Goal: Task Accomplishment & Management: Use online tool/utility

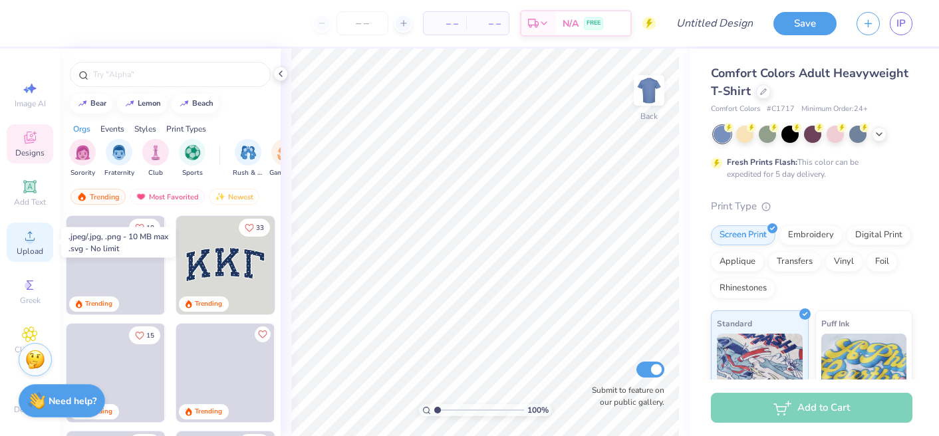
click at [25, 246] on span "Upload" at bounding box center [30, 251] width 27 height 11
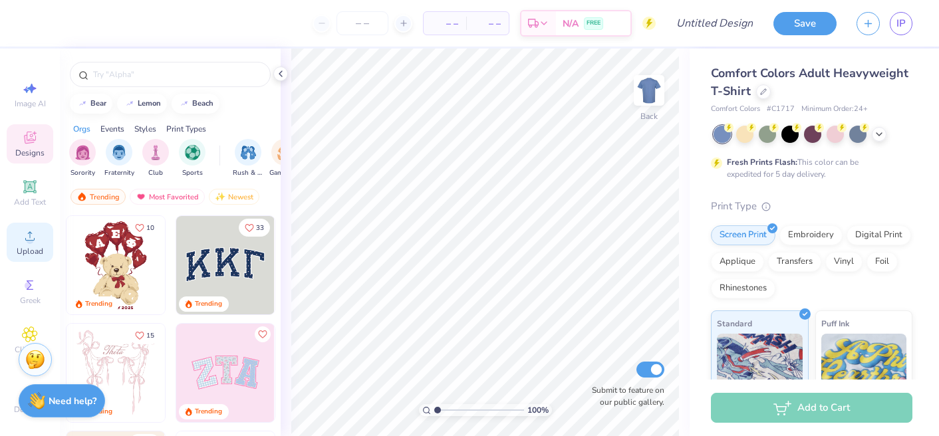
click at [29, 237] on icon at bounding box center [29, 235] width 9 height 9
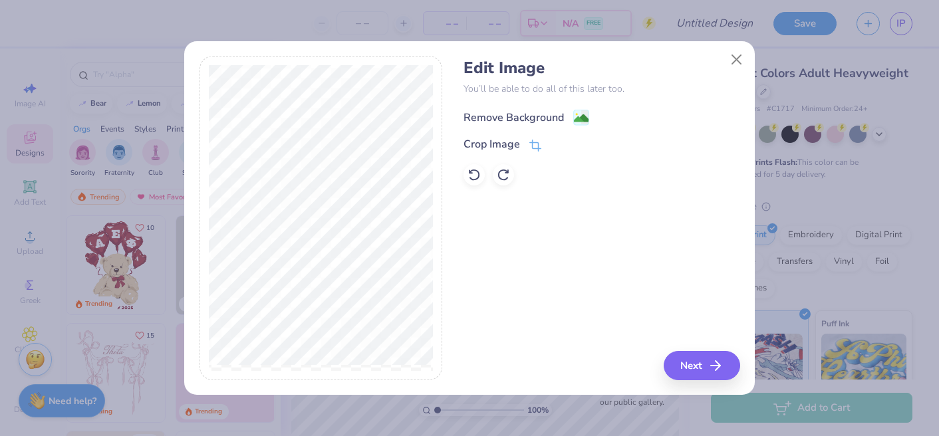
click at [583, 116] on image at bounding box center [581, 118] width 15 height 15
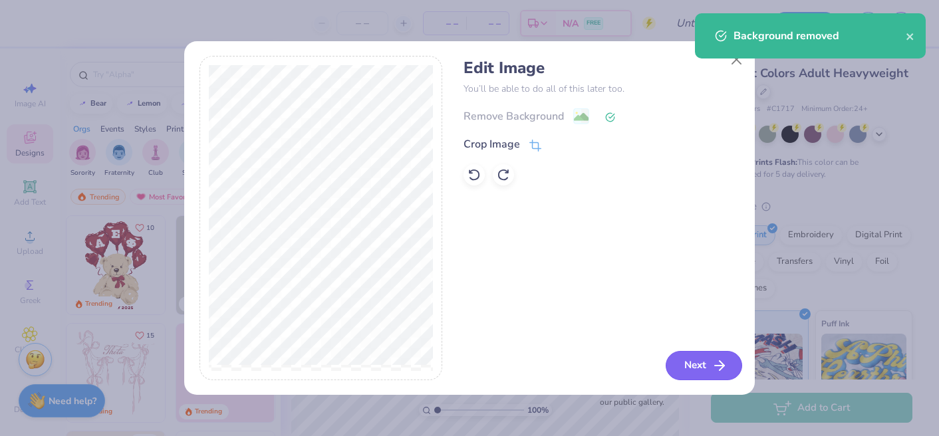
click at [703, 362] on button "Next" at bounding box center [704, 365] width 76 height 29
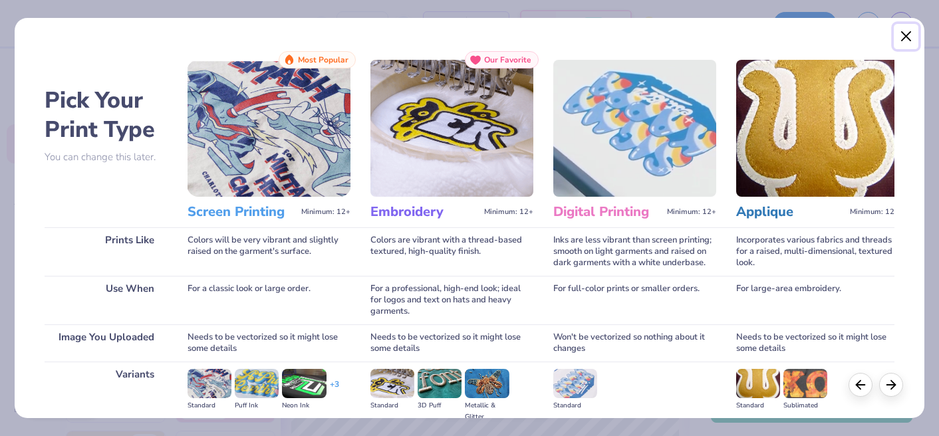
click at [905, 32] on button "Close" at bounding box center [906, 36] width 25 height 25
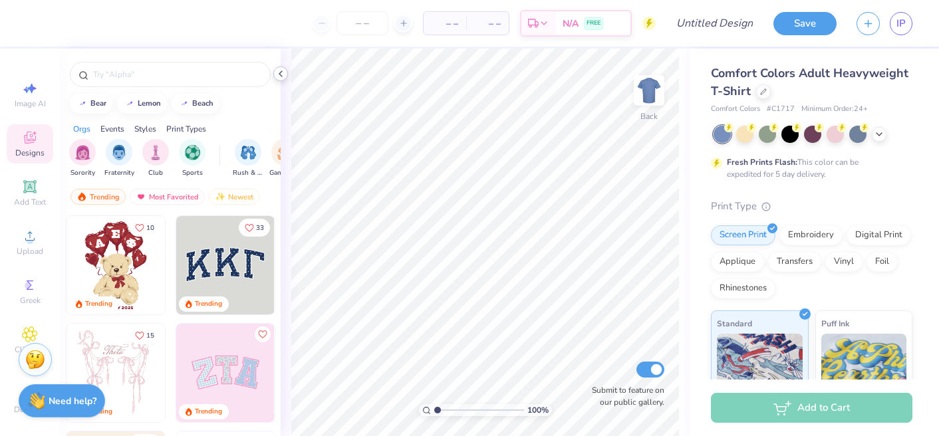
click at [281, 72] on polyline at bounding box center [280, 73] width 3 height 5
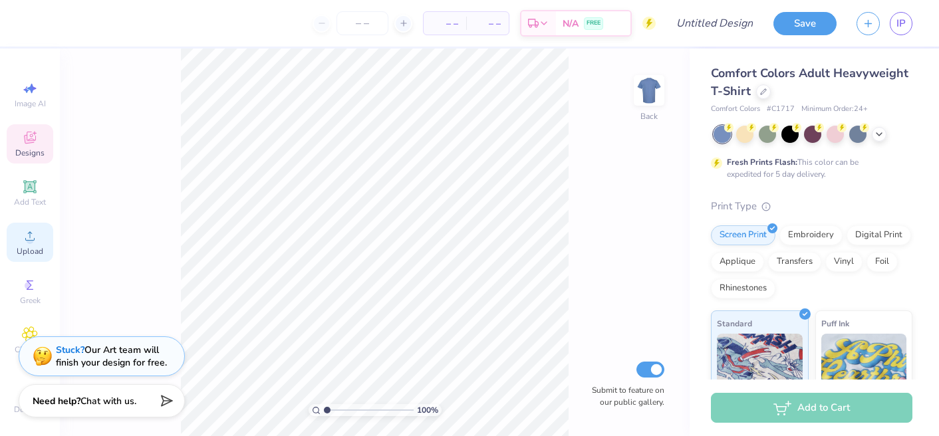
click at [37, 246] on span "Upload" at bounding box center [30, 251] width 27 height 11
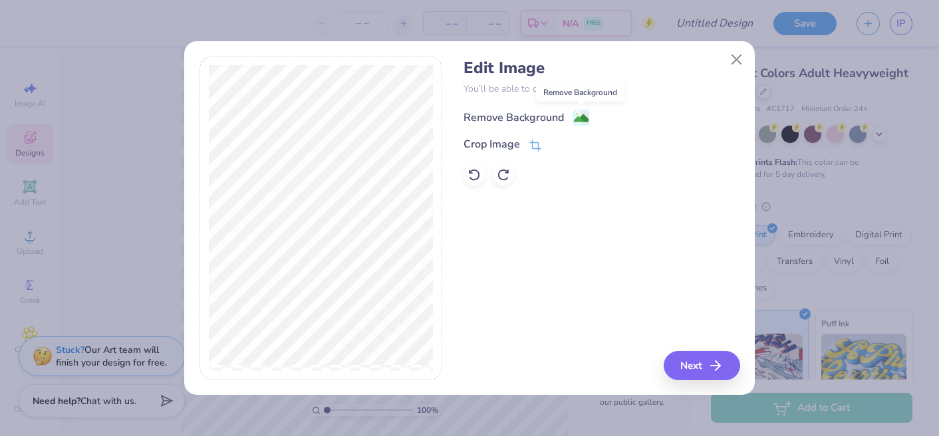
click at [577, 115] on circle at bounding box center [577, 115] width 2 height 2
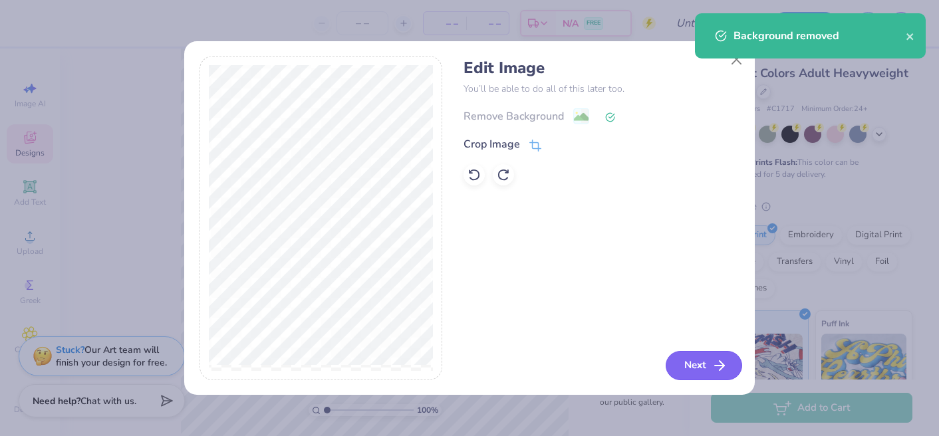
click at [699, 366] on button "Next" at bounding box center [704, 365] width 76 height 29
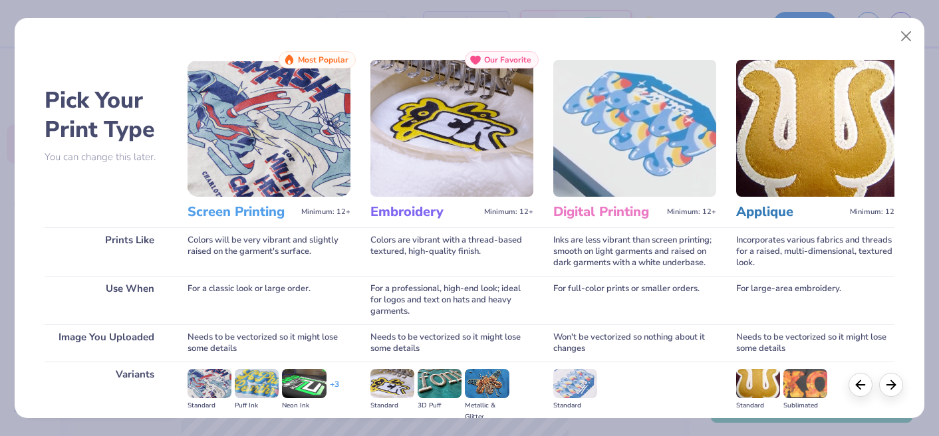
click at [345, 168] on img at bounding box center [269, 128] width 163 height 137
click at [275, 140] on img at bounding box center [269, 128] width 163 height 137
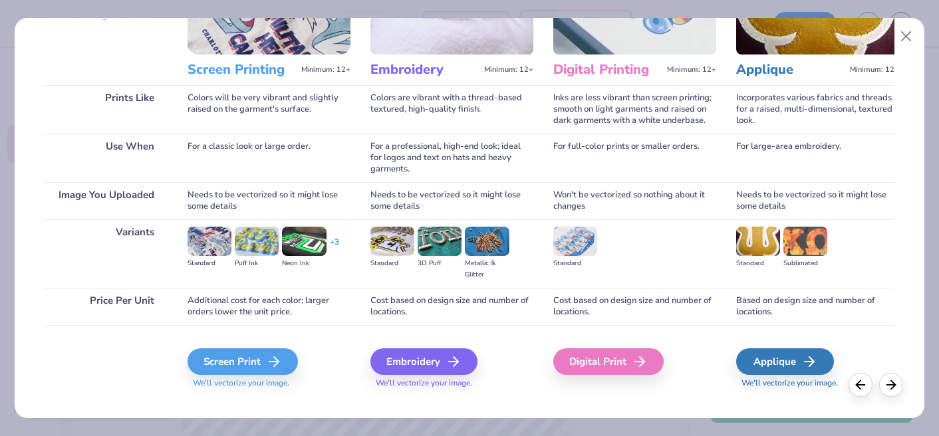
scroll to position [148, 0]
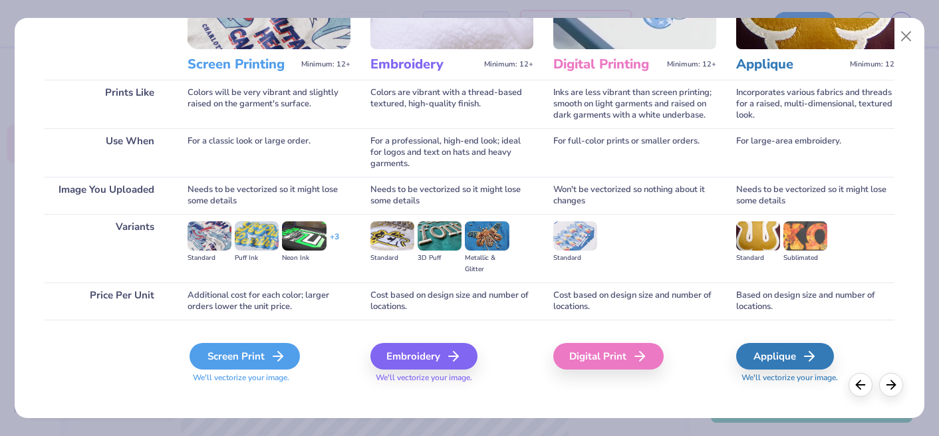
click at [236, 353] on div "Screen Print" at bounding box center [245, 356] width 110 height 27
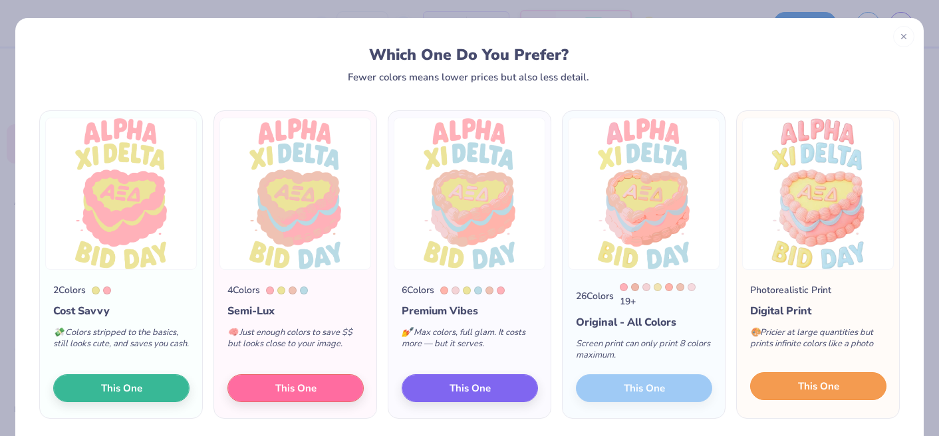
click at [805, 390] on span "This One" at bounding box center [818, 386] width 41 height 15
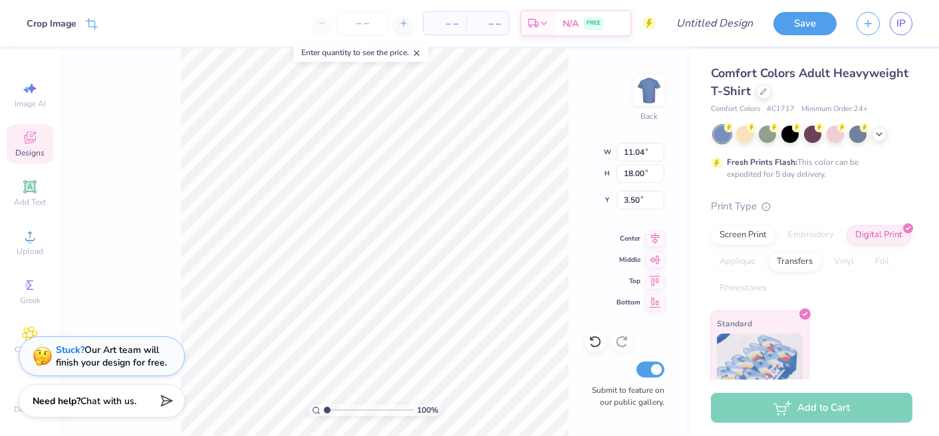
click at [136, 266] on div "100 % Back W 11.04 11.04 " H 18.00 18.00 " Y 3.50 3.50 " Center Middle Top Bott…" at bounding box center [375, 243] width 630 height 388
type input "1.86"
type input "8.42"
type input "13.73"
type input "1.51"
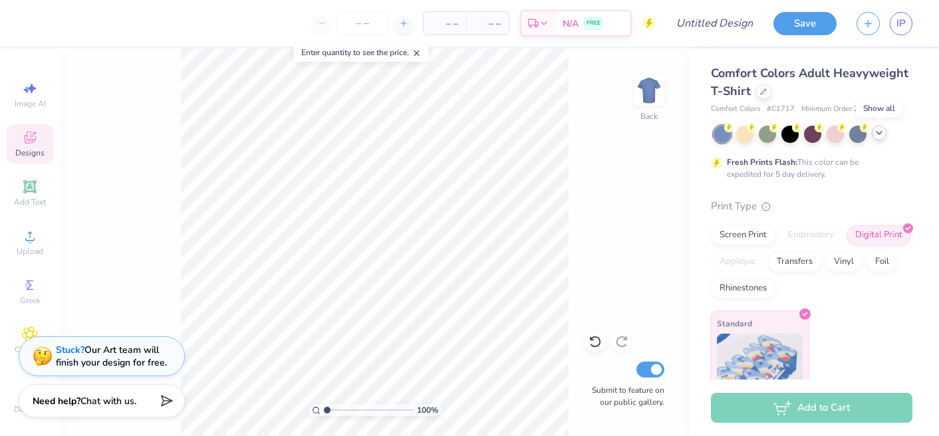
click at [877, 133] on icon at bounding box center [879, 133] width 11 height 11
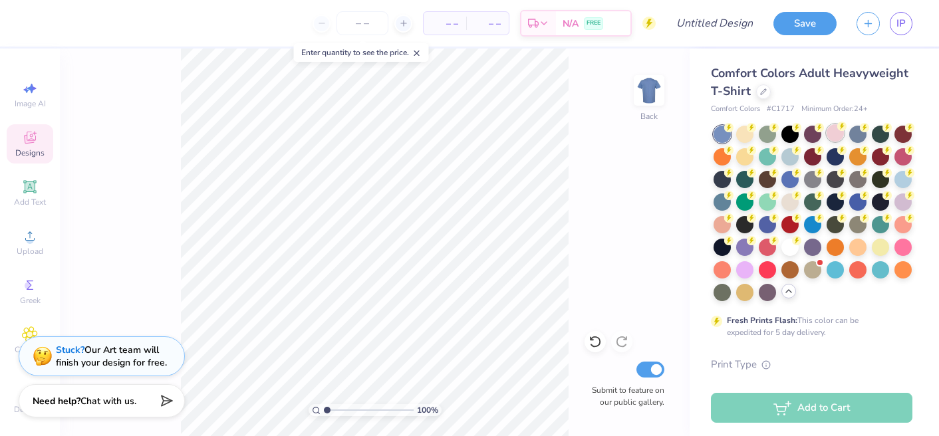
click at [834, 134] on div at bounding box center [835, 132] width 17 height 17
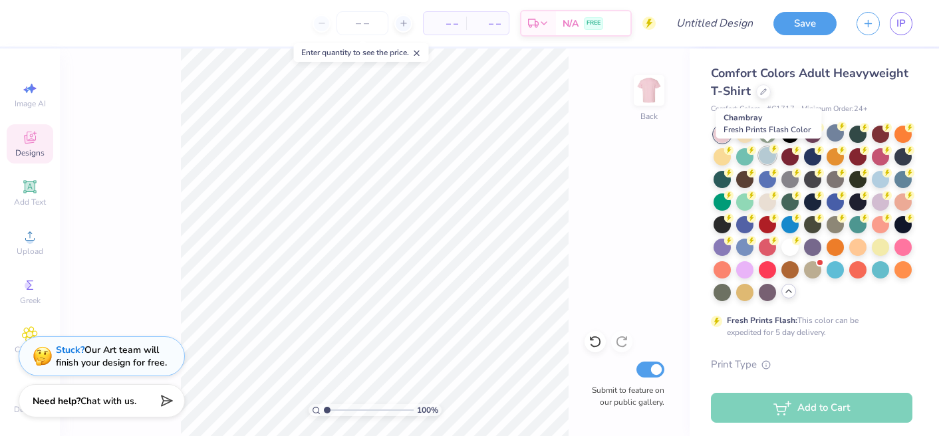
click at [768, 154] on div at bounding box center [767, 155] width 17 height 17
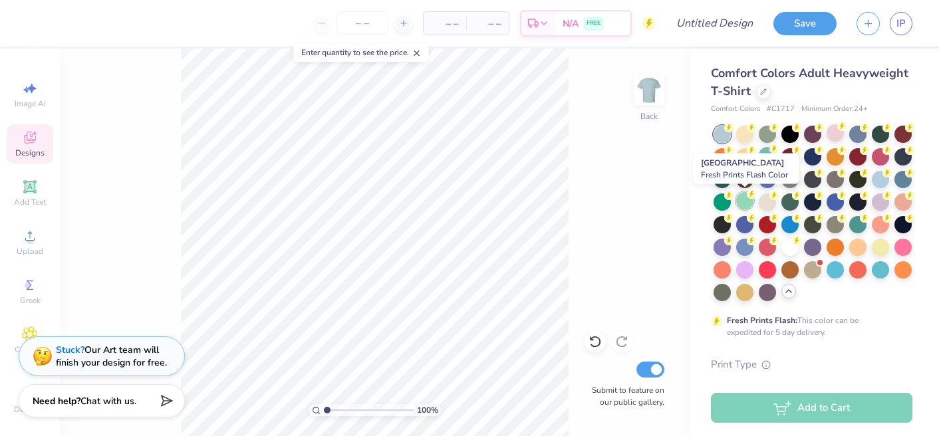
click at [744, 202] on div at bounding box center [744, 200] width 17 height 17
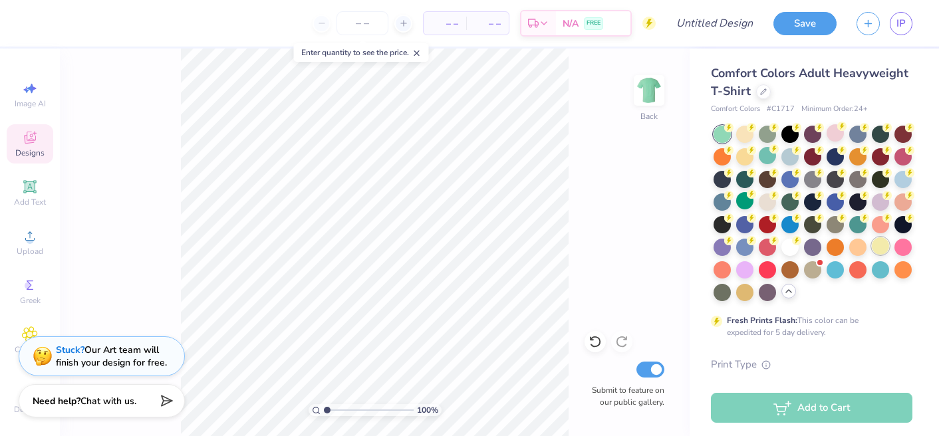
click at [879, 244] on div at bounding box center [880, 245] width 17 height 17
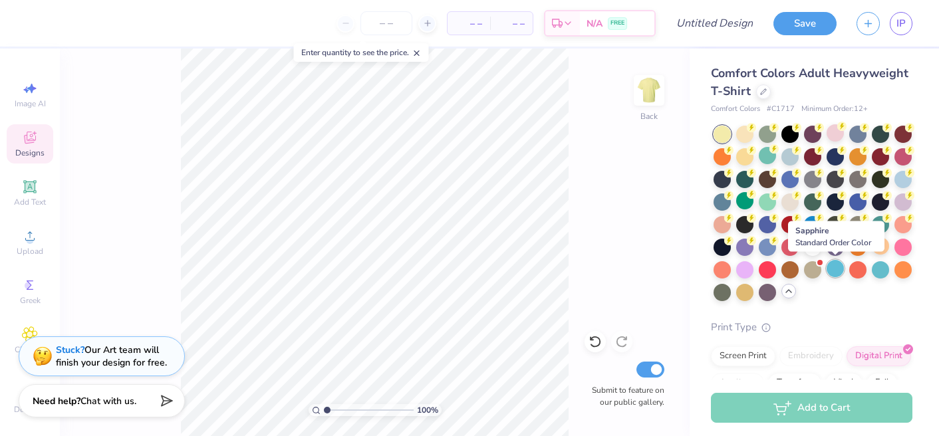
click at [832, 270] on div at bounding box center [835, 268] width 17 height 17
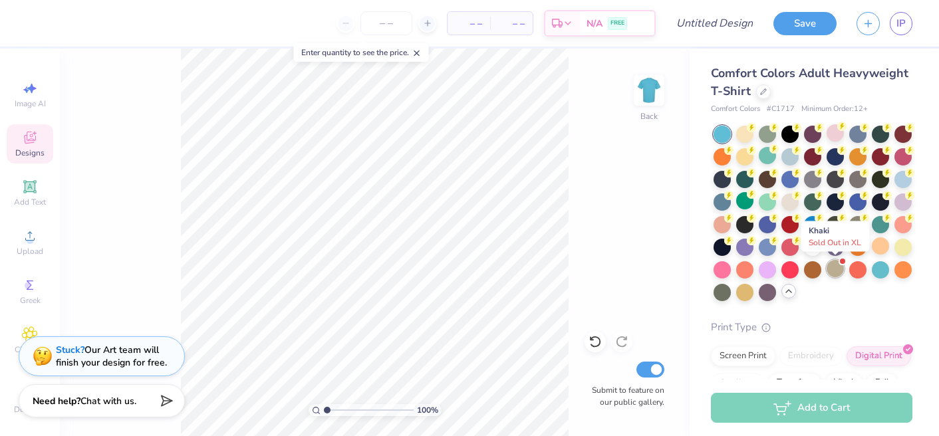
click at [837, 266] on div at bounding box center [835, 268] width 17 height 17
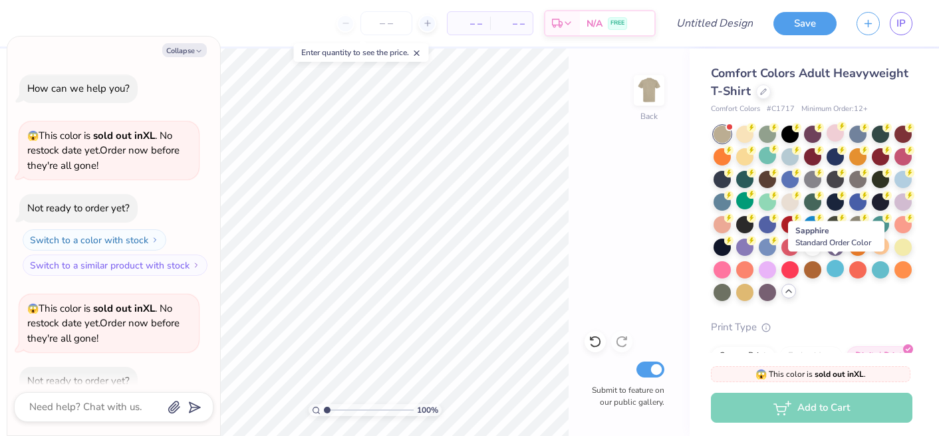
scroll to position [73, 0]
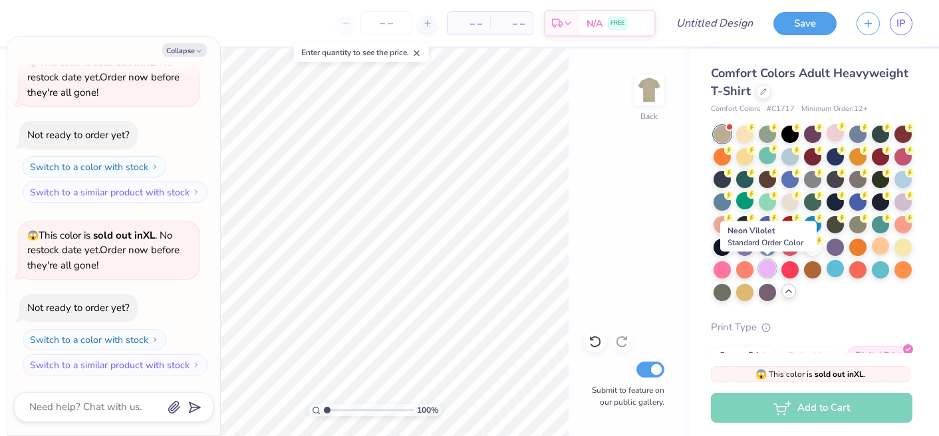
click at [764, 269] on div at bounding box center [767, 268] width 17 height 17
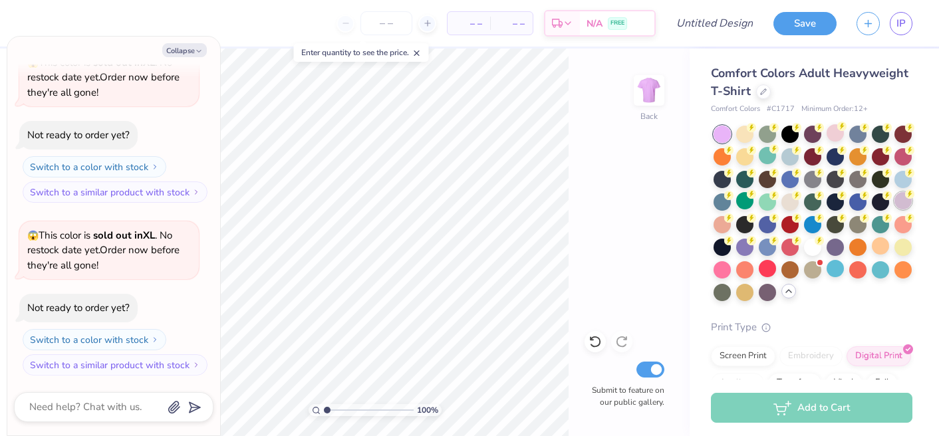
click at [903, 195] on div at bounding box center [903, 200] width 17 height 17
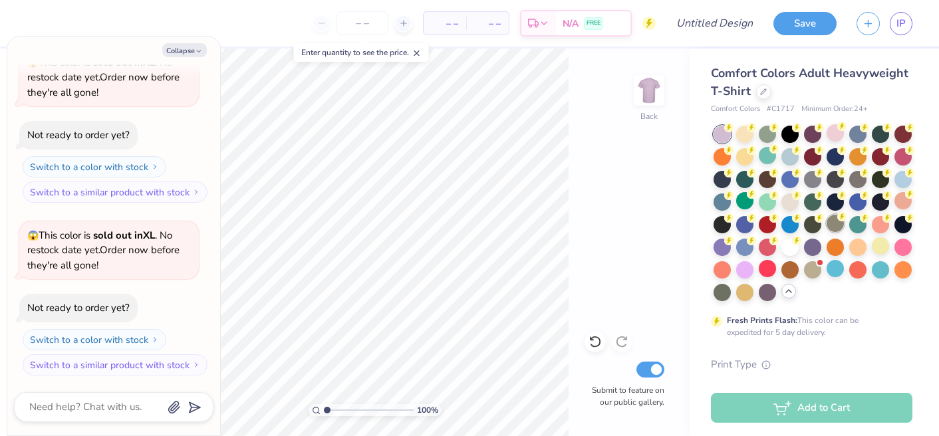
click at [835, 221] on div at bounding box center [835, 223] width 17 height 17
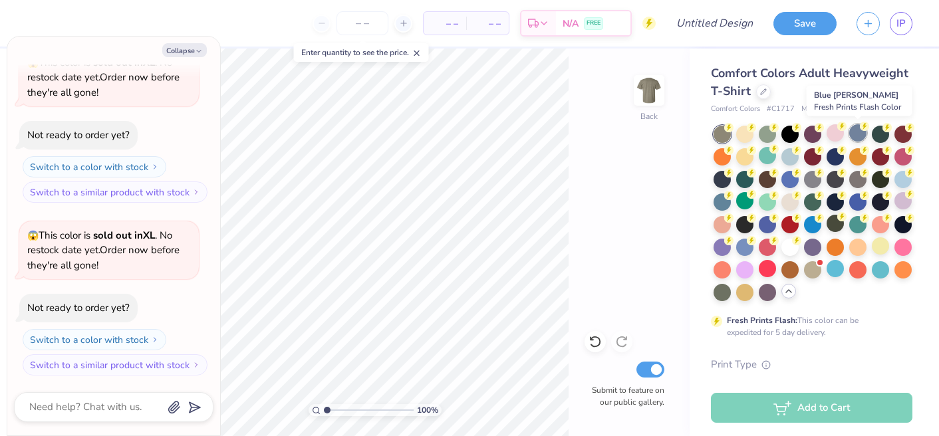
click at [857, 130] on div at bounding box center [857, 132] width 17 height 17
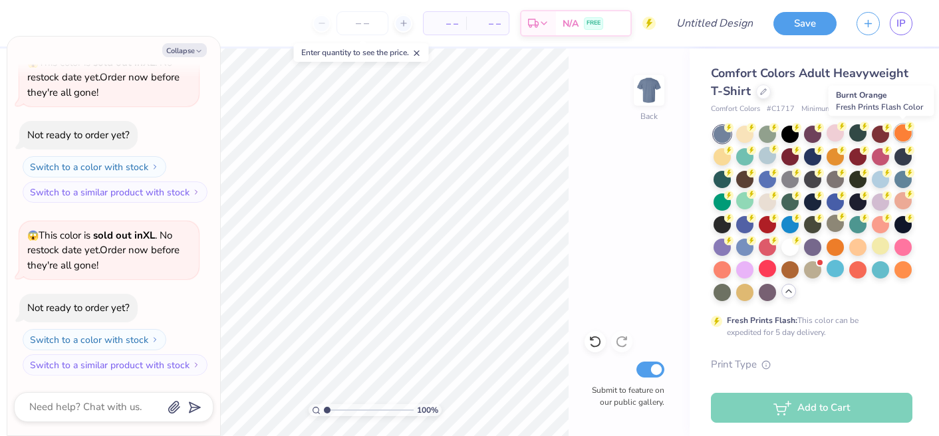
click at [912, 131] on div at bounding box center [903, 132] width 17 height 17
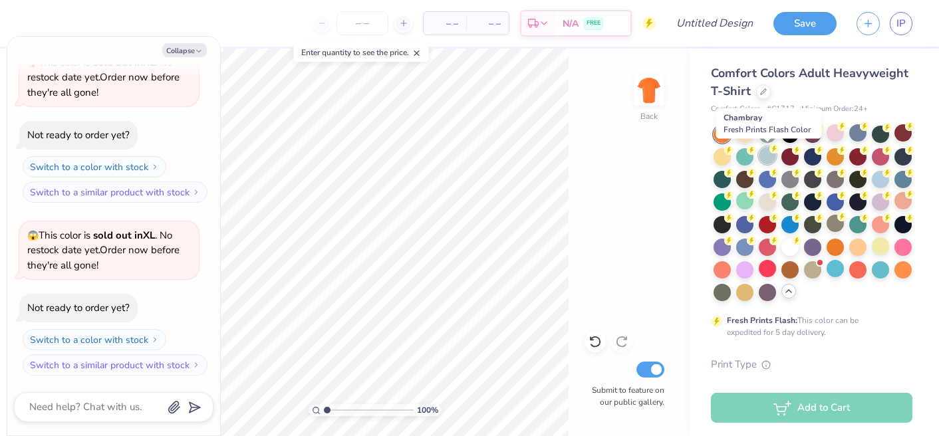
click at [770, 148] on icon at bounding box center [774, 148] width 9 height 9
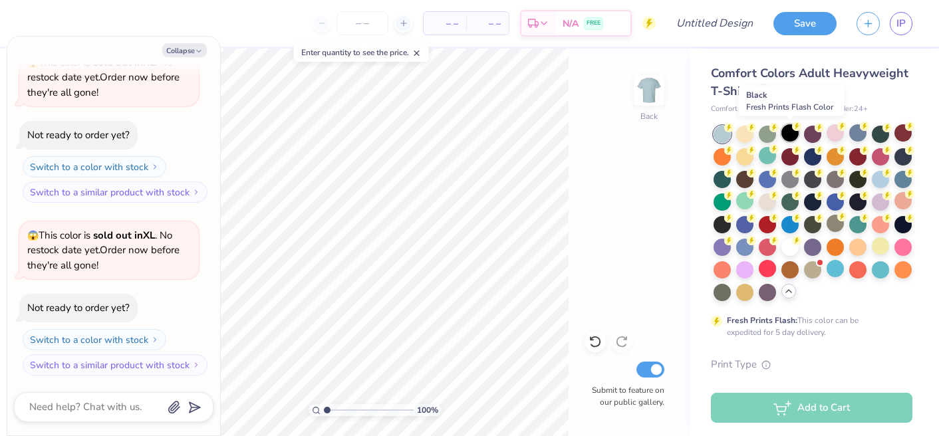
click at [784, 125] on div at bounding box center [790, 132] width 17 height 17
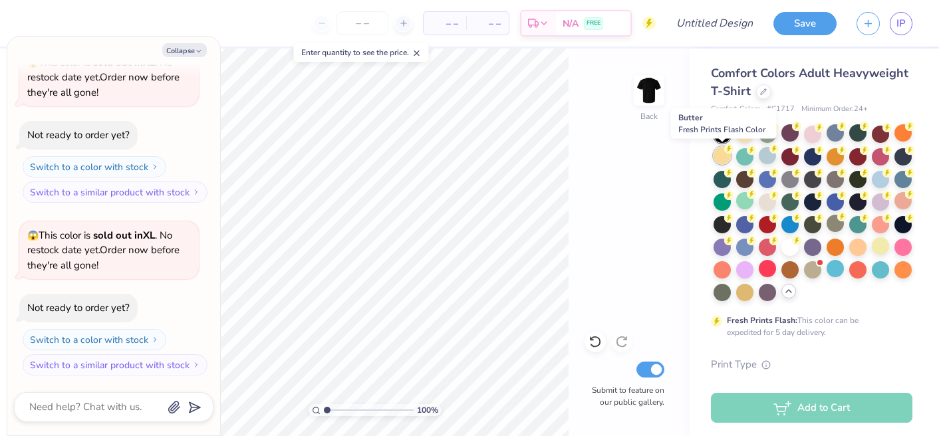
click at [720, 150] on div at bounding box center [722, 155] width 17 height 17
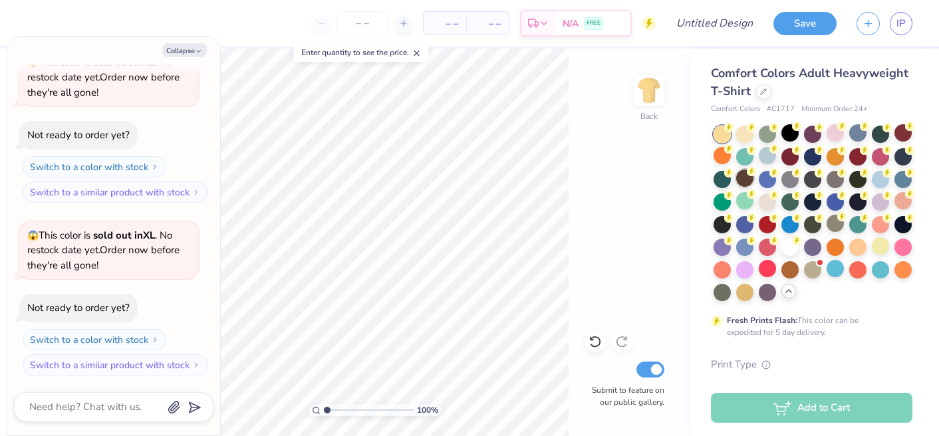
click at [740, 173] on div at bounding box center [744, 178] width 17 height 17
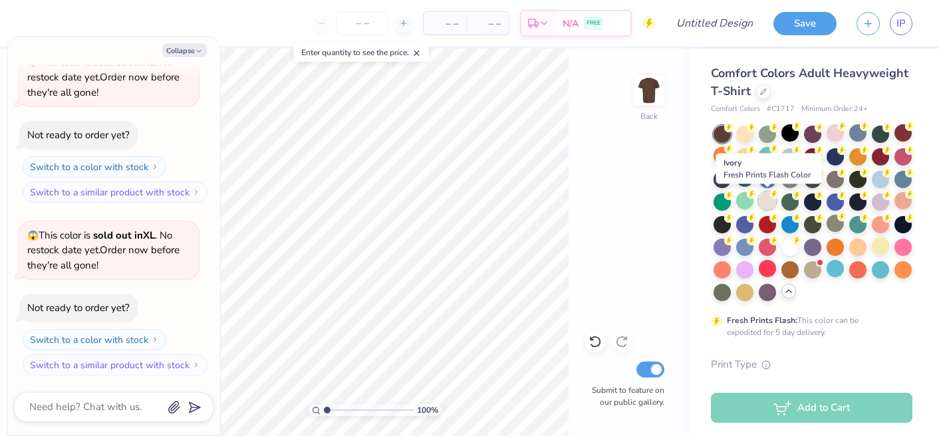
click at [762, 202] on div at bounding box center [767, 200] width 17 height 17
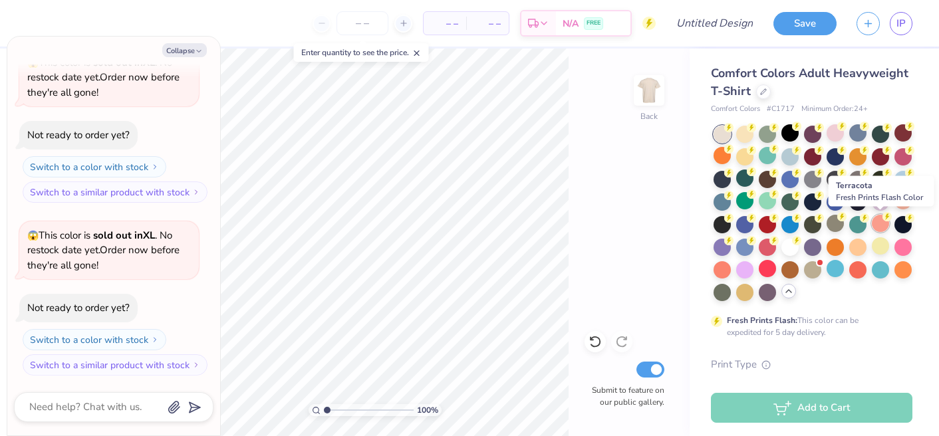
click at [879, 227] on div at bounding box center [880, 223] width 17 height 17
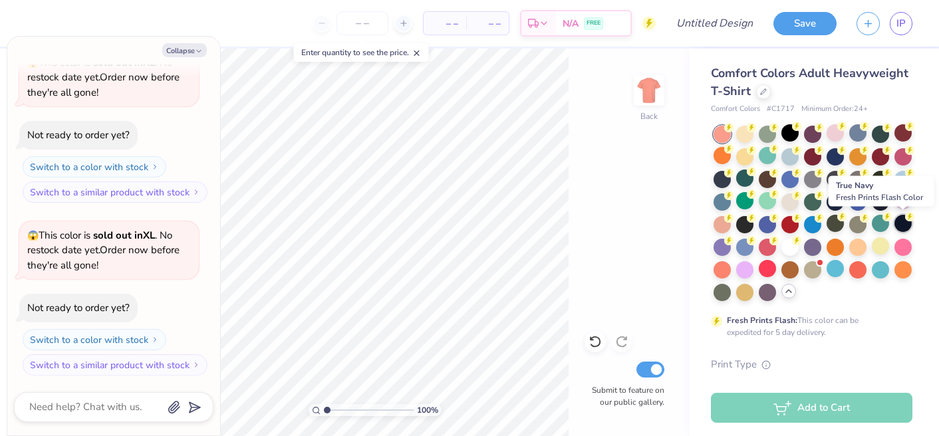
click at [902, 225] on div at bounding box center [903, 223] width 17 height 17
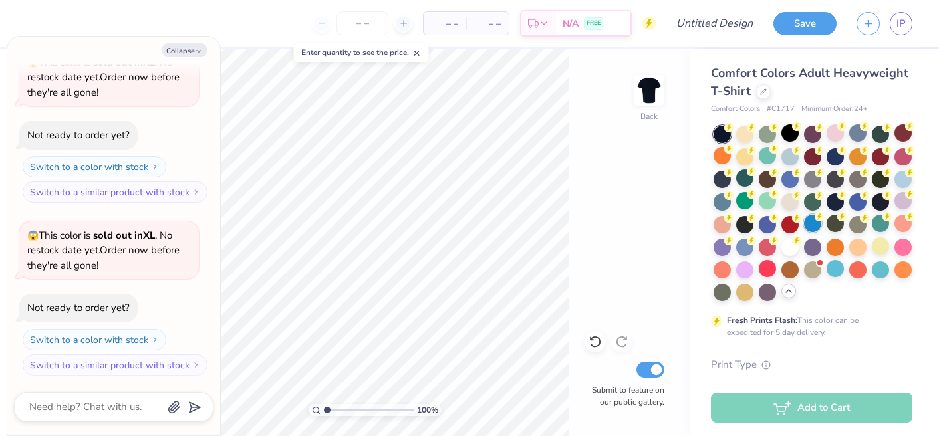
click at [816, 223] on div at bounding box center [812, 223] width 17 height 17
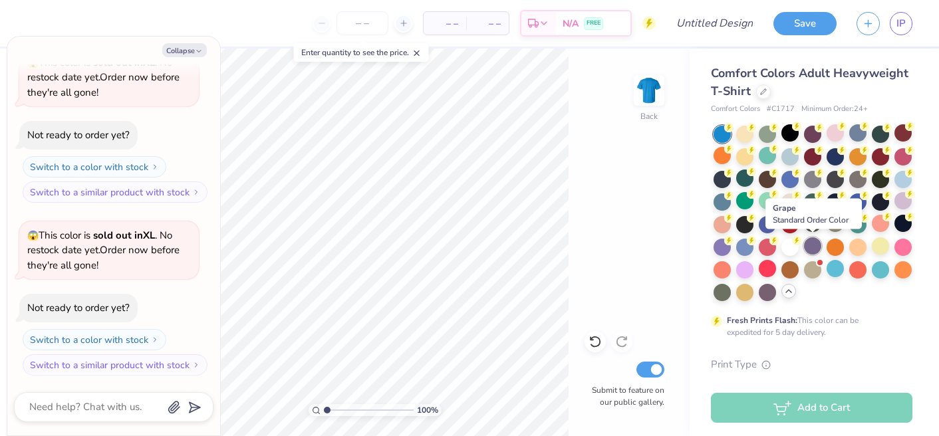
click at [817, 251] on div at bounding box center [812, 245] width 17 height 17
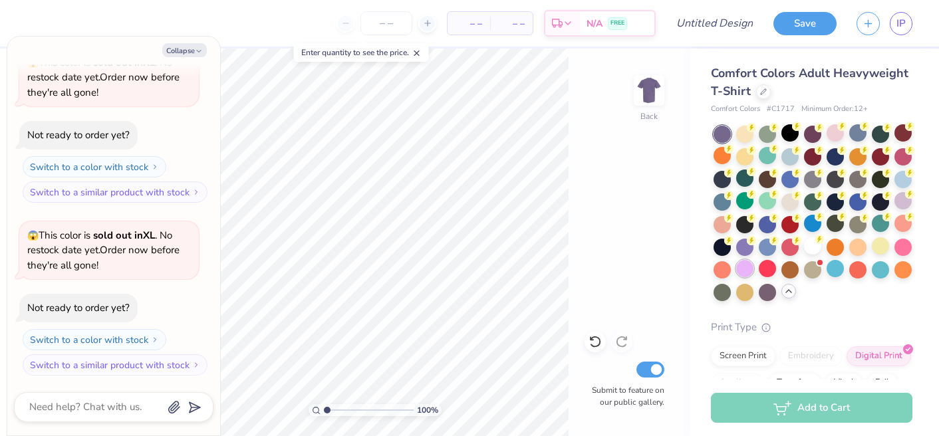
click at [745, 269] on div at bounding box center [744, 268] width 17 height 17
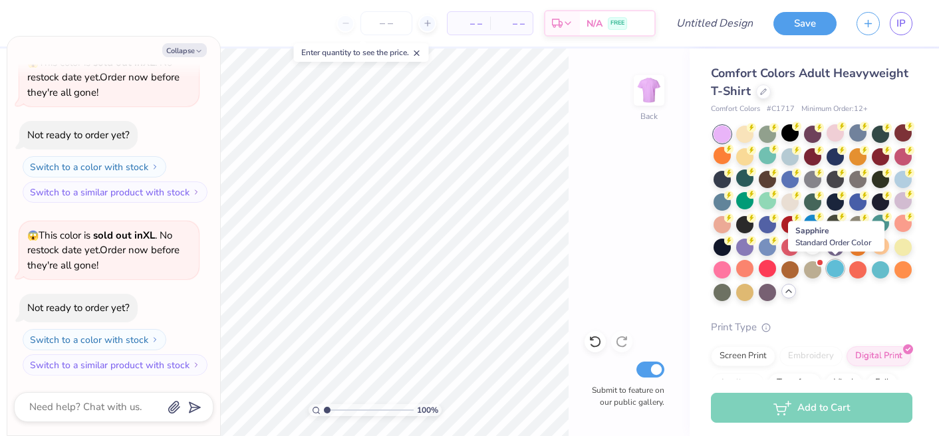
click at [832, 269] on div at bounding box center [835, 268] width 17 height 17
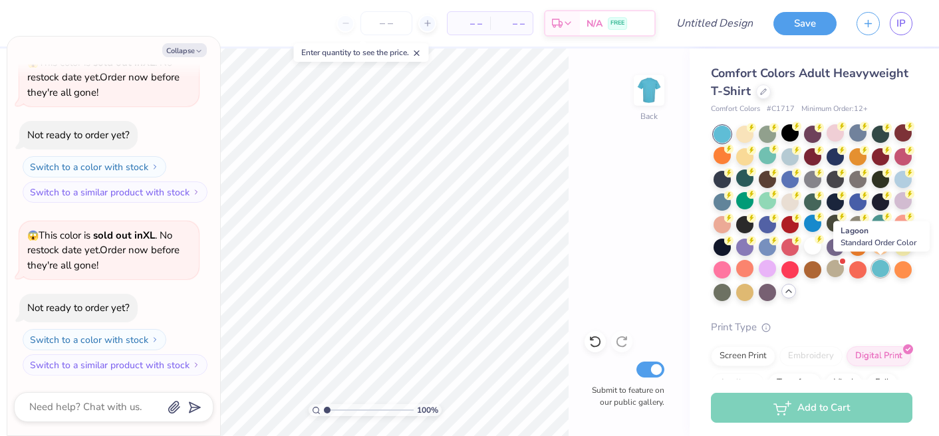
click at [881, 272] on div at bounding box center [880, 268] width 17 height 17
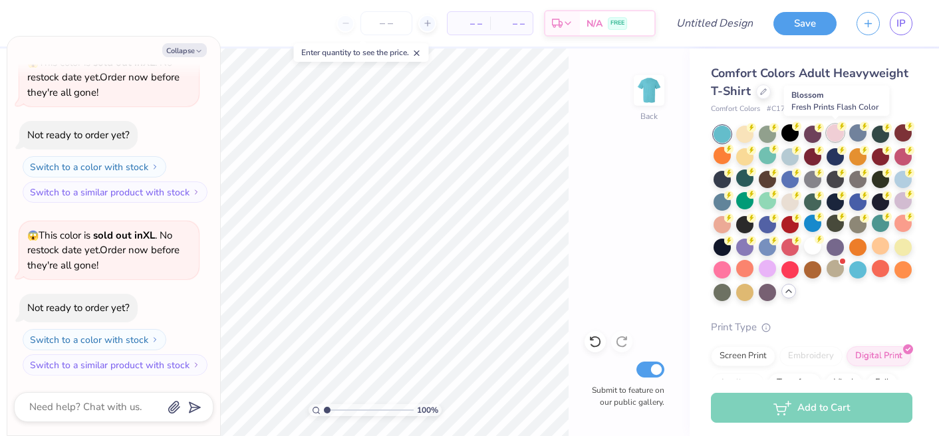
click at [835, 132] on div at bounding box center [835, 132] width 17 height 17
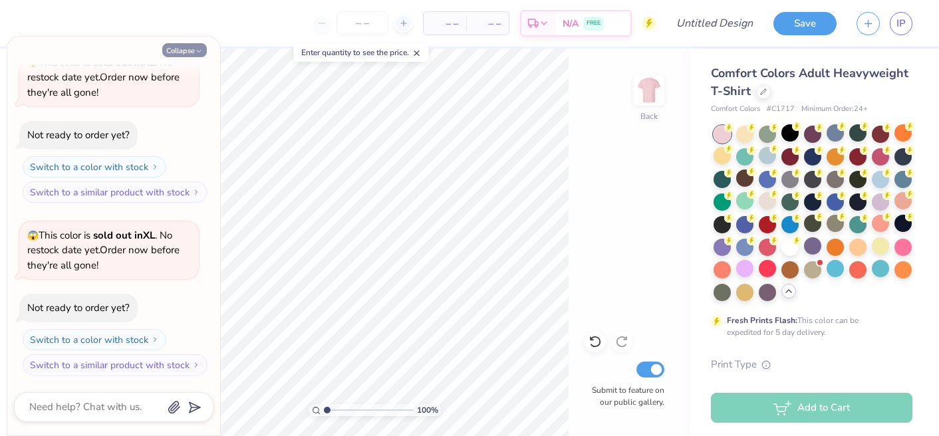
click at [183, 53] on button "Collapse" at bounding box center [184, 50] width 45 height 14
type textarea "x"
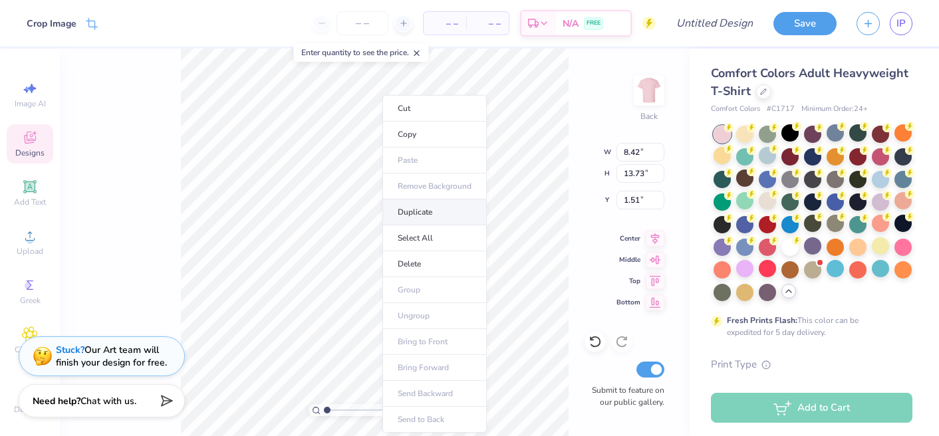
click at [408, 207] on li "Duplicate" at bounding box center [434, 213] width 104 height 26
click at [406, 210] on li "Duplicate" at bounding box center [436, 213] width 104 height 26
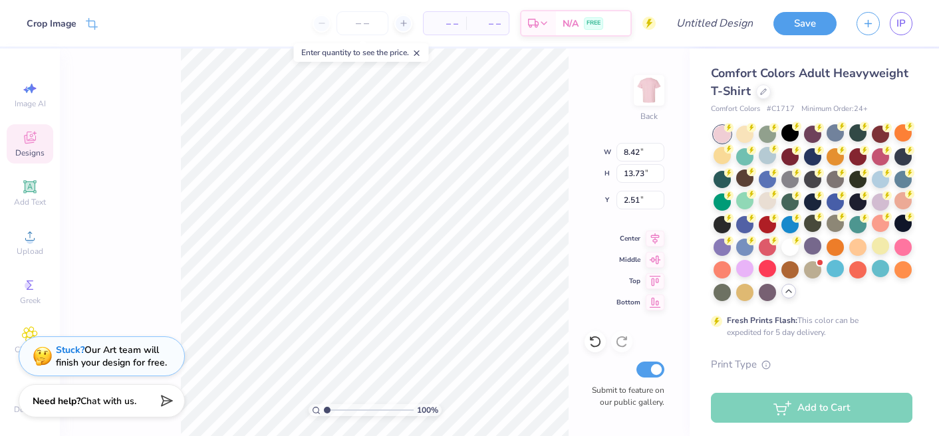
type input "6.49"
type input "3.36"
type input "5.48"
type input "14.74"
type input "8.42"
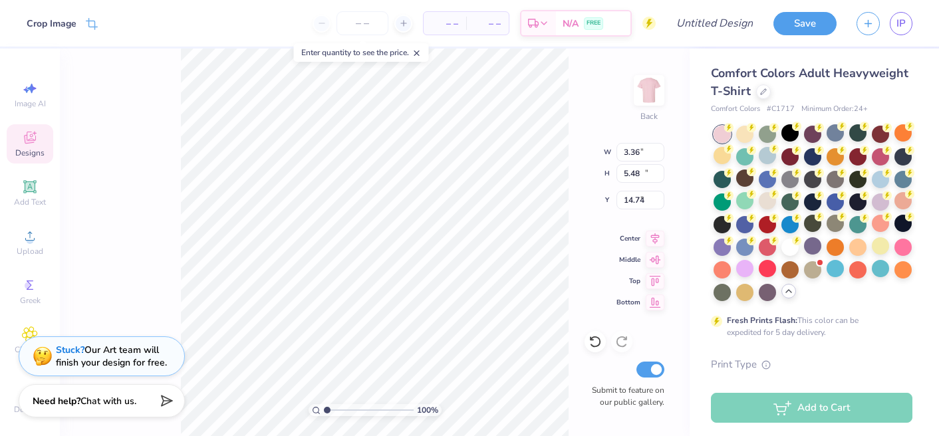
type input "13.73"
type input "2.51"
type input "3.26"
type input "5.32"
type input "3.36"
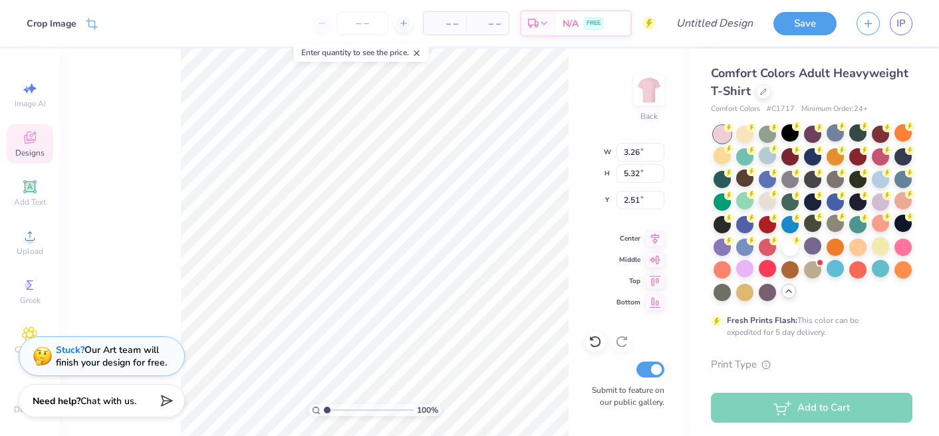
type input "5.48"
type input "15.66"
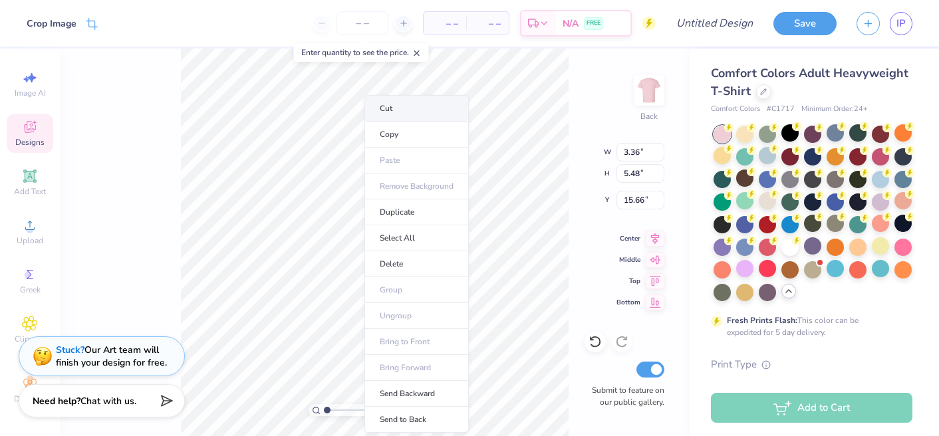
click at [427, 102] on li "Cut" at bounding box center [416, 108] width 104 height 27
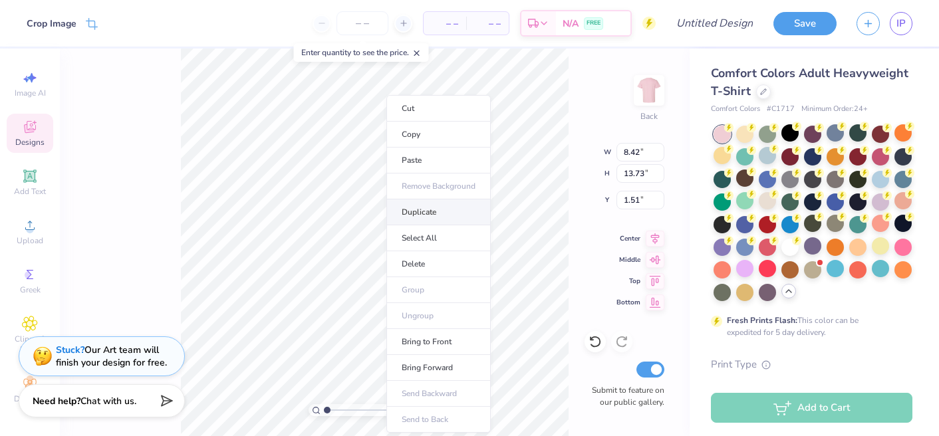
click at [399, 214] on li "Duplicate" at bounding box center [438, 213] width 104 height 26
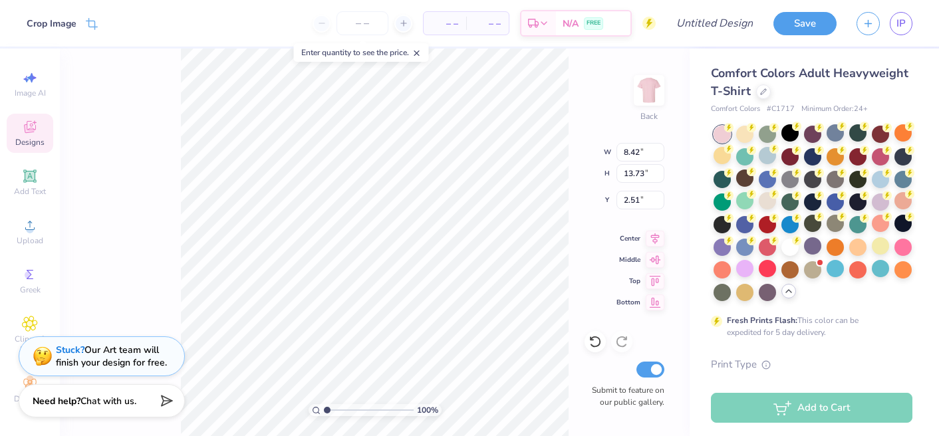
type input "5.63"
click at [658, 176] on input "13.72" at bounding box center [641, 173] width 48 height 19
click at [658, 176] on input "13.71" at bounding box center [641, 173] width 48 height 19
click at [658, 176] on input "13.7" at bounding box center [641, 173] width 48 height 19
click at [658, 176] on input "13.69" at bounding box center [641, 173] width 48 height 19
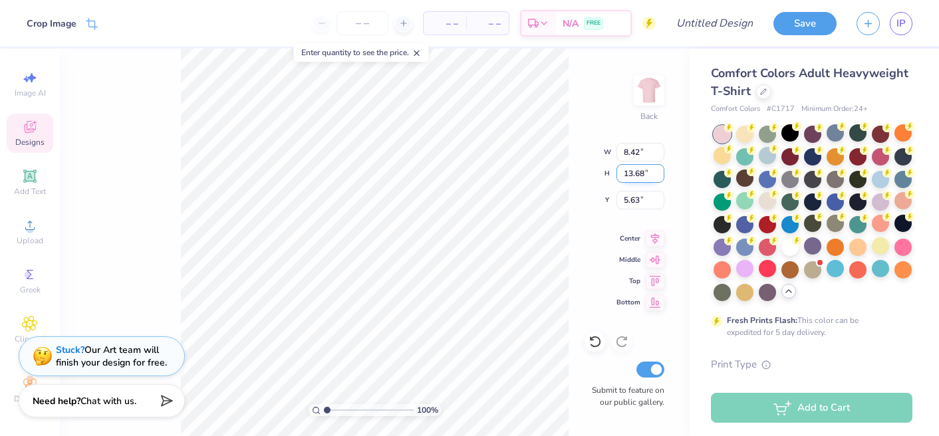
click at [658, 176] on input "13.68" at bounding box center [641, 173] width 48 height 19
click at [658, 176] on input "13.67" at bounding box center [641, 173] width 48 height 19
click at [658, 176] on input "13.66" at bounding box center [641, 173] width 48 height 19
click at [658, 176] on input "13.65" at bounding box center [641, 173] width 48 height 19
click at [658, 176] on input "13.64" at bounding box center [641, 173] width 48 height 19
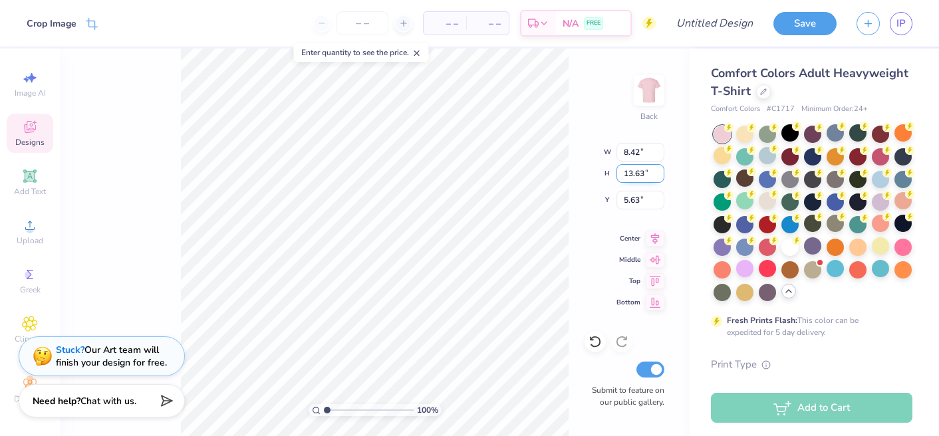
type input "13.63"
click at [658, 176] on input "13.63" at bounding box center [641, 173] width 48 height 19
type input "8.36"
type input "5.68"
click at [658, 176] on input "13.62" at bounding box center [641, 173] width 48 height 19
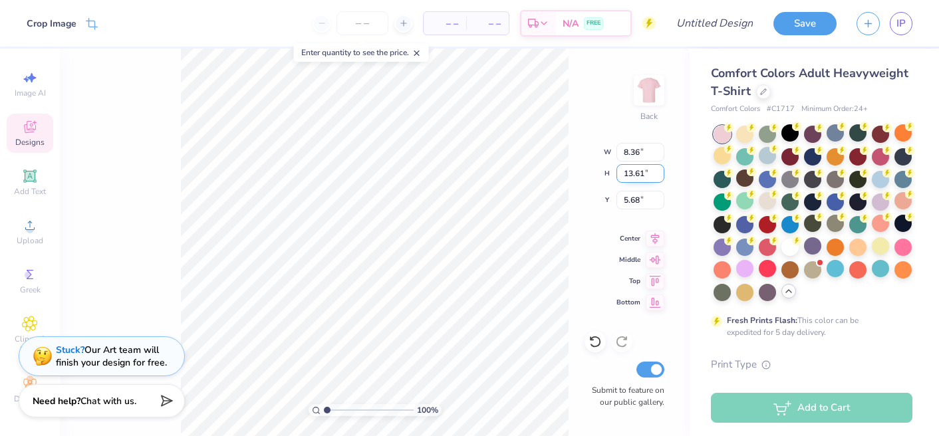
click at [658, 176] on input "13.61" at bounding box center [641, 173] width 48 height 19
click at [658, 176] on input "13.6" at bounding box center [641, 173] width 48 height 19
click at [658, 176] on input "13.59" at bounding box center [641, 173] width 48 height 19
click at [658, 176] on input "13.58" at bounding box center [641, 173] width 48 height 19
click at [658, 176] on input "13.57" at bounding box center [641, 173] width 48 height 19
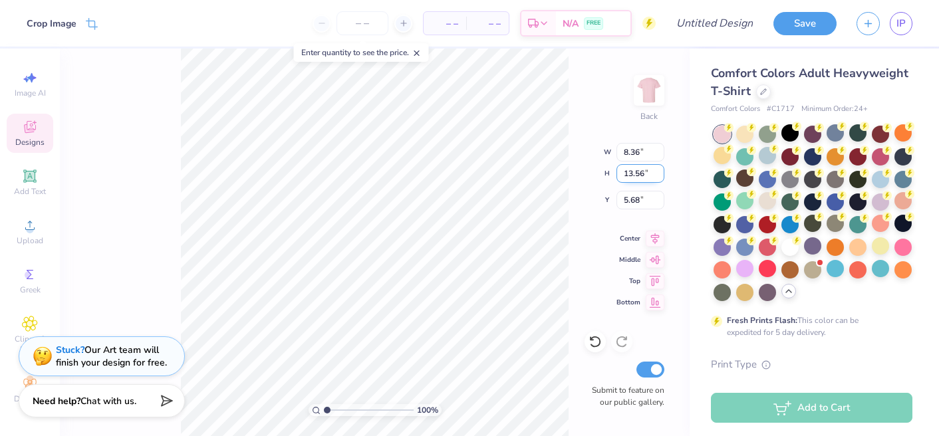
click at [658, 176] on input "13.56" at bounding box center [641, 173] width 48 height 19
click at [658, 176] on input "13.55" at bounding box center [641, 173] width 48 height 19
click at [658, 176] on input "13.54" at bounding box center [641, 173] width 48 height 19
click at [658, 176] on input "13.53" at bounding box center [641, 173] width 48 height 19
click at [658, 176] on input "13.52" at bounding box center [641, 173] width 48 height 19
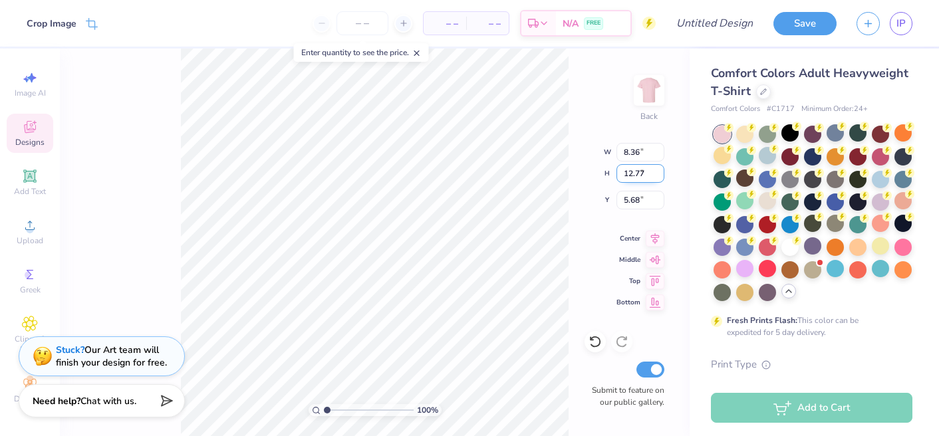
type input "12.77"
click at [658, 176] on input "12.77" at bounding box center [641, 173] width 48 height 19
type input "7.83"
type input "8.85"
type input "8.42"
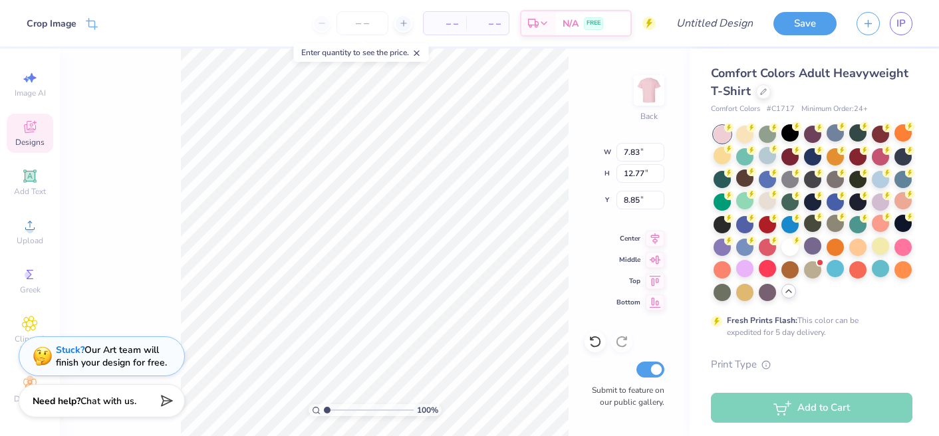
type input "13.73"
type input "1.51"
type input "3.70"
type input "6.03"
type input "7.83"
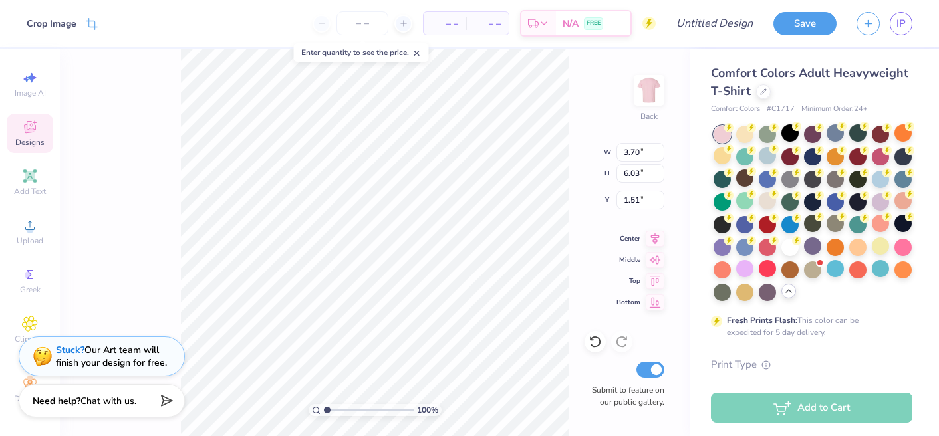
type input "12.77"
type input "8.85"
type input "9.36"
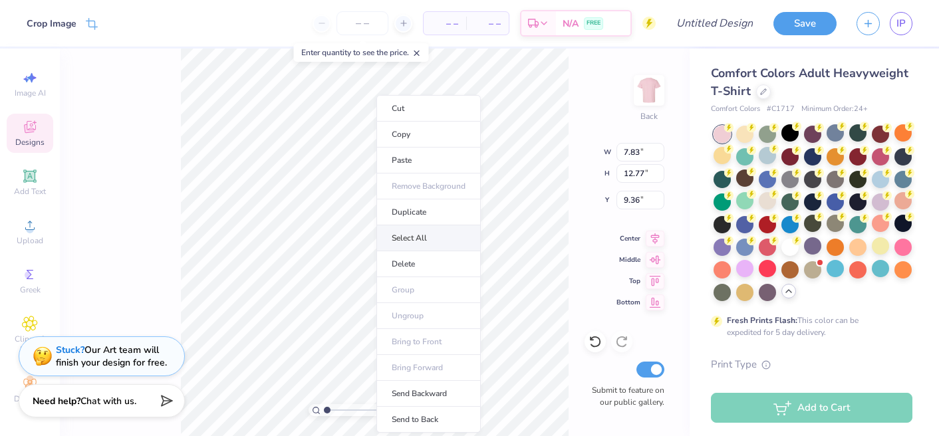
click at [404, 244] on li "Select All" at bounding box center [428, 238] width 104 height 26
type input "8.13"
type input "20.62"
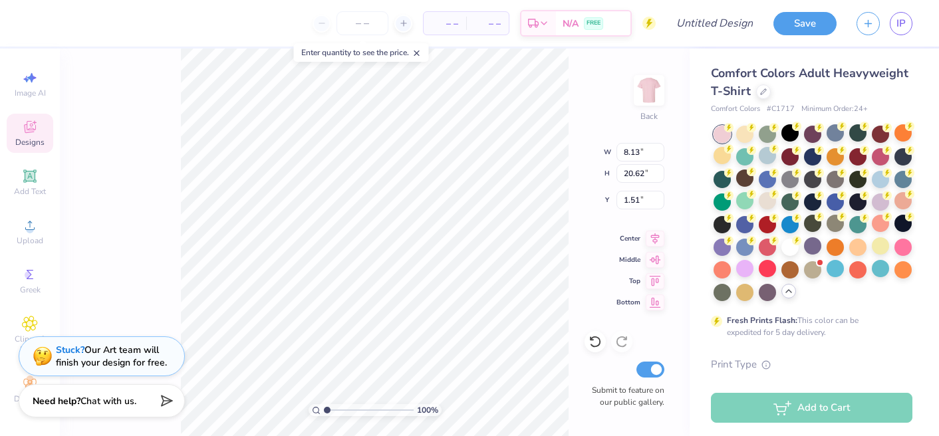
type input "1.59"
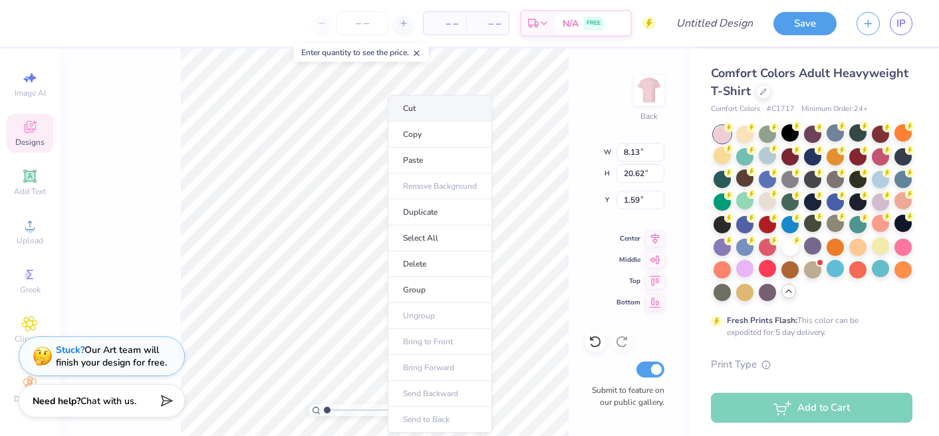
click at [421, 112] on li "Cut" at bounding box center [440, 108] width 104 height 27
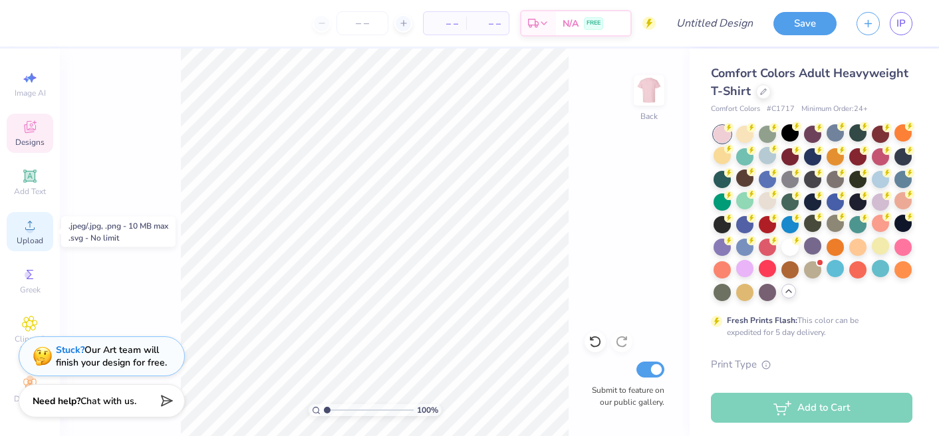
click at [26, 231] on icon at bounding box center [30, 225] width 16 height 16
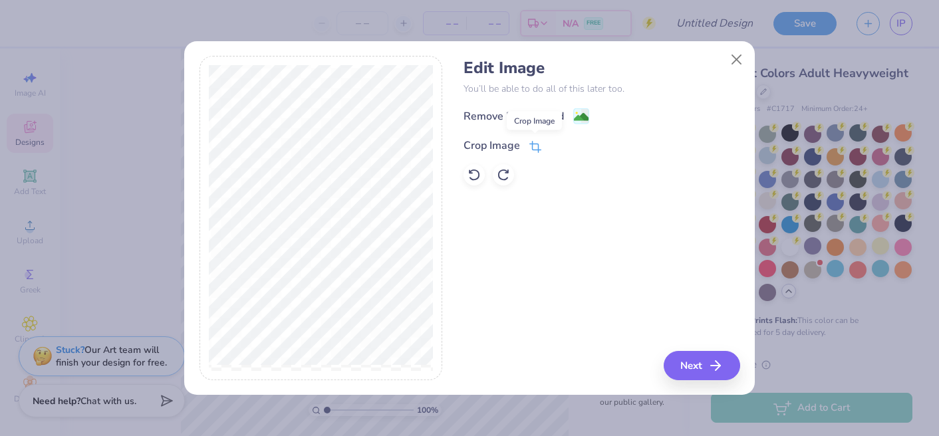
click at [539, 145] on icon at bounding box center [535, 147] width 12 height 12
click at [321, 61] on div at bounding box center [321, 218] width 243 height 325
click at [584, 114] on div "Remove Background Crop Image" at bounding box center [602, 147] width 276 height 78
click at [556, 142] on icon at bounding box center [558, 144] width 8 height 8
click at [577, 114] on image at bounding box center [581, 118] width 15 height 15
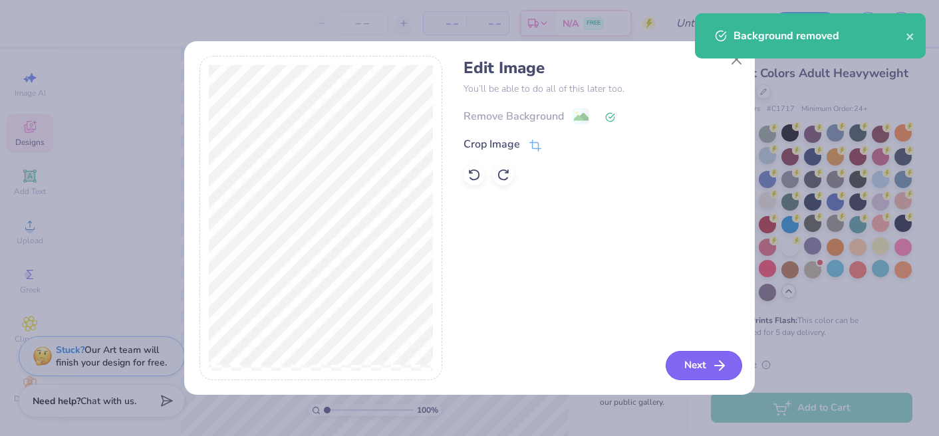
click at [706, 359] on button "Next" at bounding box center [704, 365] width 76 height 29
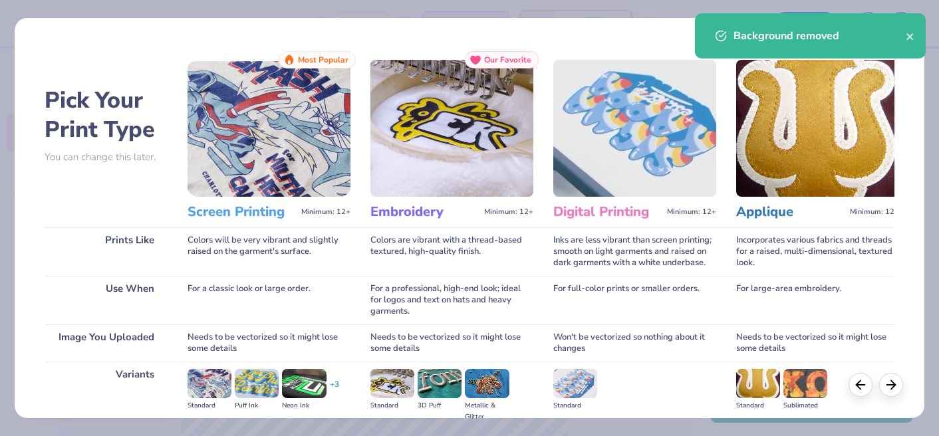
click at [267, 153] on img at bounding box center [269, 128] width 163 height 137
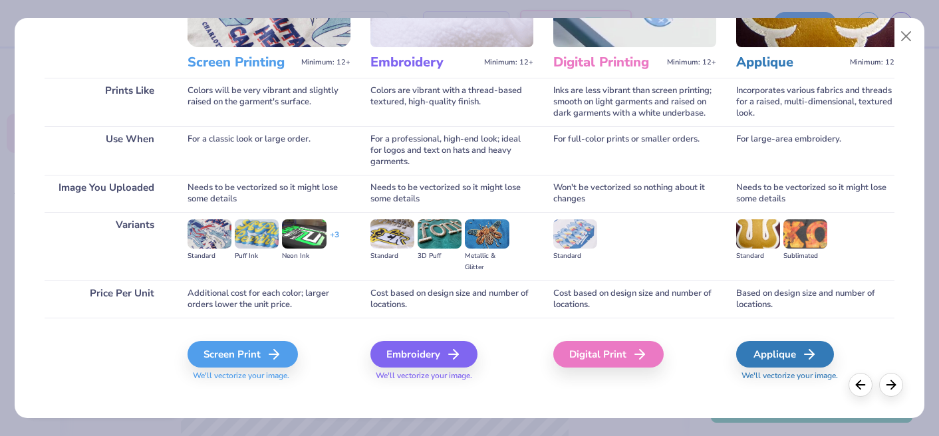
scroll to position [160, 0]
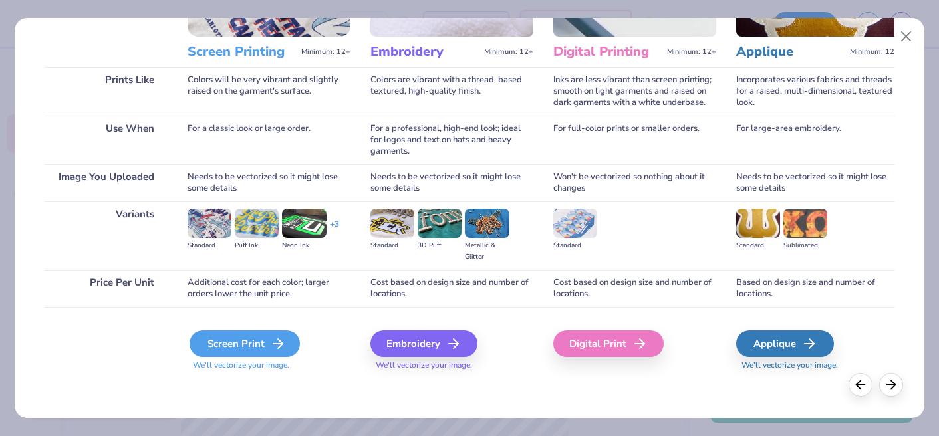
click at [236, 340] on div "Screen Print" at bounding box center [245, 344] width 110 height 27
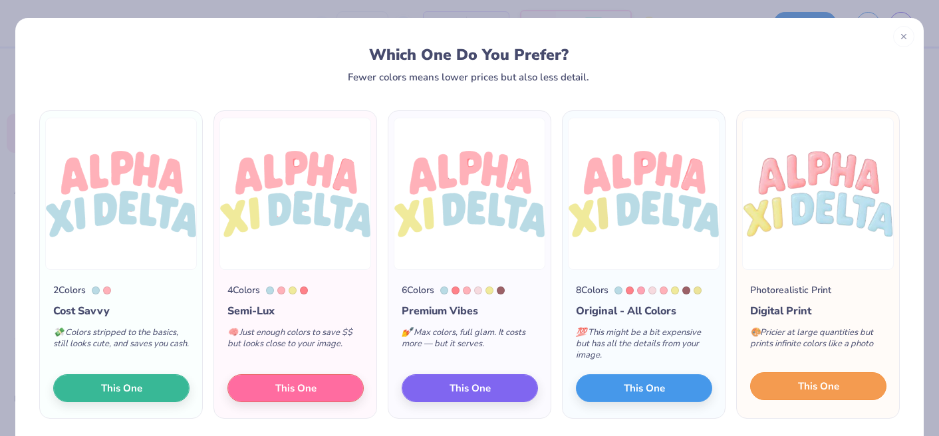
click at [826, 389] on span "This One" at bounding box center [818, 386] width 41 height 15
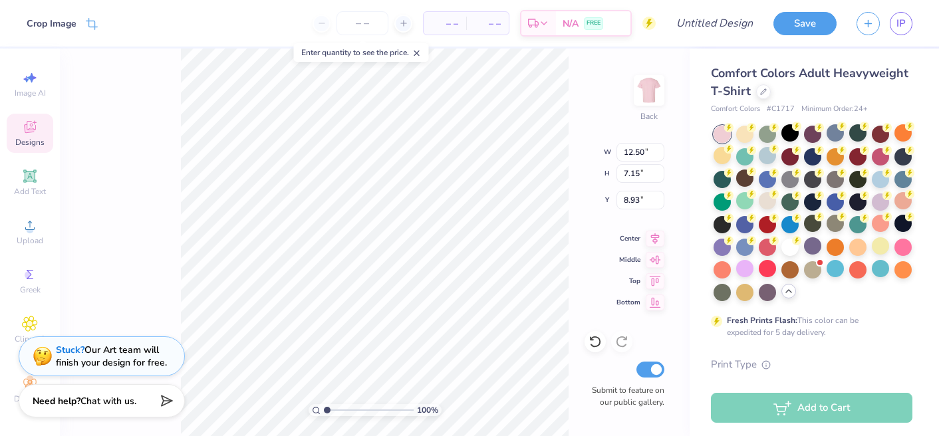
type input "1.44"
click at [39, 236] on span "Upload" at bounding box center [30, 240] width 27 height 11
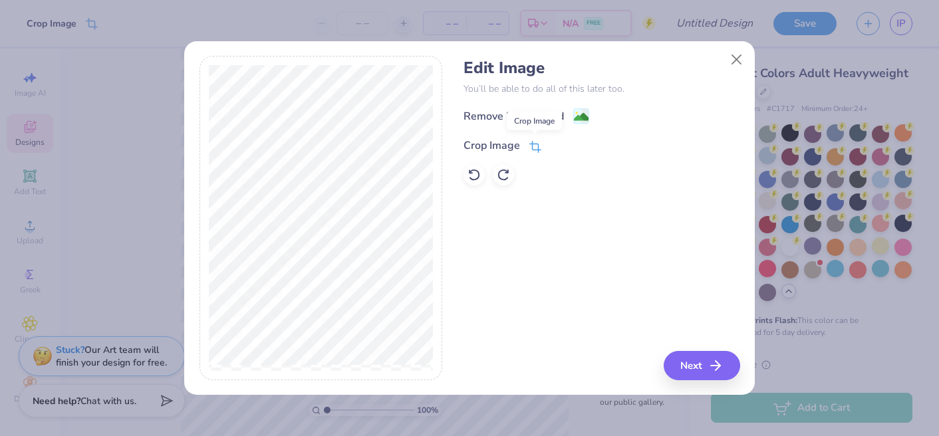
click at [537, 144] on icon at bounding box center [535, 147] width 12 height 12
click at [556, 145] on icon at bounding box center [558, 144] width 8 height 8
click at [583, 118] on image at bounding box center [581, 118] width 15 height 15
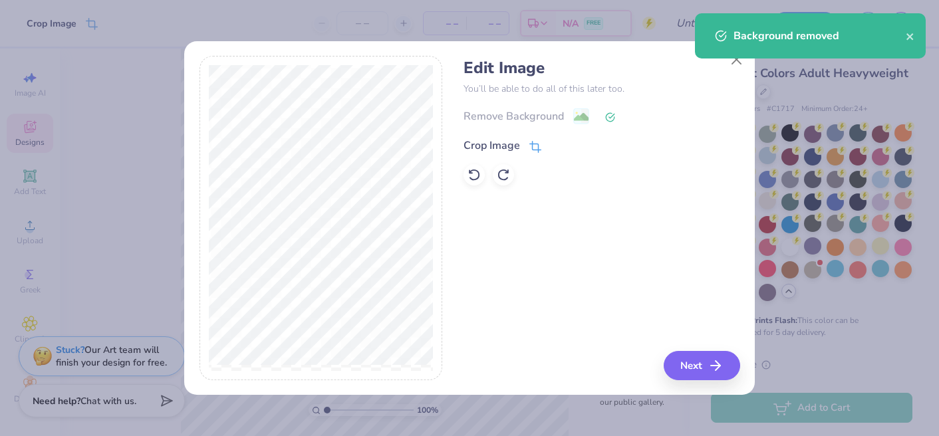
click at [533, 144] on icon at bounding box center [535, 147] width 12 height 12
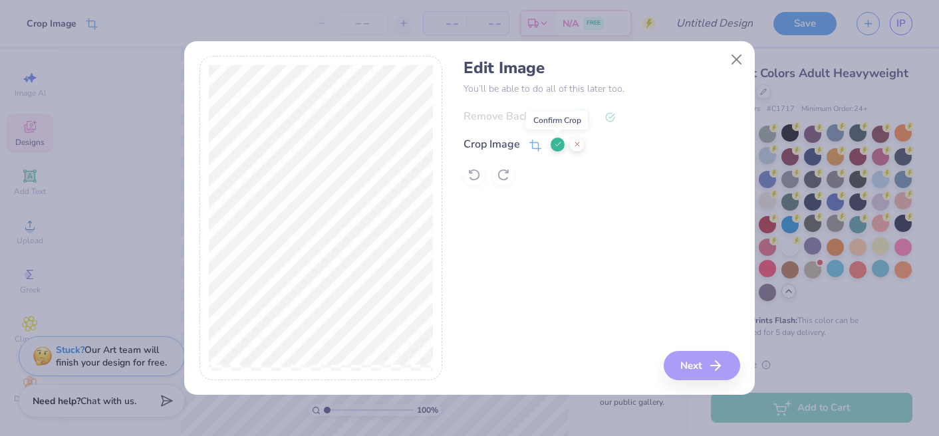
click at [560, 143] on icon at bounding box center [558, 144] width 8 height 8
click at [705, 363] on button "Next" at bounding box center [704, 365] width 76 height 29
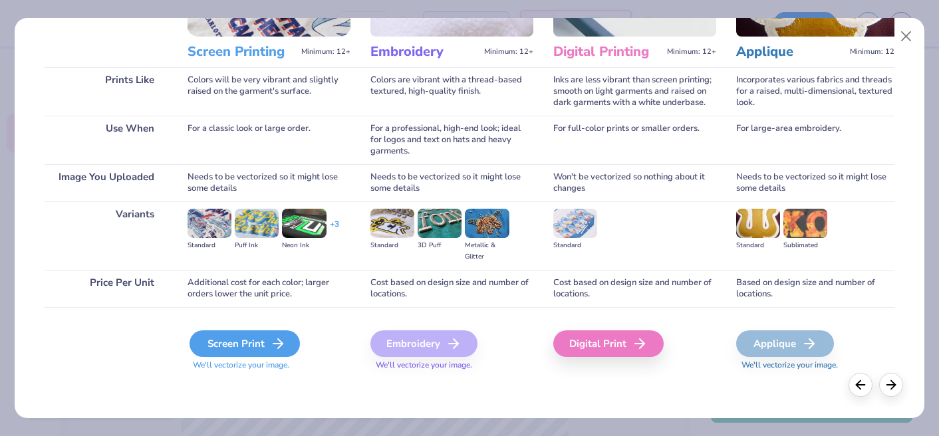
click at [259, 341] on div "Screen Print" at bounding box center [245, 344] width 110 height 27
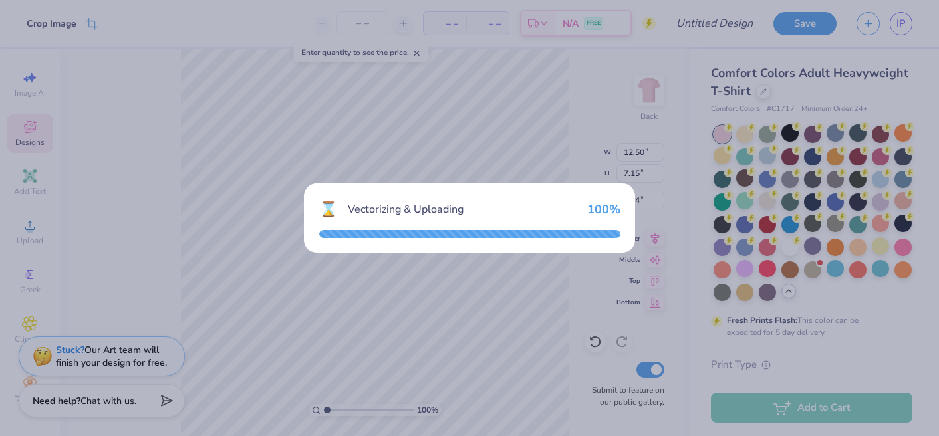
click at [682, 159] on div "⌛ Vectorizing & Uploading 100 %" at bounding box center [469, 218] width 939 height 436
click at [646, 46] on div "⌛ Vectorizing & Uploading 100 %" at bounding box center [469, 218] width 939 height 436
click at [581, 94] on div "⌛ Vectorizing & Uploading 100 %" at bounding box center [469, 218] width 939 height 436
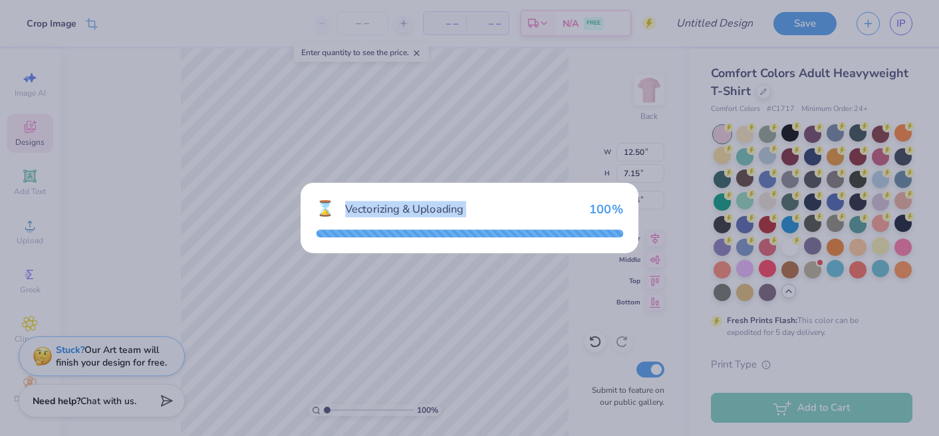
click at [581, 94] on div "⌛ Vectorizing & Uploading 100 %" at bounding box center [469, 218] width 939 height 436
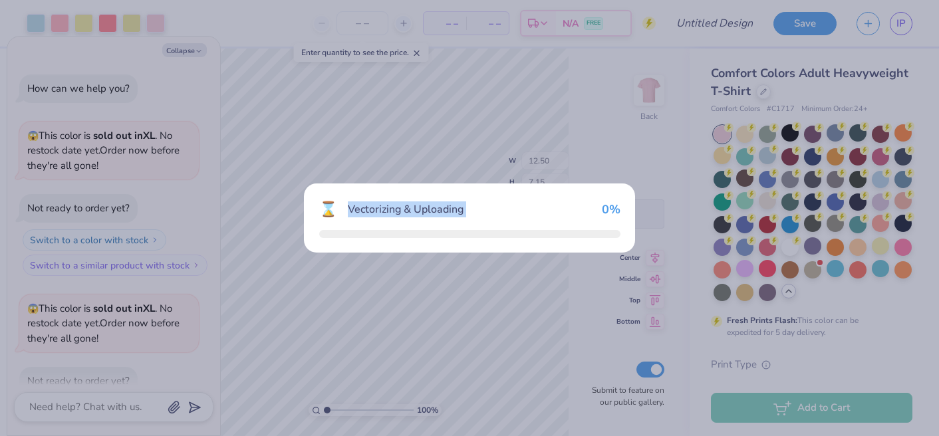
click at [581, 94] on div "⌛ Vectorizing & Uploading 0 %" at bounding box center [469, 218] width 939 height 436
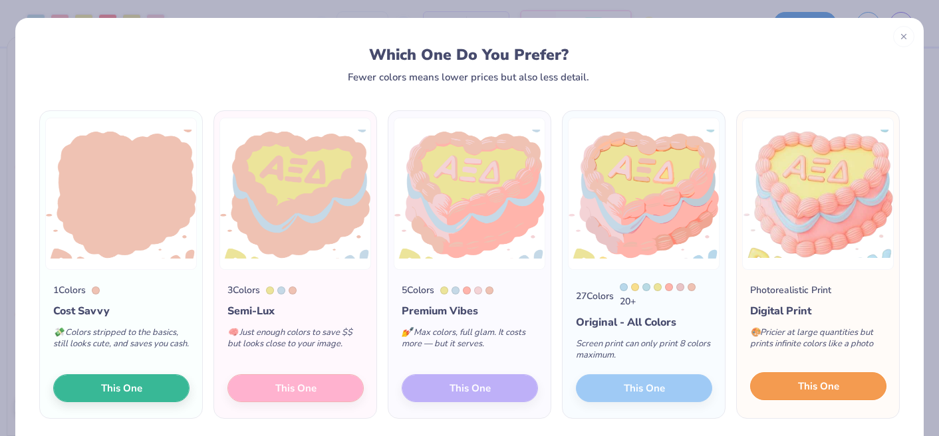
click at [831, 384] on span "This One" at bounding box center [818, 386] width 41 height 15
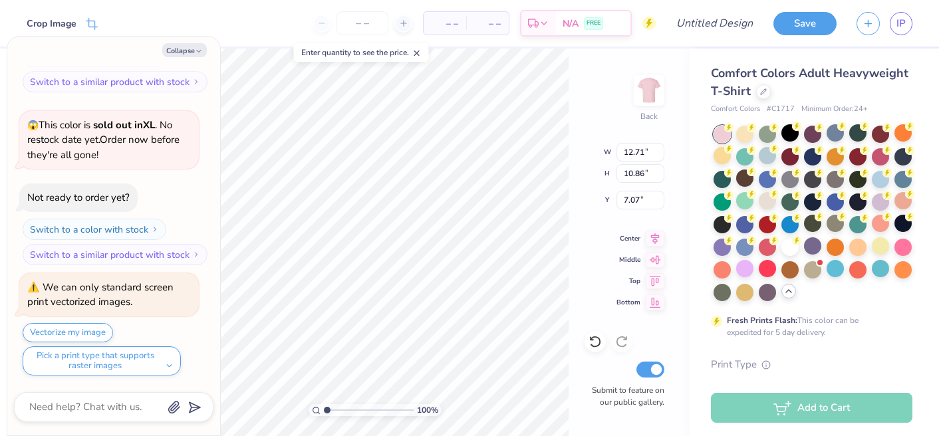
type textarea "x"
type input "8.17"
type input "6.97"
click at [189, 51] on button "Collapse" at bounding box center [184, 50] width 45 height 14
type textarea "x"
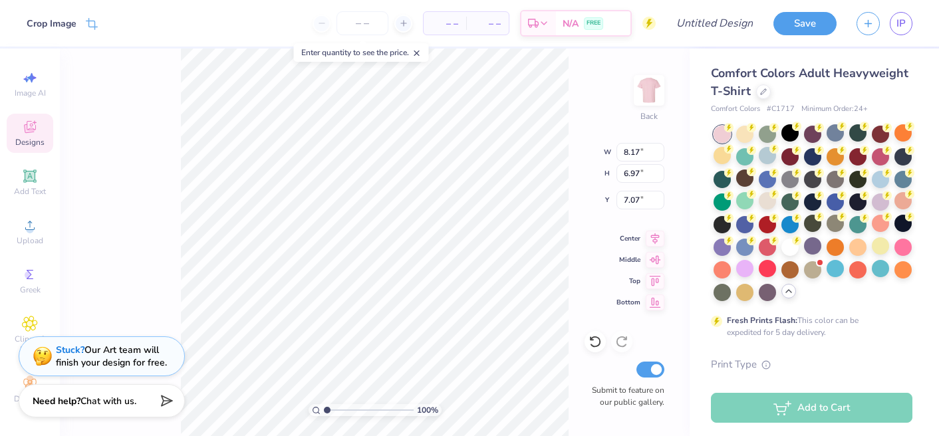
type input "7.08"
type input "12.40"
type input "7.11"
type input "1.46"
type input "7.70"
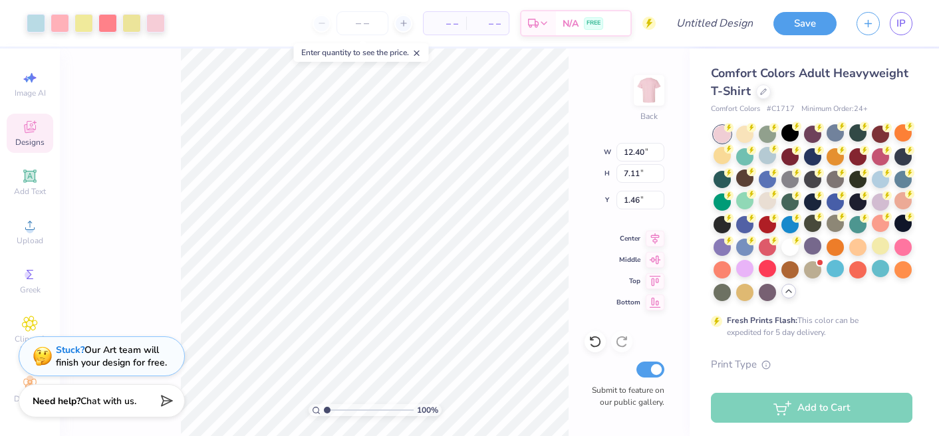
type input "4.41"
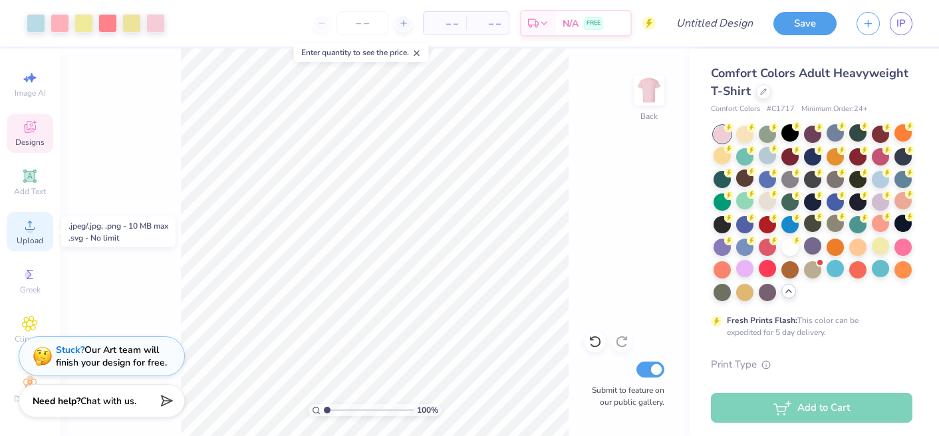
click at [33, 233] on icon at bounding box center [30, 225] width 16 height 16
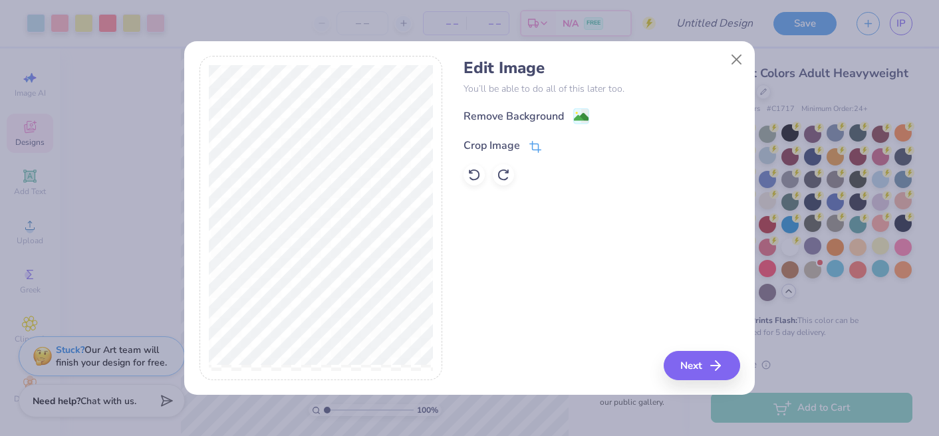
click at [533, 142] on icon at bounding box center [535, 147] width 12 height 12
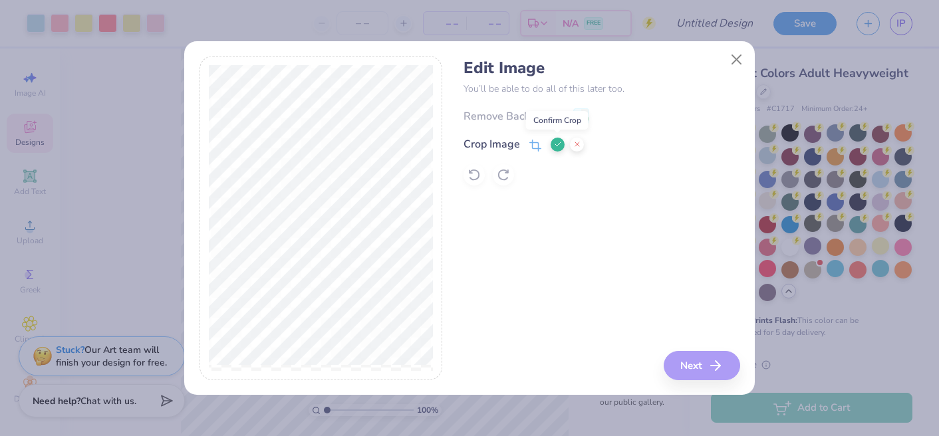
click at [554, 144] on icon at bounding box center [558, 144] width 8 height 8
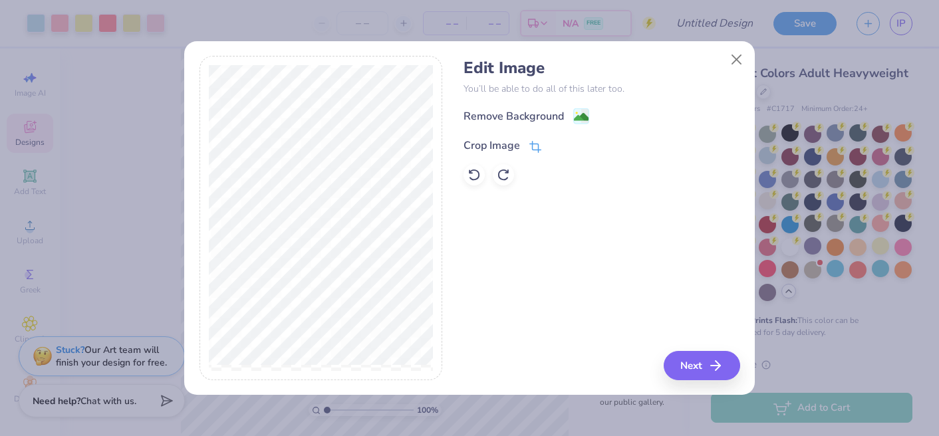
click at [534, 142] on icon at bounding box center [535, 147] width 12 height 12
click at [557, 143] on icon at bounding box center [558, 144] width 8 height 8
click at [579, 118] on image at bounding box center [581, 118] width 15 height 15
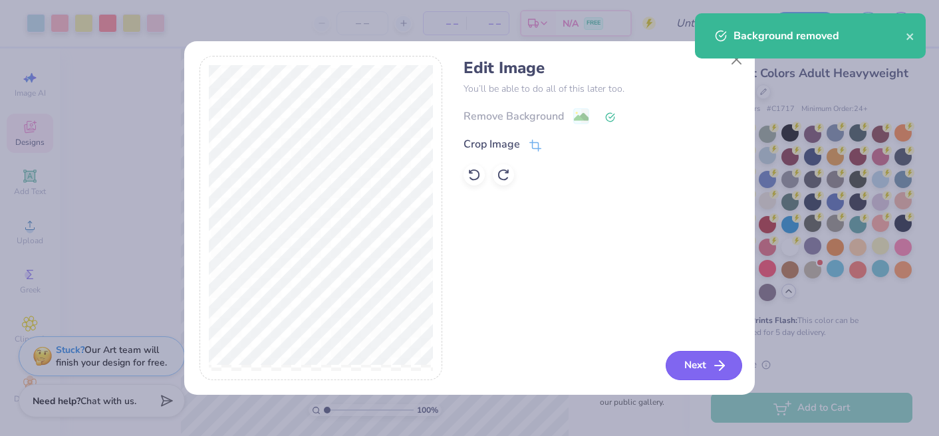
click at [708, 361] on button "Next" at bounding box center [704, 365] width 76 height 29
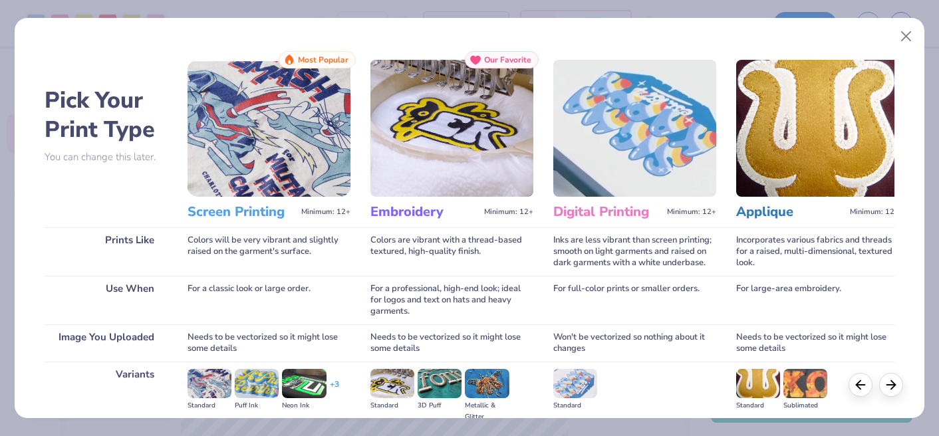
scroll to position [160, 0]
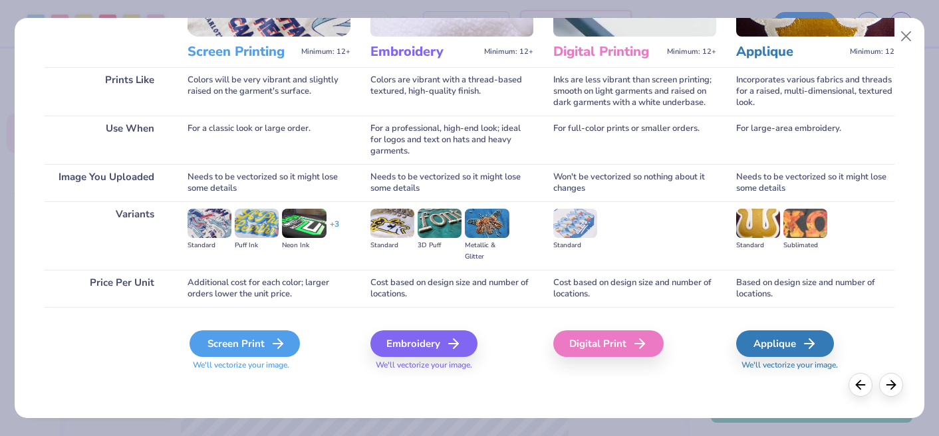
click at [229, 339] on div "Screen Print" at bounding box center [245, 344] width 110 height 27
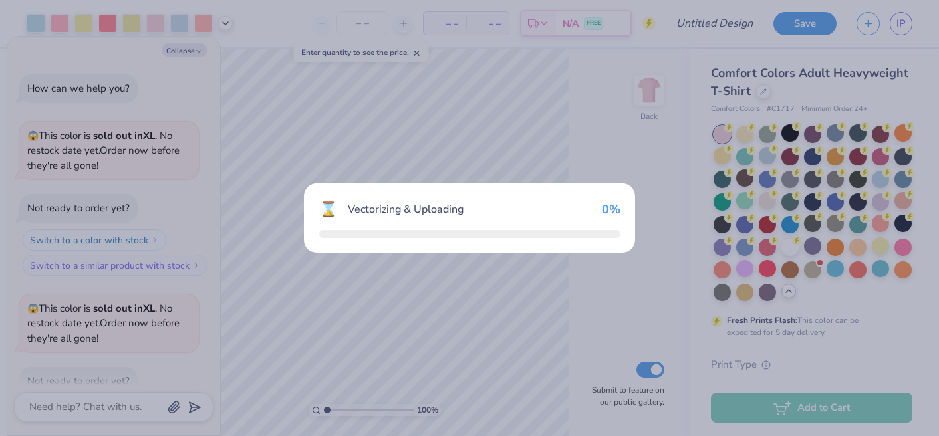
scroll to position [426, 0]
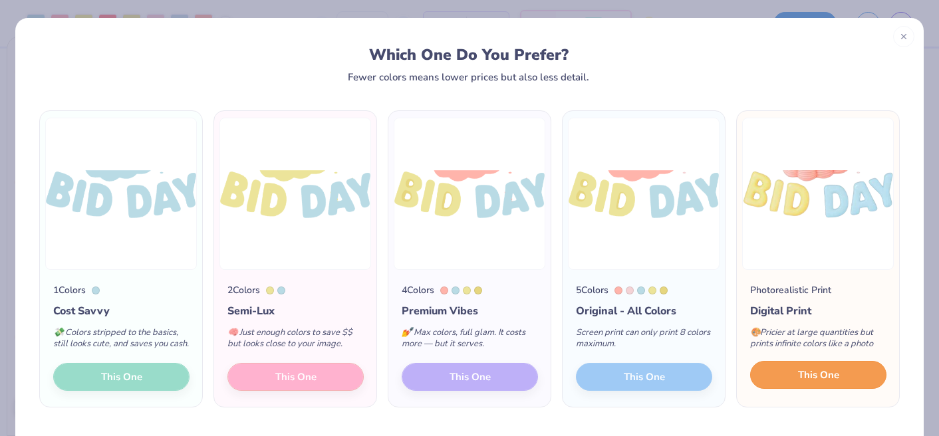
click at [841, 389] on button "This One" at bounding box center [818, 375] width 136 height 28
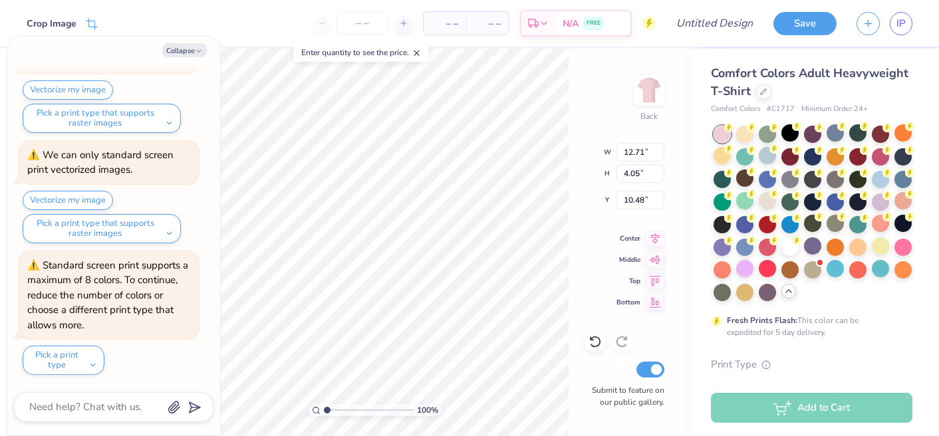
type textarea "x"
type input "13.10"
click at [193, 48] on button "Collapse" at bounding box center [184, 50] width 45 height 14
type textarea "x"
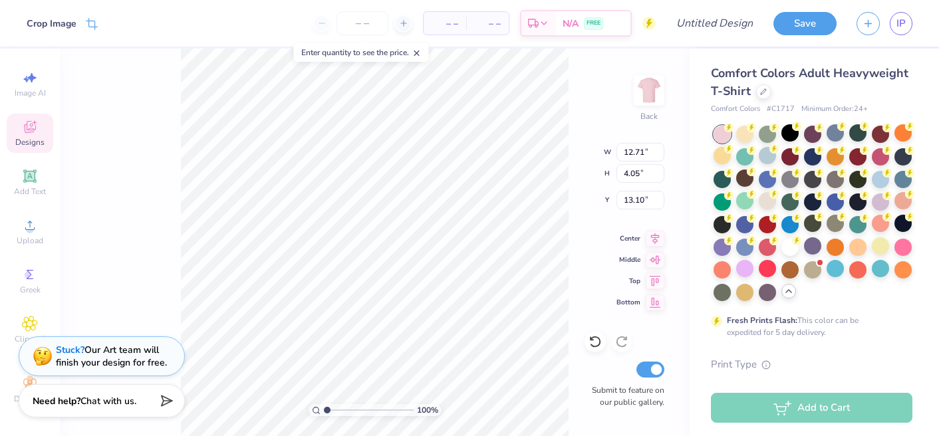
type input "8.11"
type input "6.97"
type input "5.53"
type input "7.70"
type input "4.41"
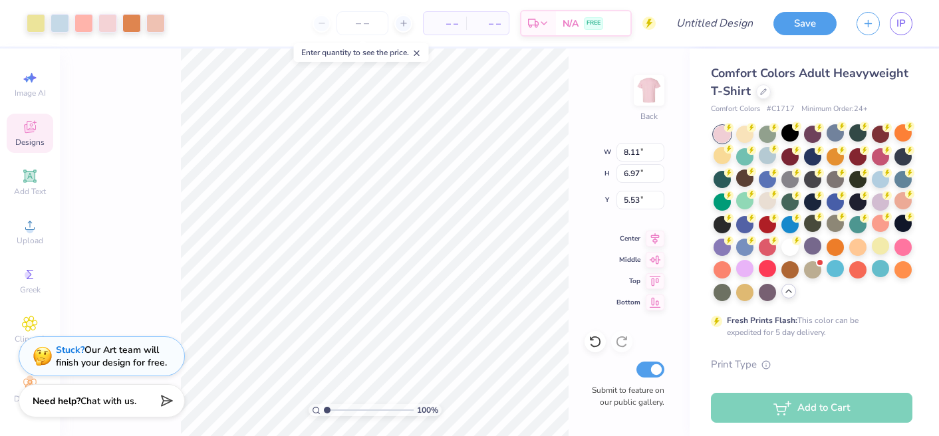
type input "1.46"
type input "1.38"
type input "1.89"
type input "1.80"
type input "4.61"
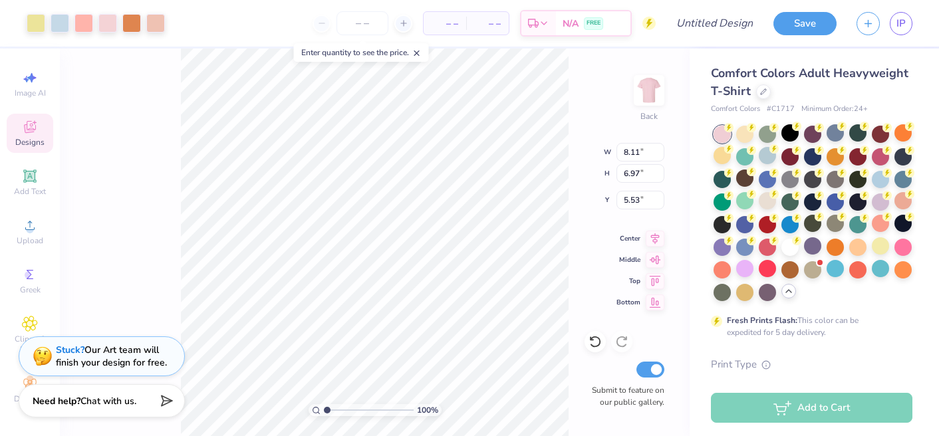
type input "1.28"
type input "1.77"
type input "4.10"
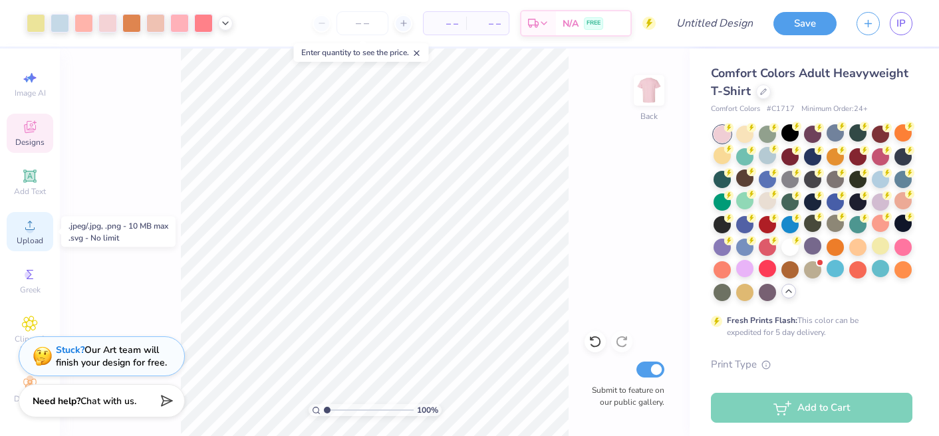
click at [29, 236] on span "Upload" at bounding box center [30, 240] width 27 height 11
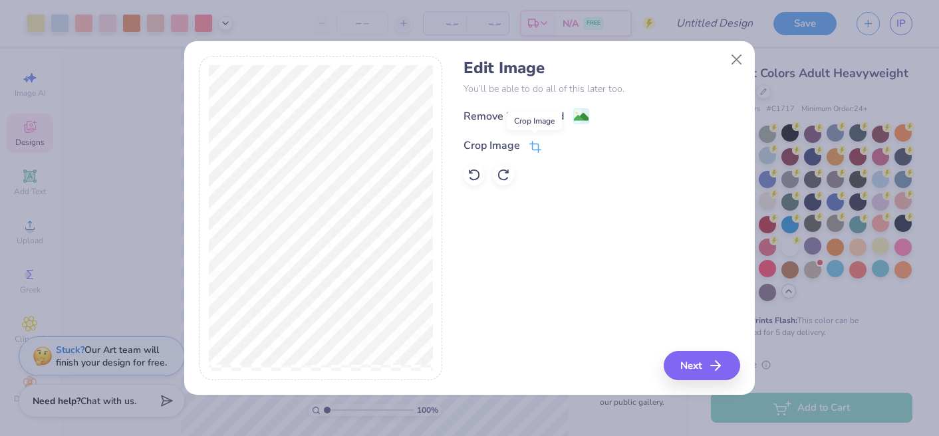
click at [533, 146] on icon at bounding box center [537, 145] width 9 height 9
click at [559, 144] on icon at bounding box center [558, 144] width 8 height 8
click at [579, 117] on image at bounding box center [581, 118] width 15 height 15
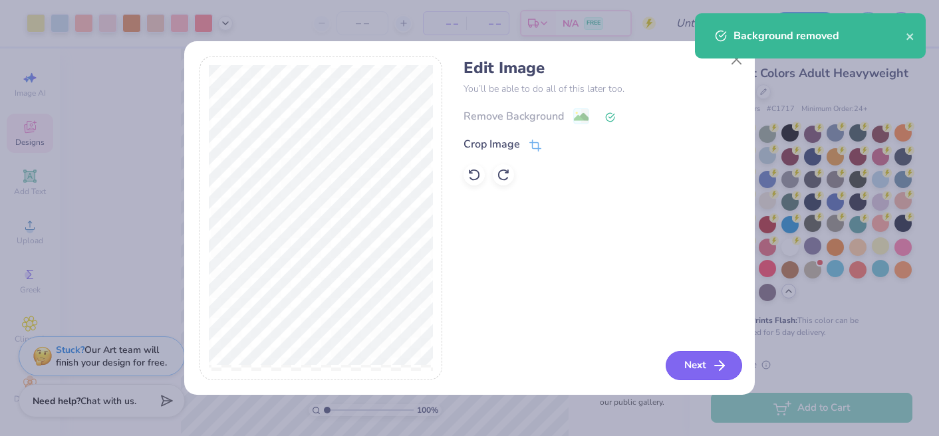
click at [707, 361] on button "Next" at bounding box center [704, 365] width 76 height 29
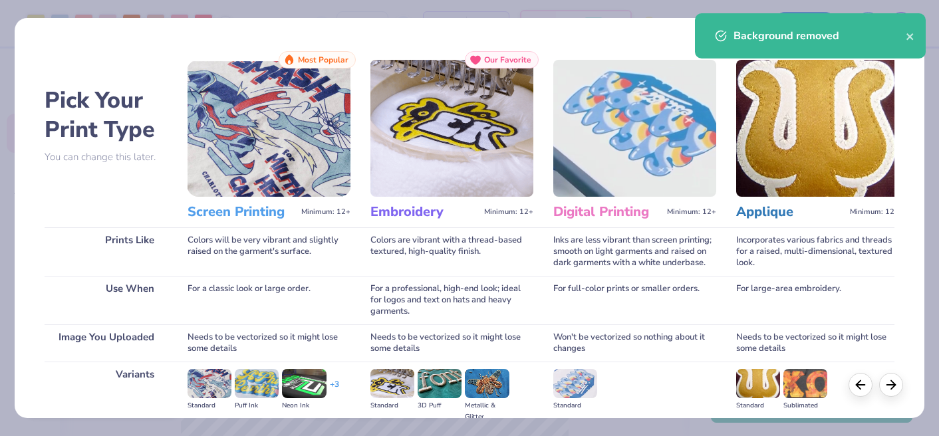
scroll to position [160, 0]
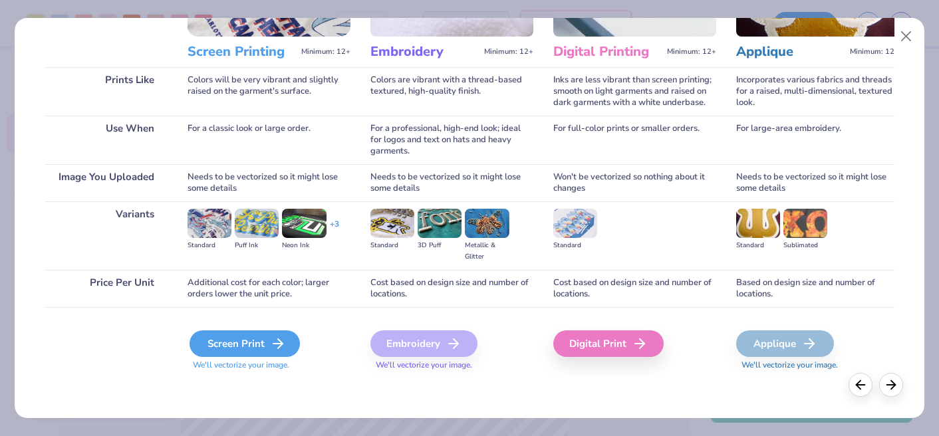
click at [252, 345] on div "Screen Print" at bounding box center [245, 344] width 110 height 27
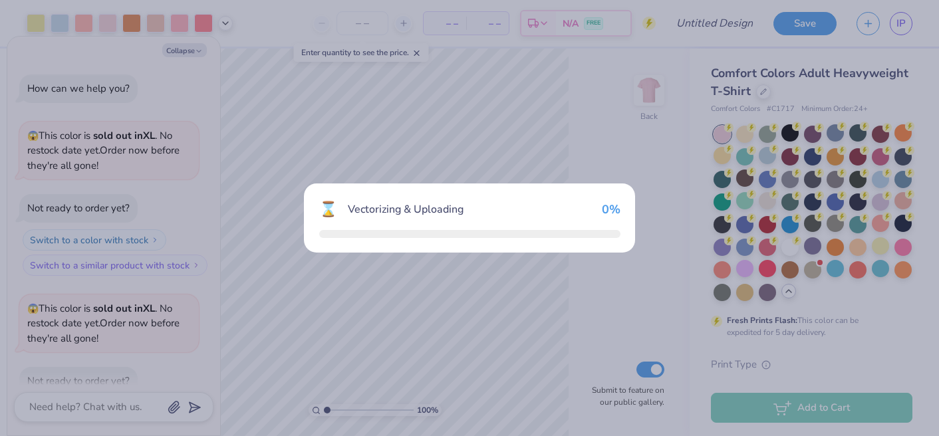
scroll to position [801, 0]
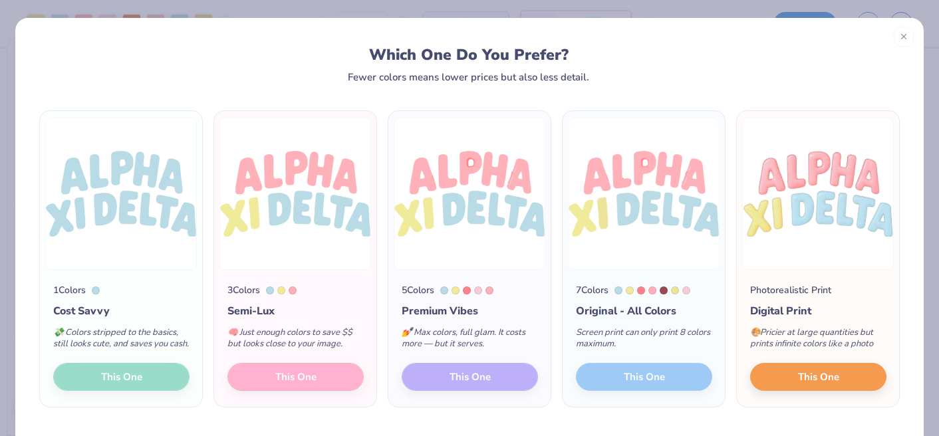
click at [302, 386] on div "3 Colors Semi-Lux 🧠 Just enough colors to save $$ but looks close to your image…" at bounding box center [295, 338] width 162 height 137
click at [303, 389] on div "3 Colors Semi-Lux 🧠 Just enough colors to save $$ but looks close to your image…" at bounding box center [295, 338] width 162 height 137
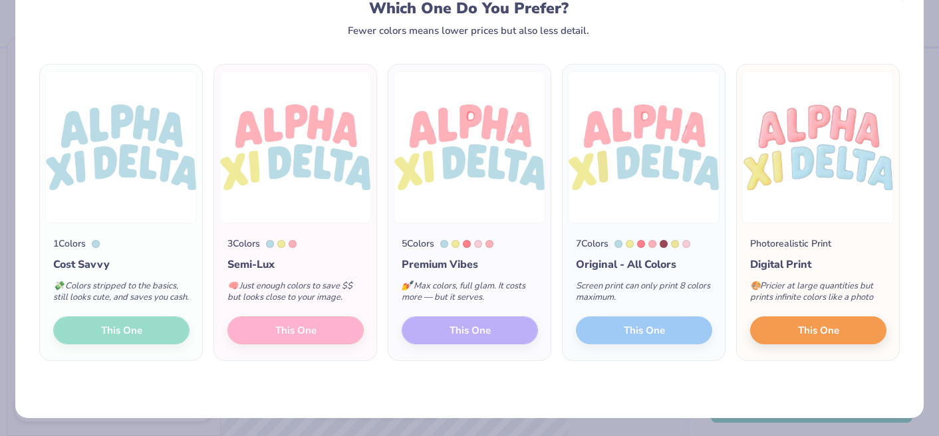
click at [288, 344] on div "3 Colors Semi-Lux 🧠 Just enough colors to save $$ but looks close to your image…" at bounding box center [295, 291] width 162 height 137
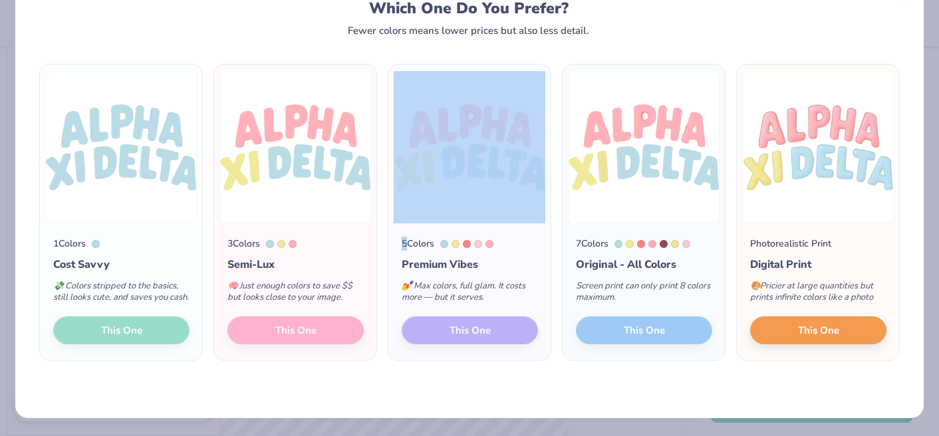
click at [288, 344] on div "3 Colors Semi-Lux 🧠 Just enough colors to save $$ but looks close to your image…" at bounding box center [295, 291] width 162 height 137
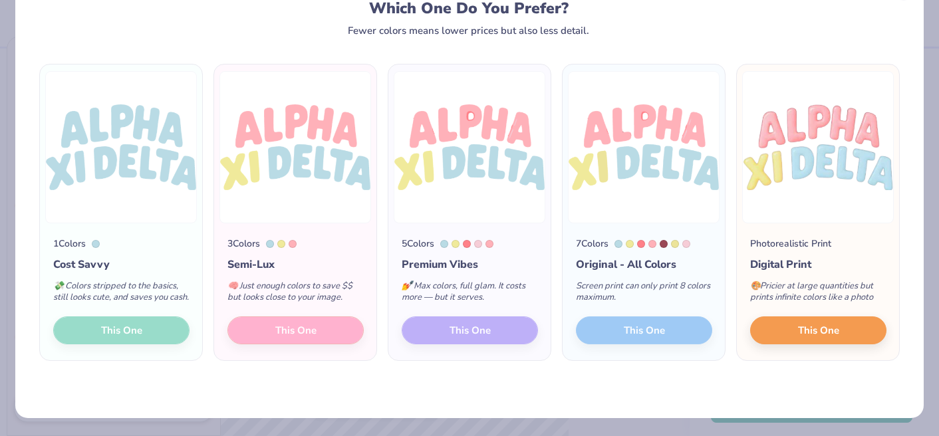
click at [339, 233] on div "3 Colors Semi-Lux 🧠 Just enough colors to save $$ but looks close to your image…" at bounding box center [295, 291] width 162 height 137
click at [305, 337] on div "3 Colors Semi-Lux 🧠 Just enough colors to save $$ but looks close to your image…" at bounding box center [295, 291] width 162 height 137
click at [129, 339] on div "1 Colors Cost Savvy 💸 Colors stripped to the basics, still looks cute, and save…" at bounding box center [121, 291] width 162 height 137
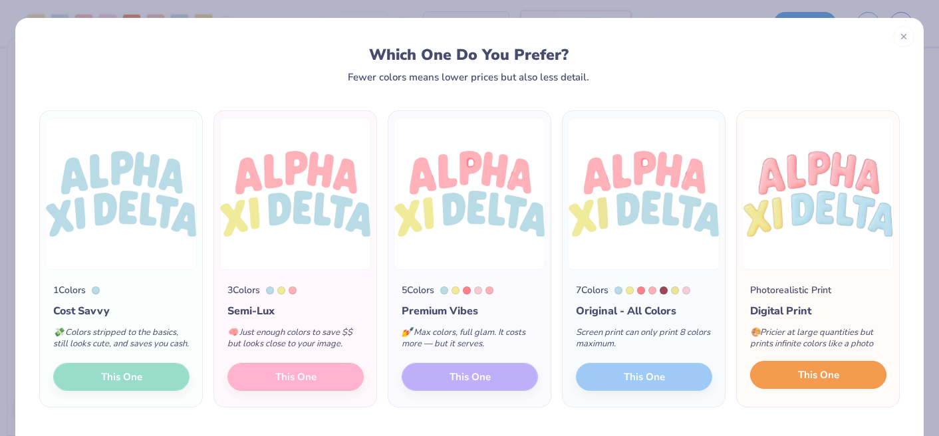
click at [807, 389] on button "This One" at bounding box center [818, 375] width 136 height 28
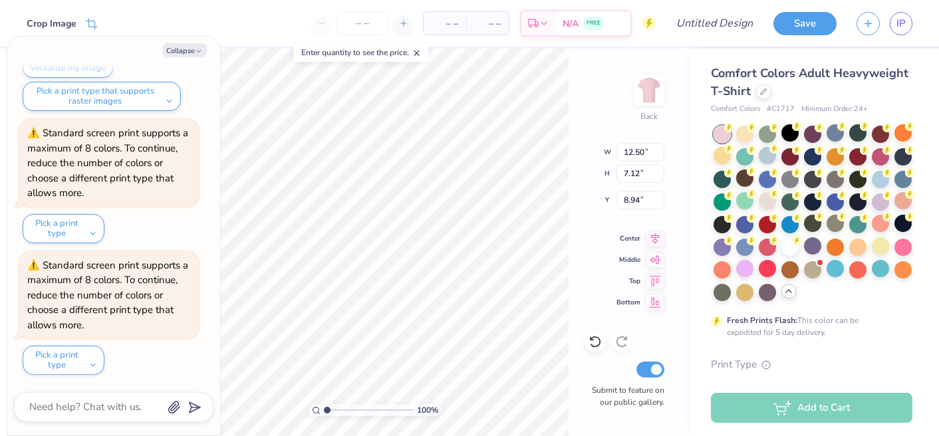
type textarea "x"
type input "8.23"
type input "4.69"
type textarea "x"
type input "8.35"
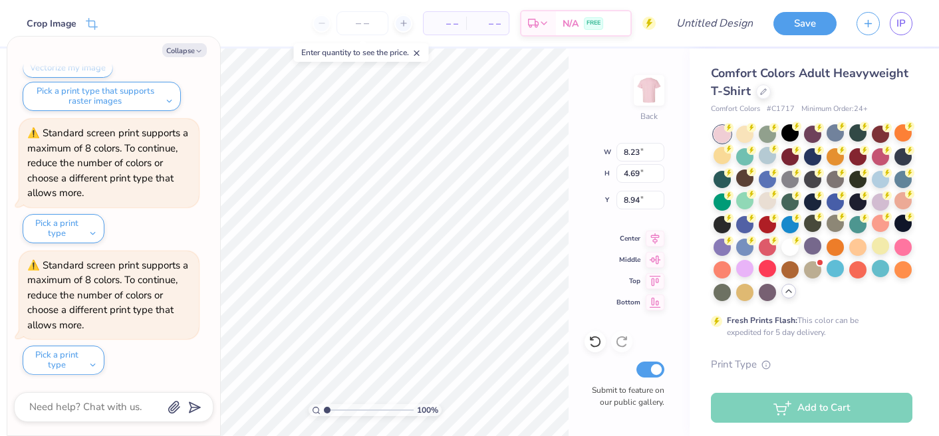
type input "5.95"
type input "8.65"
type textarea "x"
type input "1.18"
type textarea "x"
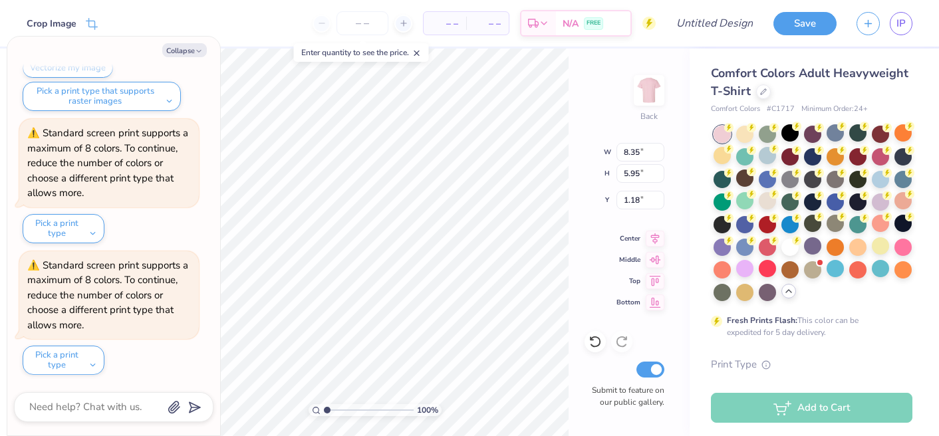
type input "8.11"
type input "6.97"
type input "5.53"
type textarea "x"
type input "6.15"
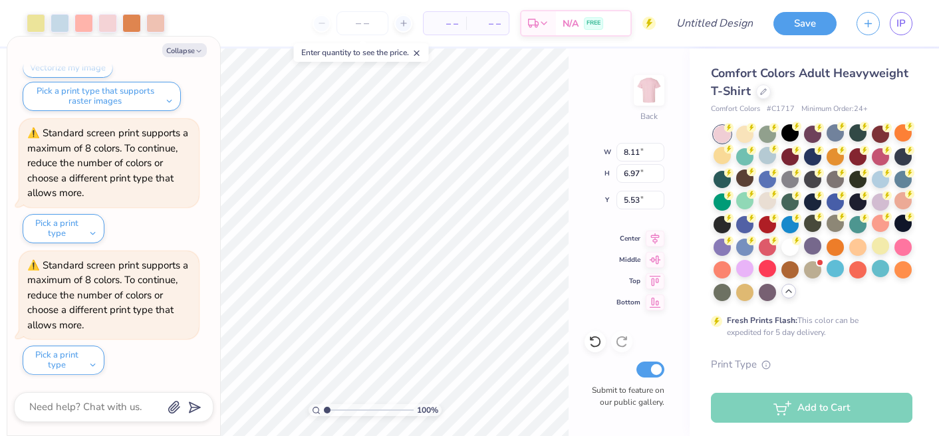
type input "5.29"
type textarea "x"
type input "5.50"
type textarea "x"
type input "12.61"
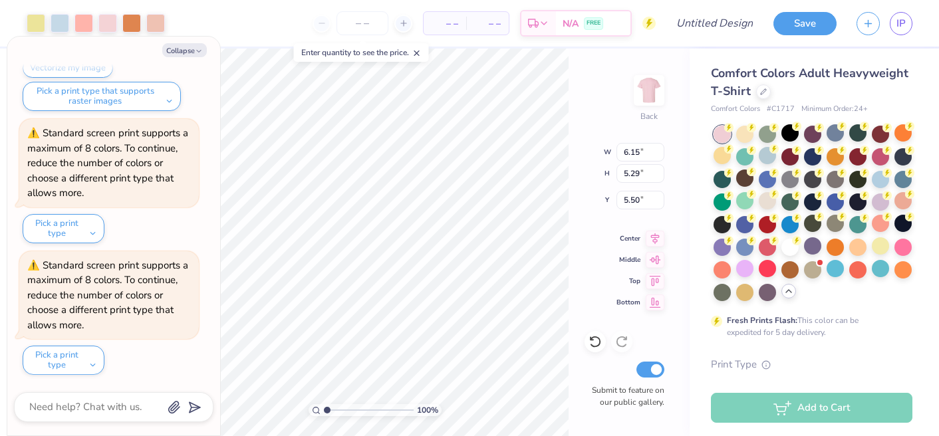
type input "4.00"
type input "13.12"
type textarea "x"
type input "7.86"
type input "2.49"
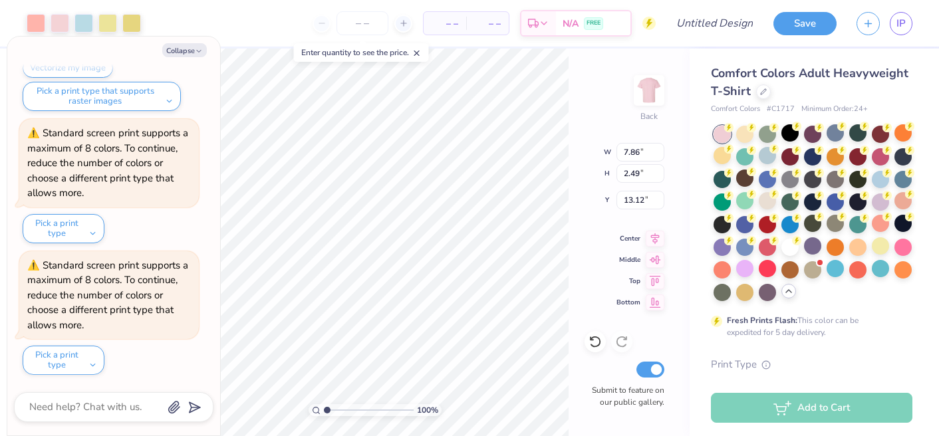
type textarea "x"
type input "11.25"
type textarea "x"
type input "7.58"
type input "3.69"
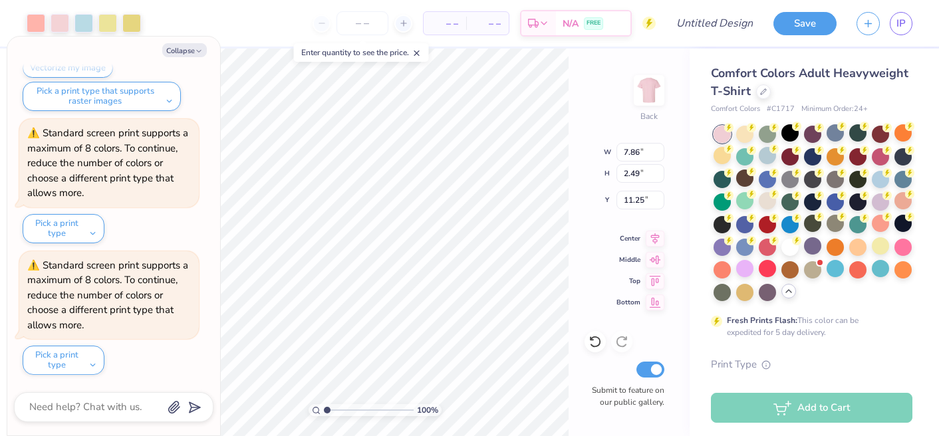
type input "10.38"
type textarea "x"
type input "8.81"
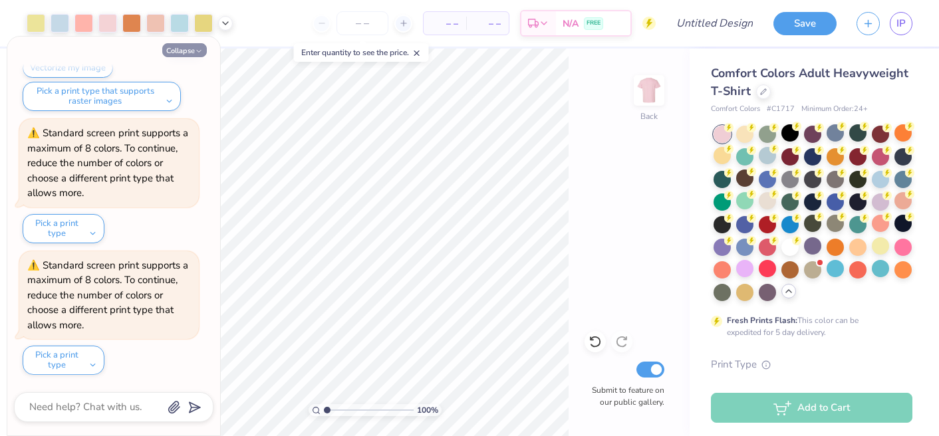
click at [188, 53] on button "Collapse" at bounding box center [184, 50] width 45 height 14
type textarea "x"
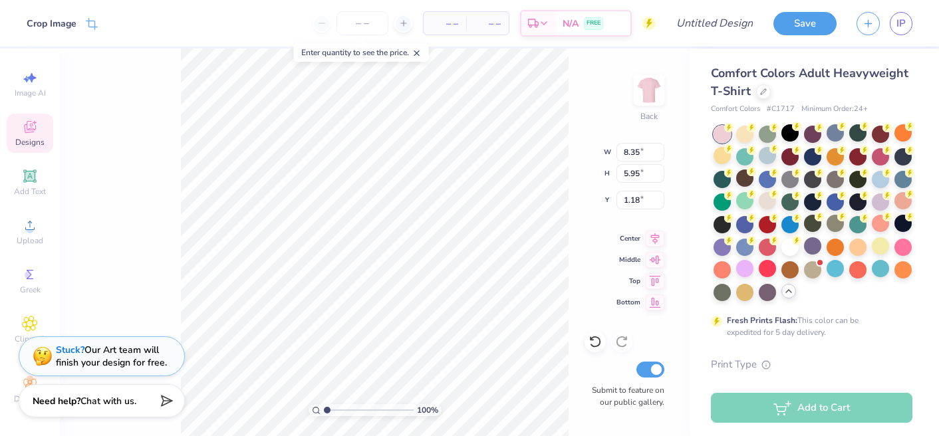
type input "1.19"
type input "7.58"
type input "3.69"
type input "8.81"
type input "12.97"
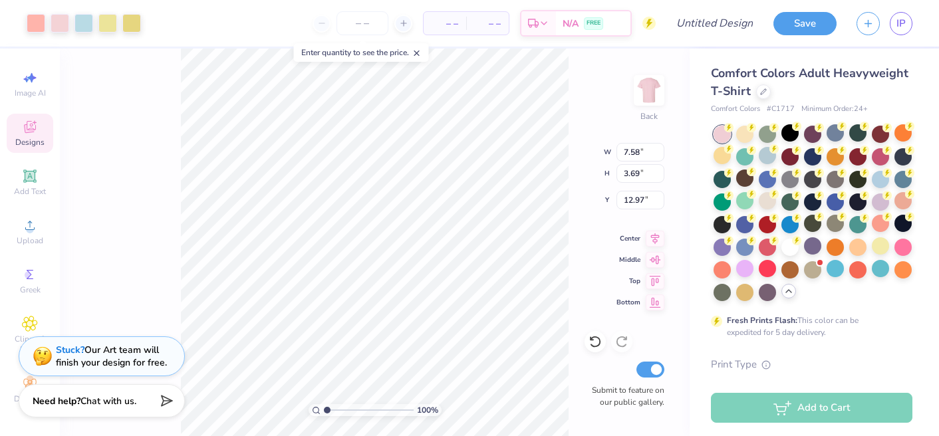
type input "6.15"
type input "5.29"
type input "5.50"
type input "8.18"
type input "7.04"
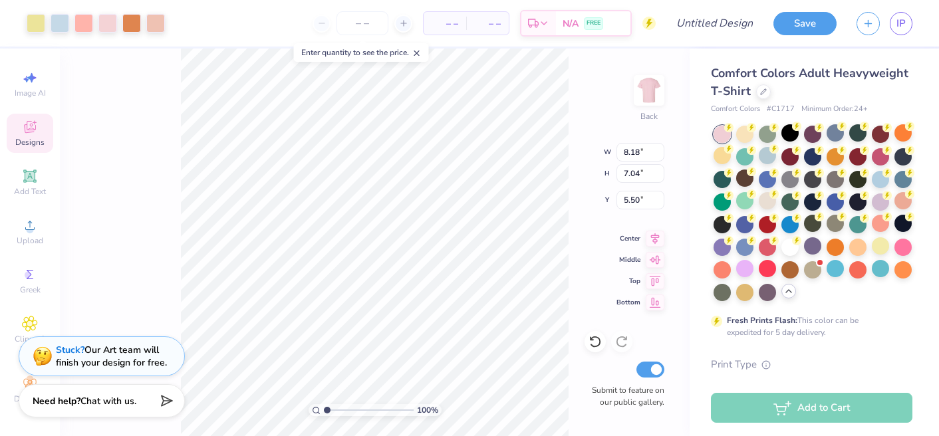
type input "5.46"
type input "10.33"
click at [104, 276] on div "100 % Back Submit to feature on our public gallery." at bounding box center [375, 243] width 630 height 388
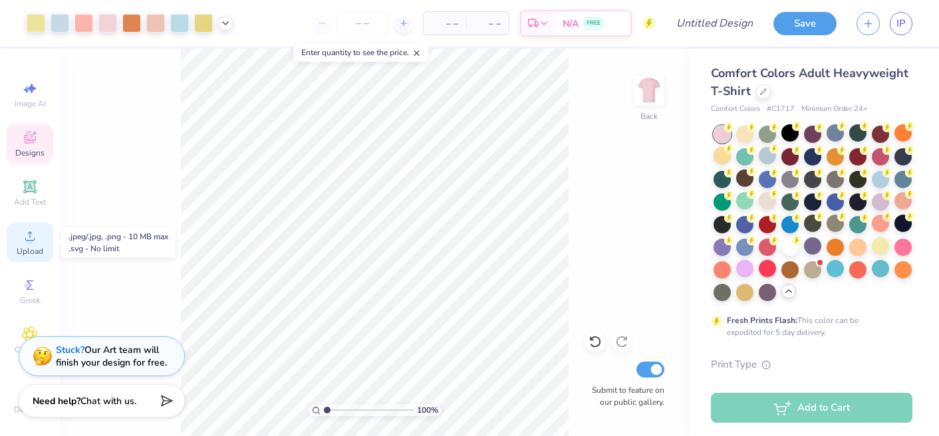
scroll to position [11, 0]
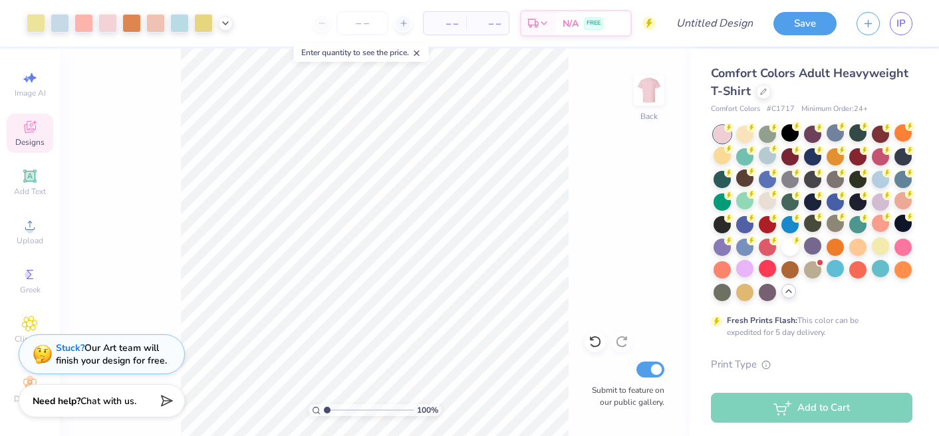
click at [64, 346] on strong "Stuck?" at bounding box center [70, 348] width 29 height 13
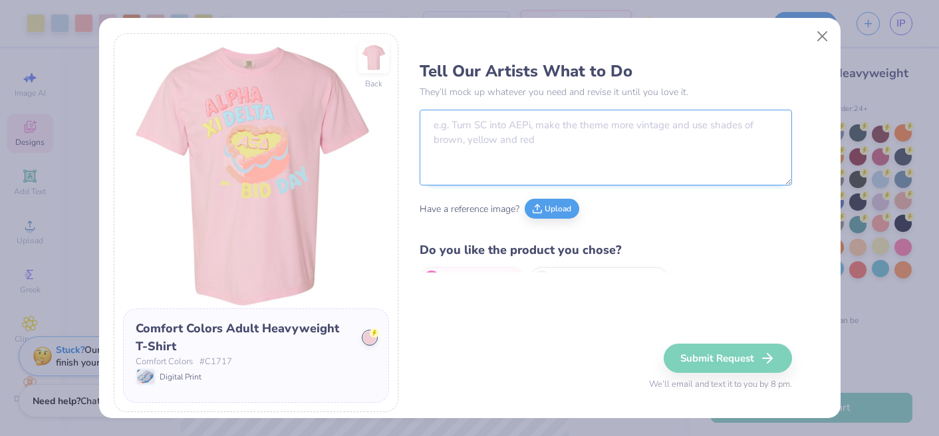
click at [490, 130] on textarea at bounding box center [606, 148] width 372 height 76
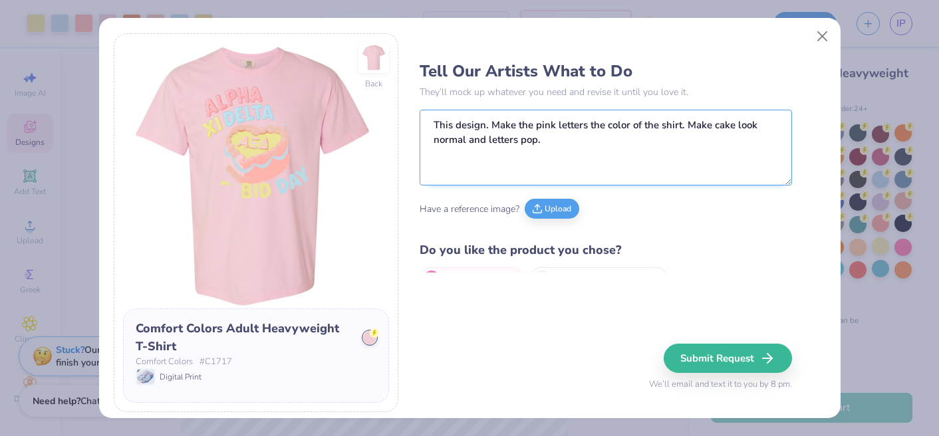
click at [519, 143] on textarea "This design. Make the pink letters the color of the shirt. Make cake look norma…" at bounding box center [606, 148] width 372 height 76
click at [571, 147] on textarea "This design. Make the pink letters the color of the shirt. Make cake look norma…" at bounding box center [606, 148] width 372 height 76
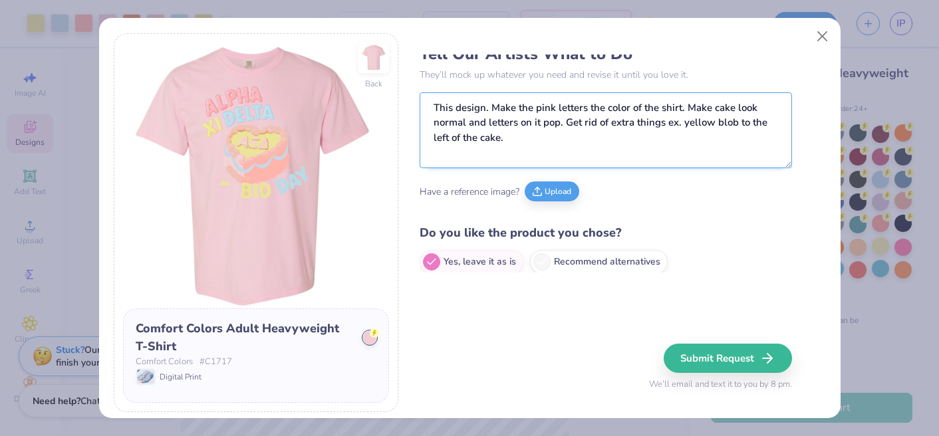
scroll to position [25, 0]
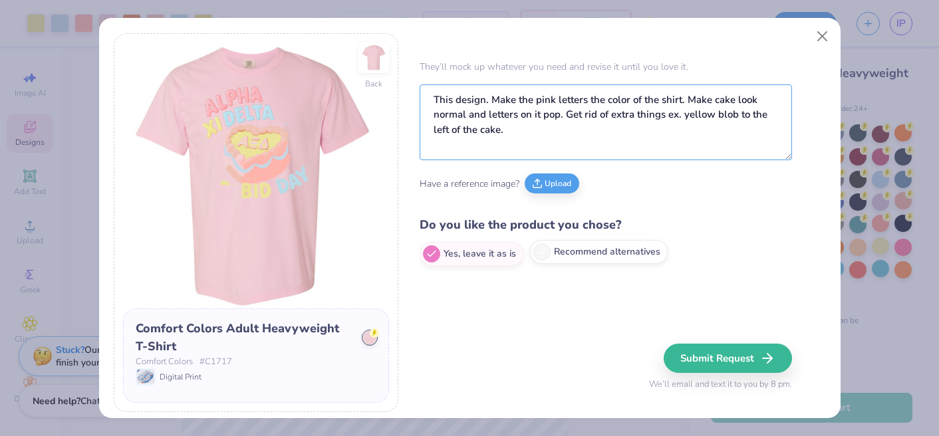
type textarea "This design. Make the pink letters the color of the shirt. Make cake look norma…"
click at [567, 259] on label "Recommend alternatives" at bounding box center [599, 252] width 138 height 24
click at [428, 275] on input "Recommend alternatives" at bounding box center [424, 279] width 9 height 9
radio input "true"
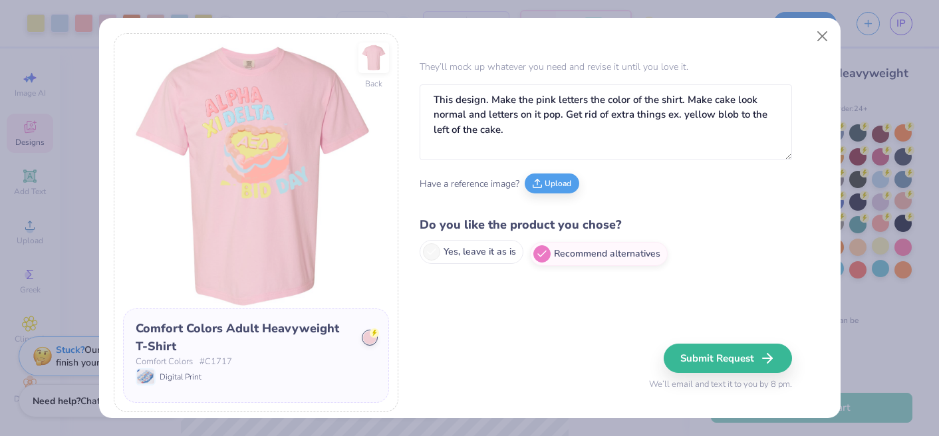
click at [474, 255] on label "Yes, leave it as is" at bounding box center [472, 252] width 104 height 24
click at [428, 275] on input "Yes, leave it as is" at bounding box center [424, 279] width 9 height 9
radio input "true"
click at [714, 359] on button "Submit Request" at bounding box center [730, 358] width 128 height 29
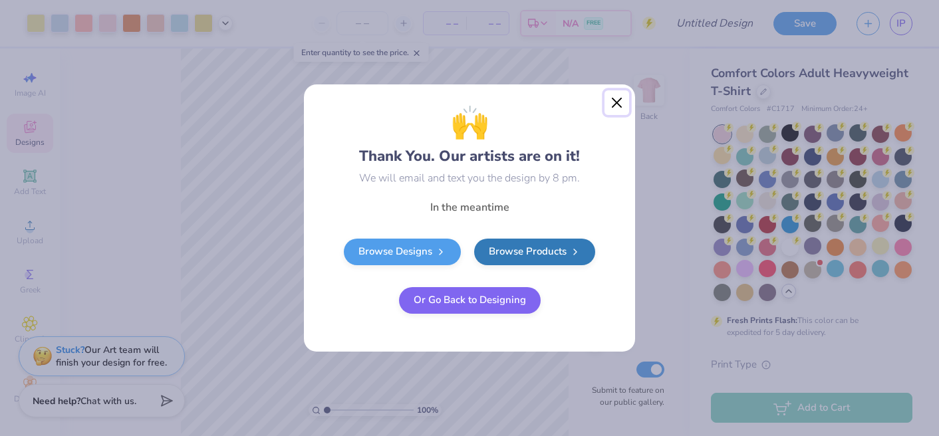
click at [618, 100] on button "Close" at bounding box center [617, 102] width 25 height 25
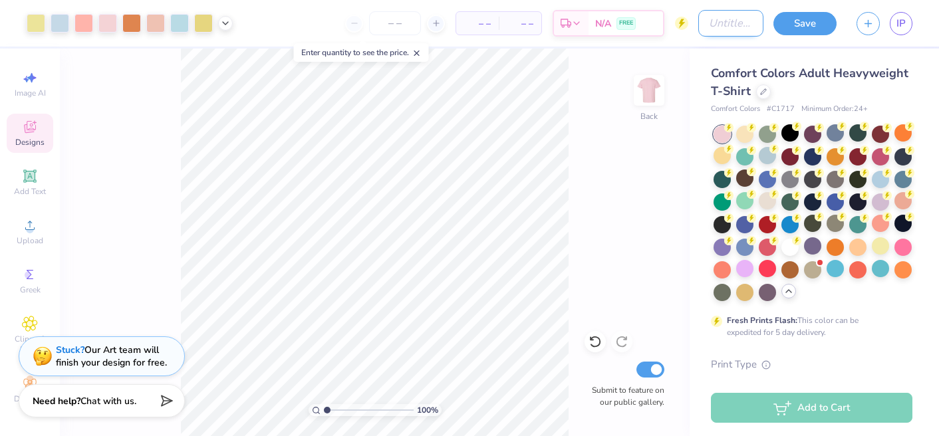
click at [737, 29] on input "Design Title" at bounding box center [730, 23] width 65 height 27
type input "bid day shirts"
click at [818, 20] on button "Save" at bounding box center [805, 21] width 63 height 23
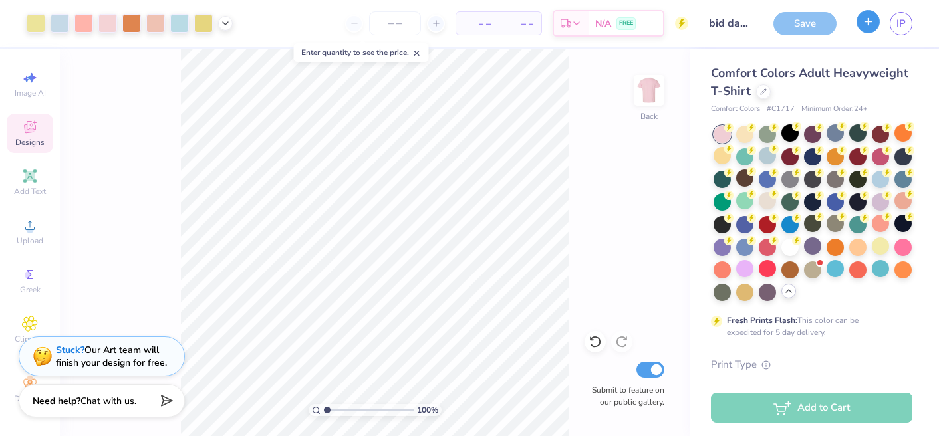
click at [875, 19] on button "button" at bounding box center [868, 21] width 23 height 23
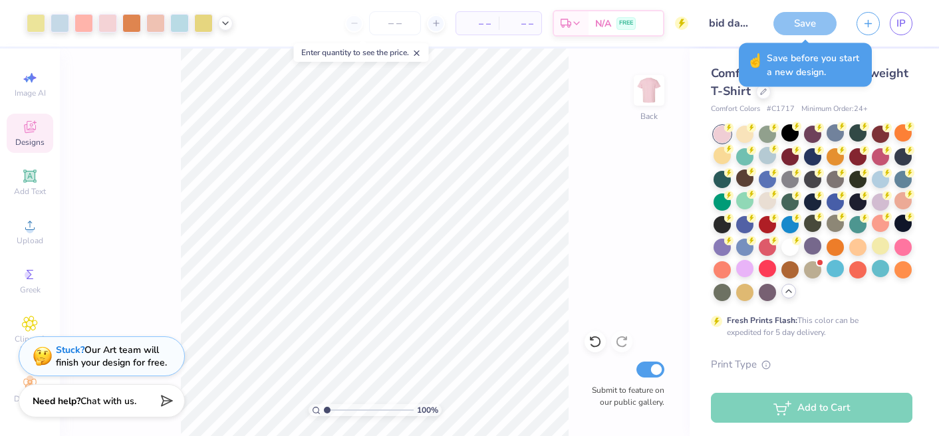
click at [855, 94] on div "Comfort Colors Adult Heavyweight T-Shirt" at bounding box center [812, 83] width 202 height 36
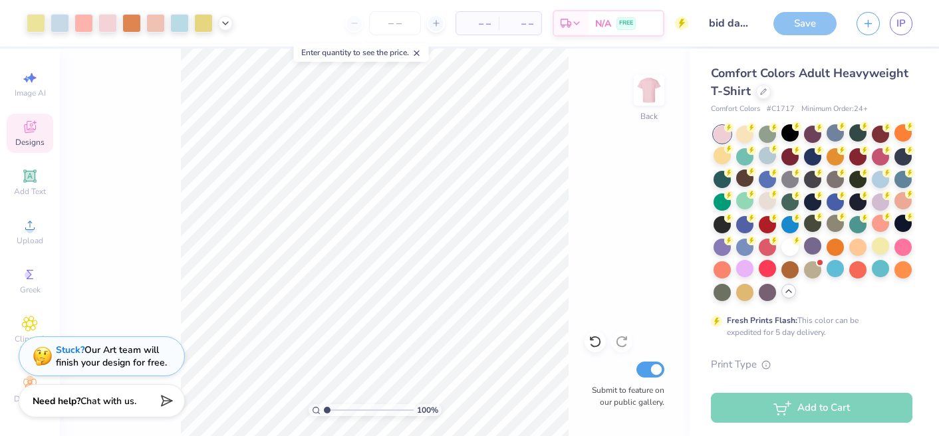
click at [817, 20] on div "Save" at bounding box center [805, 23] width 63 height 23
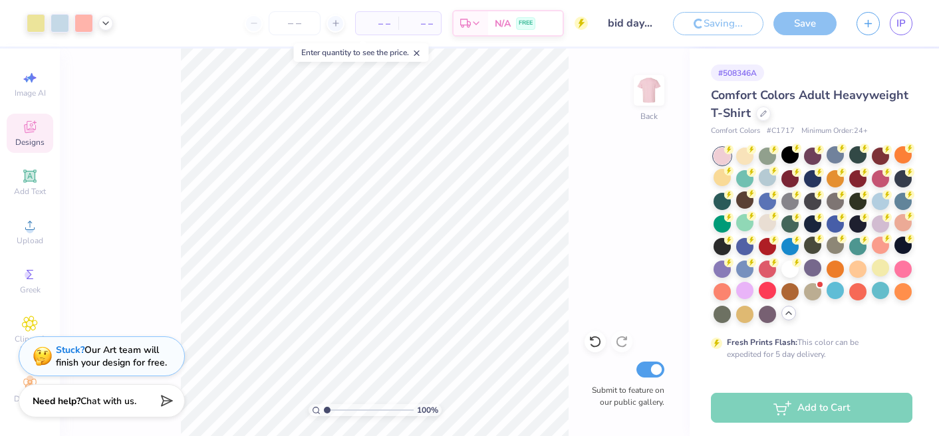
click at [817, 20] on div "Save" at bounding box center [805, 23] width 63 height 23
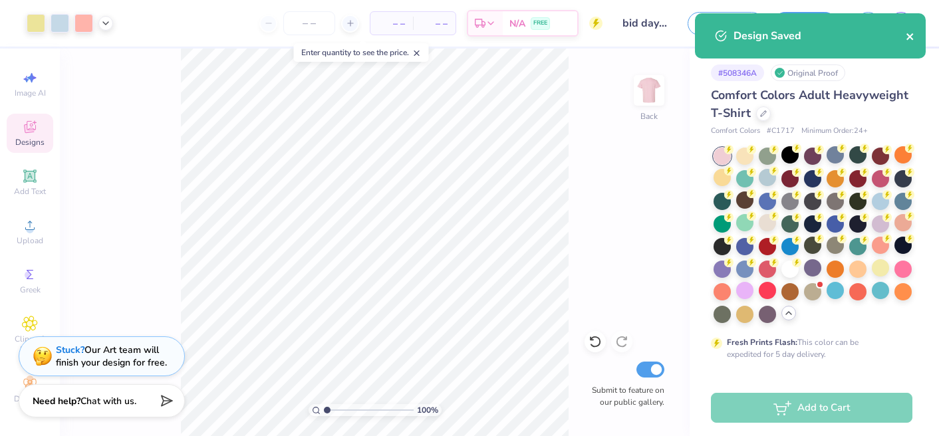
click at [915, 36] on icon "close" at bounding box center [910, 36] width 9 height 11
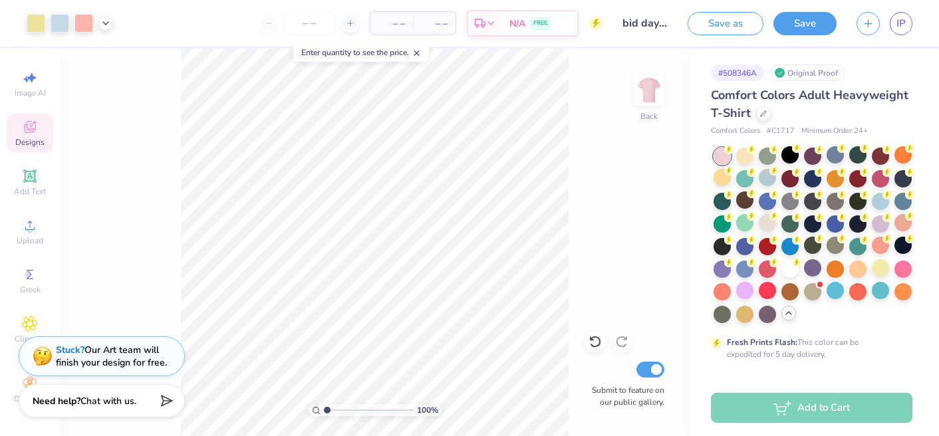
click at [866, 19] on div "Art colors – – Per Item – – Total Est. Delivery N/A FREE Design Title bid day s…" at bounding box center [469, 218] width 939 height 436
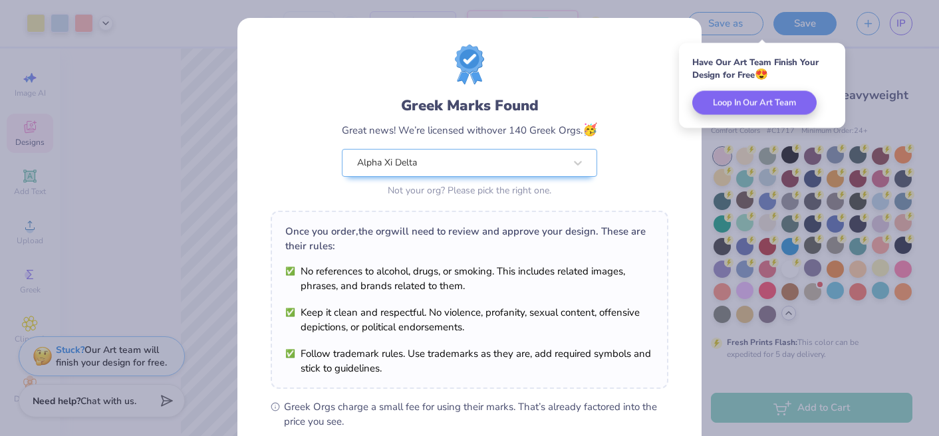
click at [599, 100] on div "Greek Marks Found Great news! We’re licensed with over 140 Greek Orgs. 🥳 Alpha …" at bounding box center [470, 123] width 398 height 156
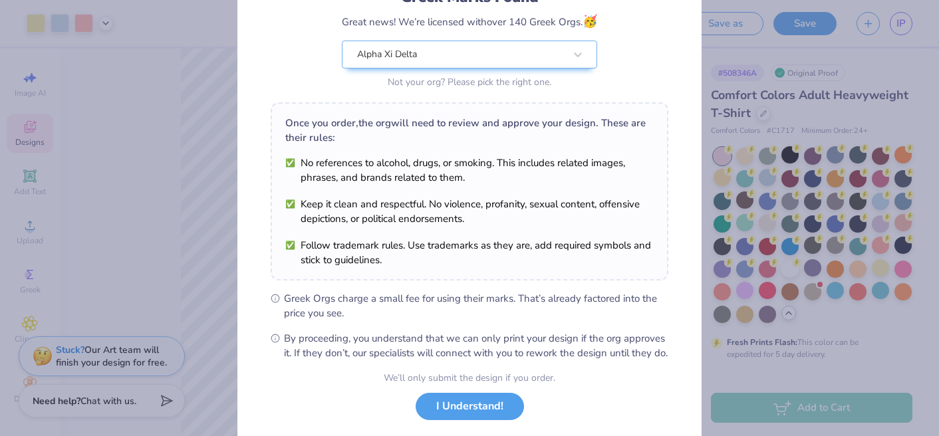
scroll to position [186, 0]
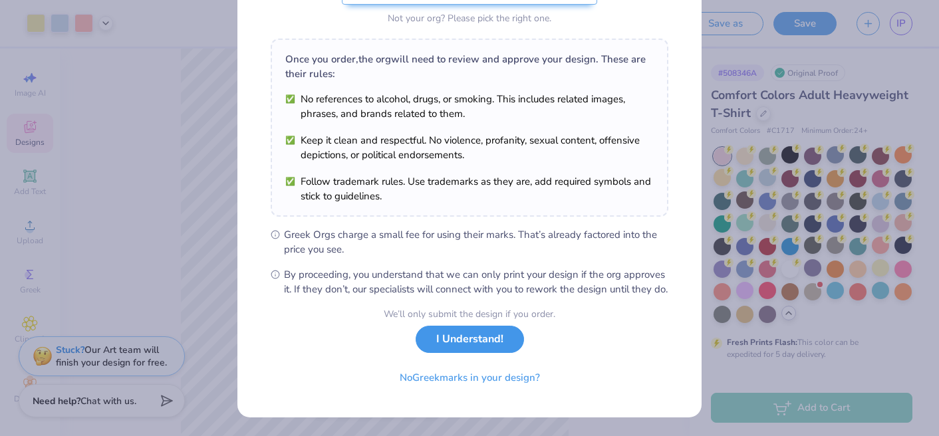
click at [504, 349] on button "I Understand!" at bounding box center [470, 339] width 108 height 27
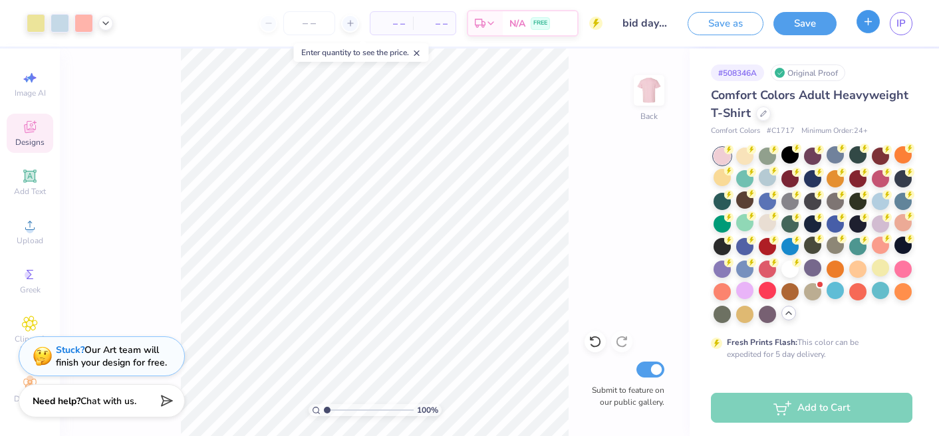
click at [861, 20] on button "button" at bounding box center [868, 21] width 23 height 23
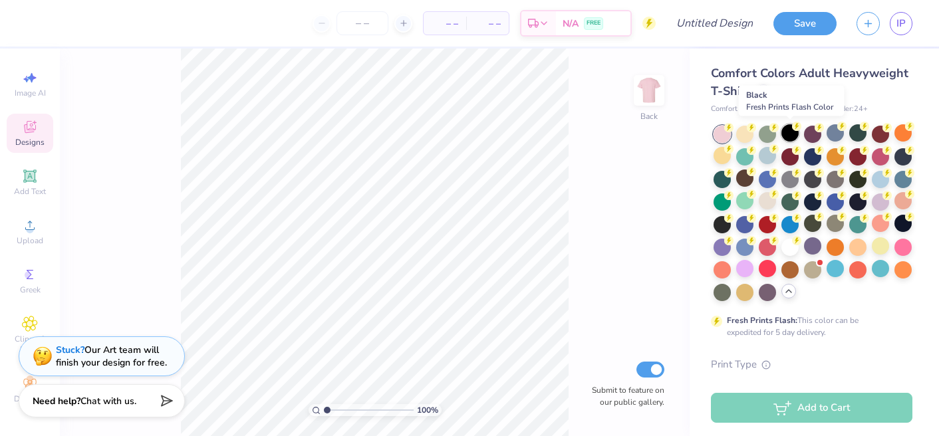
click at [785, 140] on div at bounding box center [790, 132] width 17 height 17
click at [48, 188] on div "Add Text" at bounding box center [30, 182] width 47 height 39
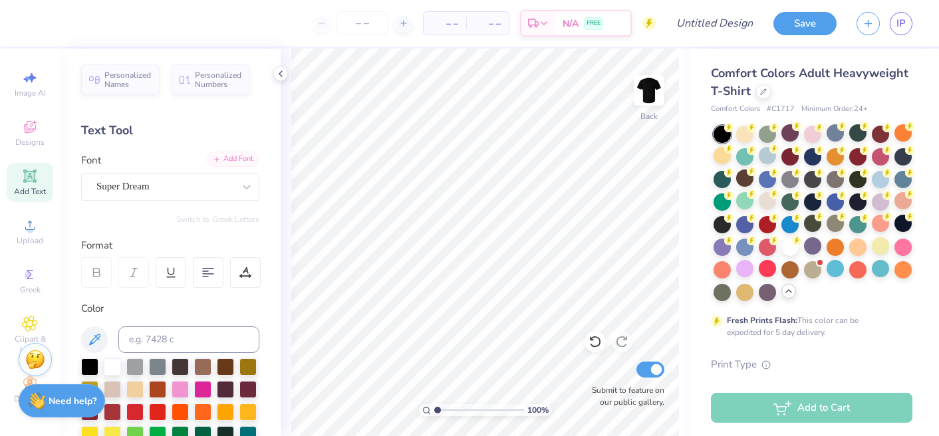
click at [241, 152] on div "Add Font" at bounding box center [233, 159] width 53 height 15
click at [98, 267] on icon at bounding box center [96, 273] width 12 height 12
click at [283, 73] on icon at bounding box center [280, 74] width 11 height 11
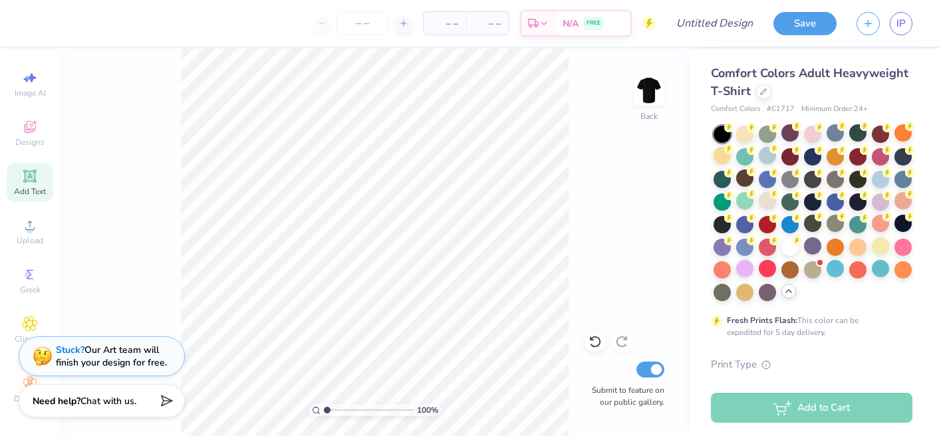
click at [32, 183] on icon at bounding box center [30, 176] width 16 height 16
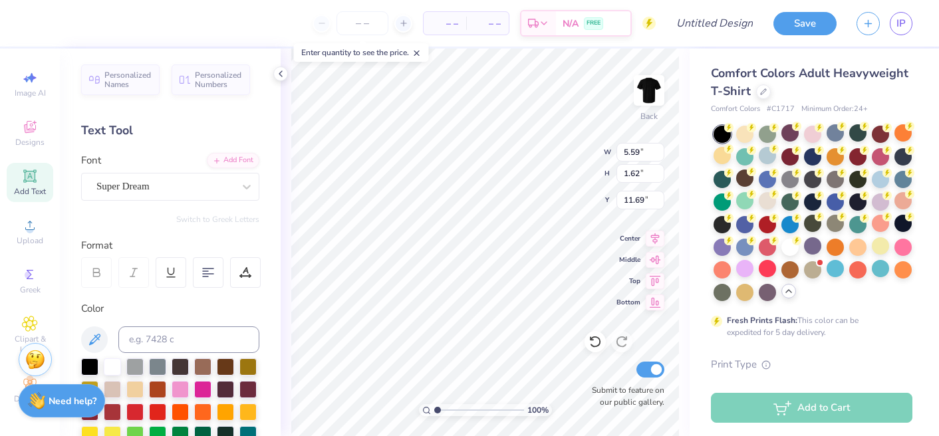
type textarea "I"
click at [38, 319] on div "Clipart & logos" at bounding box center [30, 336] width 47 height 50
type input "0.69"
type input "1.61"
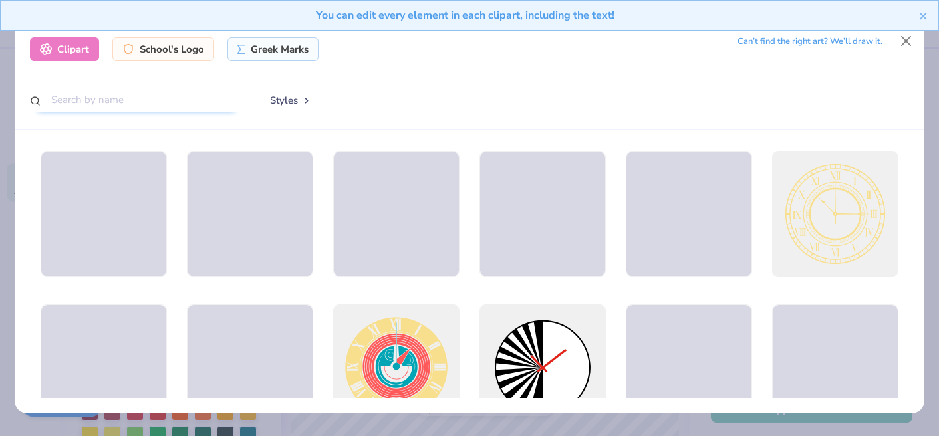
click at [182, 106] on input "text" at bounding box center [136, 100] width 213 height 25
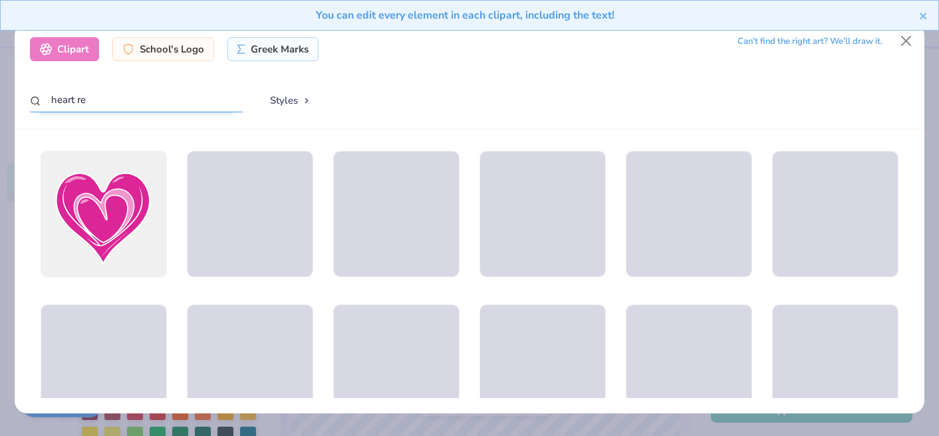
type input "heart red"
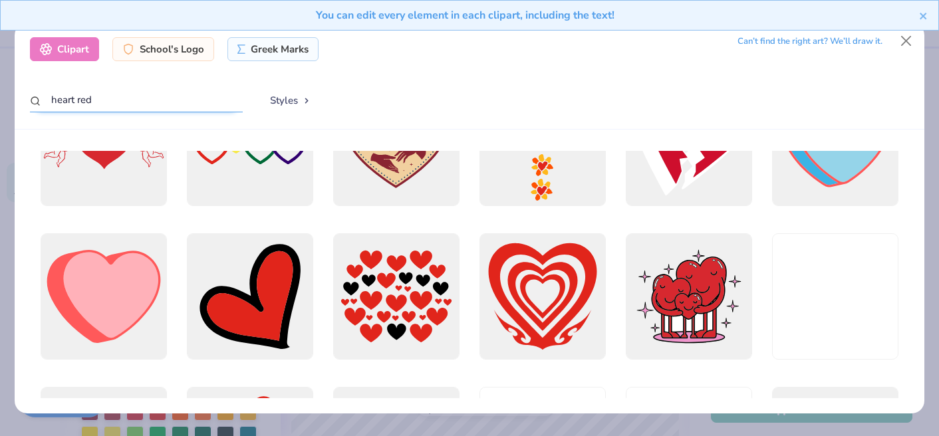
scroll to position [992, 0]
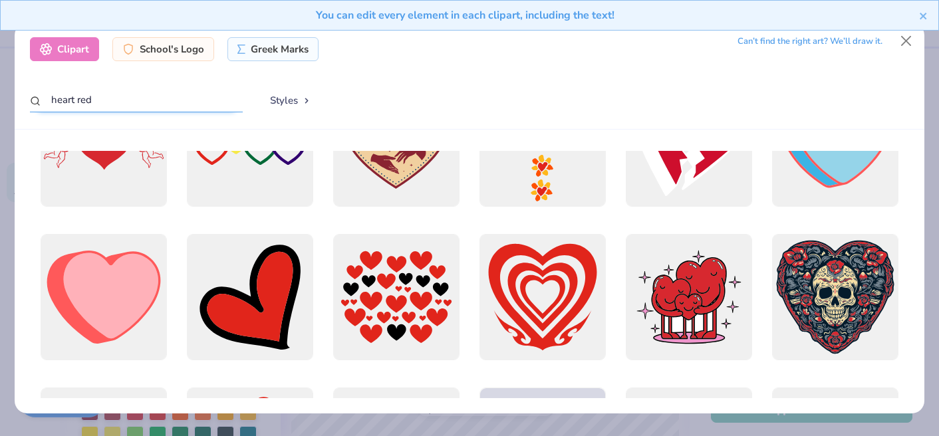
drag, startPoint x: 96, startPoint y: 100, endPoint x: 43, endPoint y: 100, distance: 53.2
click at [43, 100] on input "heart red" at bounding box center [136, 100] width 213 height 25
type input "red heart"
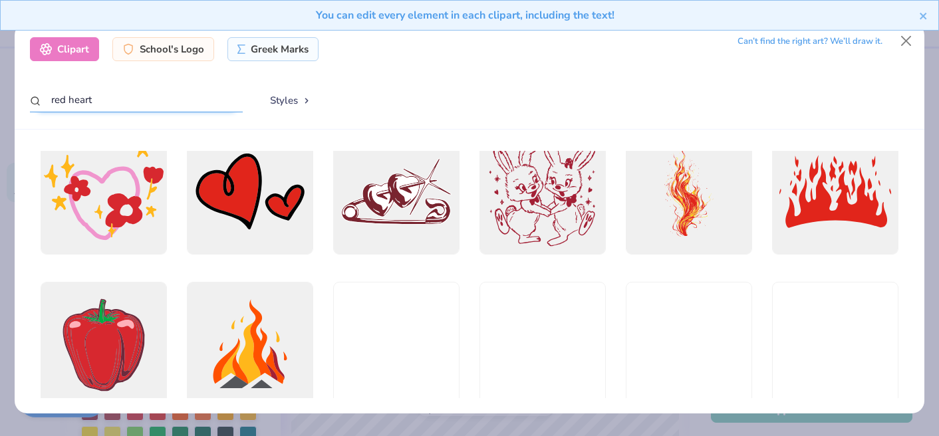
scroll to position [1928, 0]
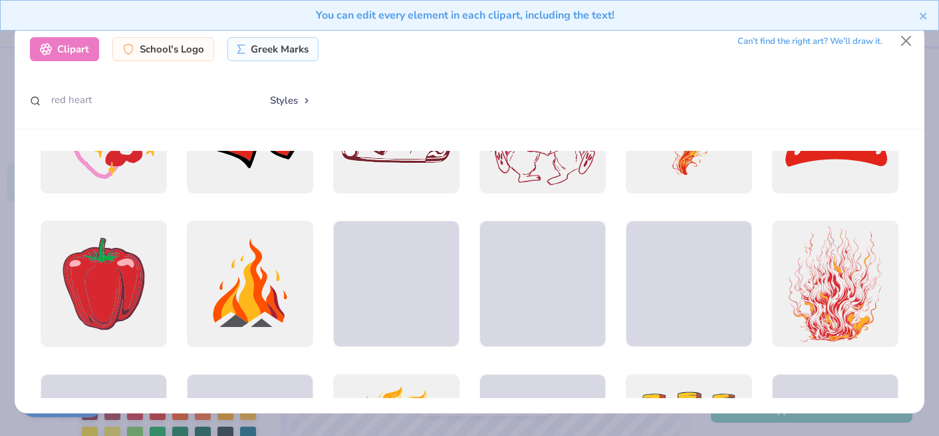
click at [907, 40] on div "You can edit every element in each clipart, including the text!" at bounding box center [469, 20] width 939 height 41
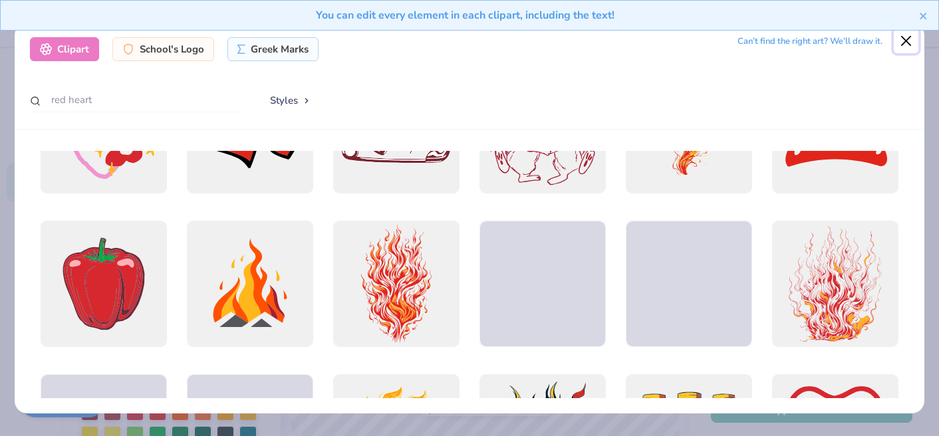
click at [905, 41] on button "Close" at bounding box center [906, 41] width 25 height 25
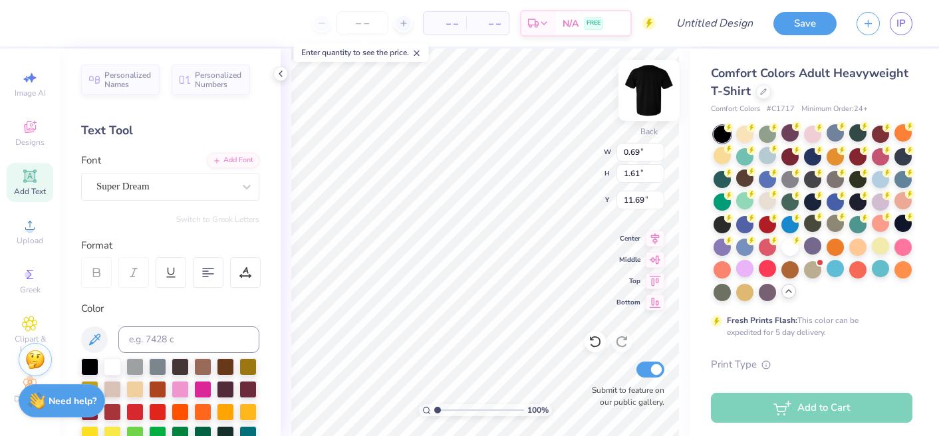
type textarea "I"
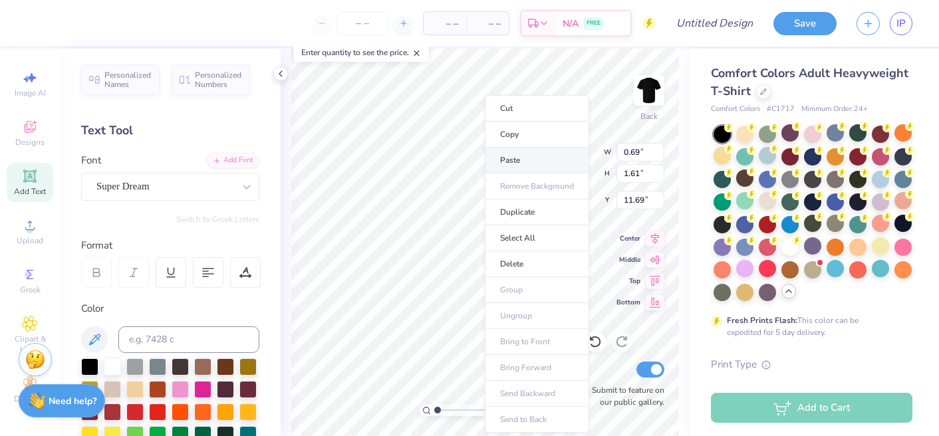
click at [529, 152] on li "Paste" at bounding box center [537, 161] width 104 height 26
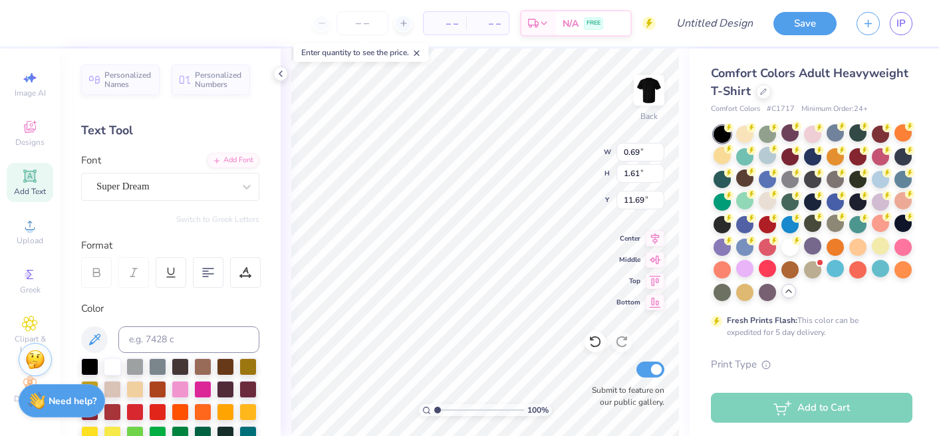
type input "8.13"
type input "20.62"
type input "2.20"
type textarea "I [MEDICAL_DATA]"
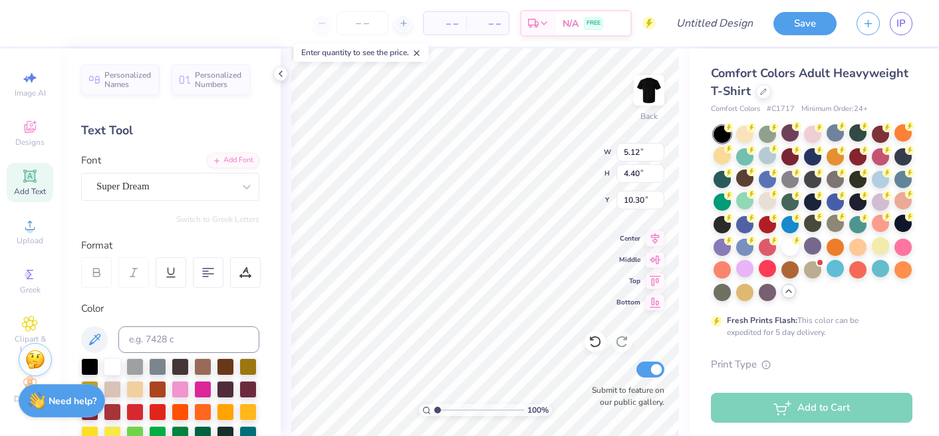
type input "4.13"
type input "8.60"
type input "7.39"
type input "3.00"
click at [39, 99] on div "Image AI" at bounding box center [30, 84] width 47 height 39
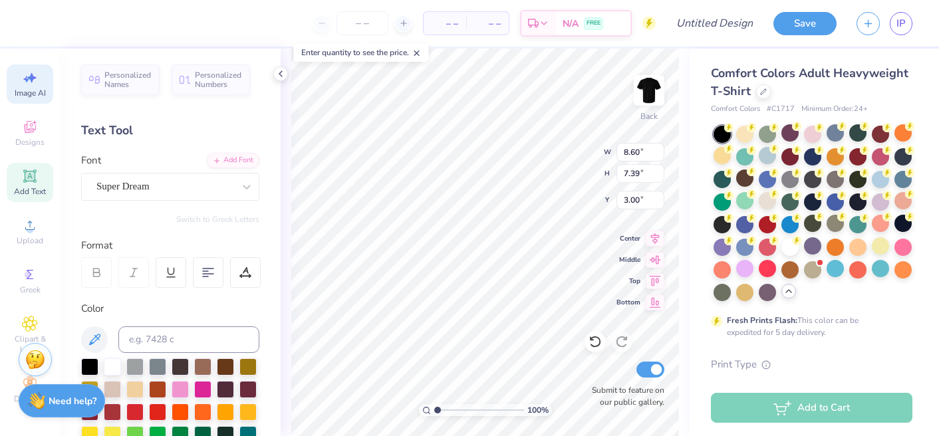
select select "4"
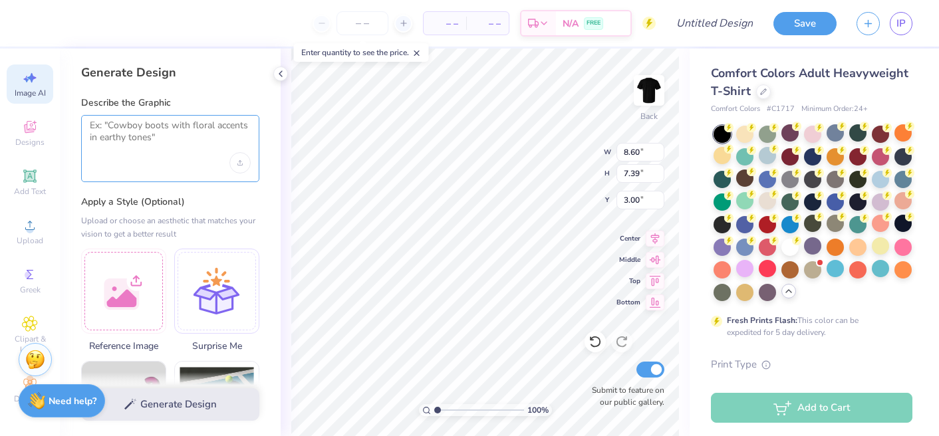
click at [162, 143] on textarea at bounding box center [170, 136] width 161 height 33
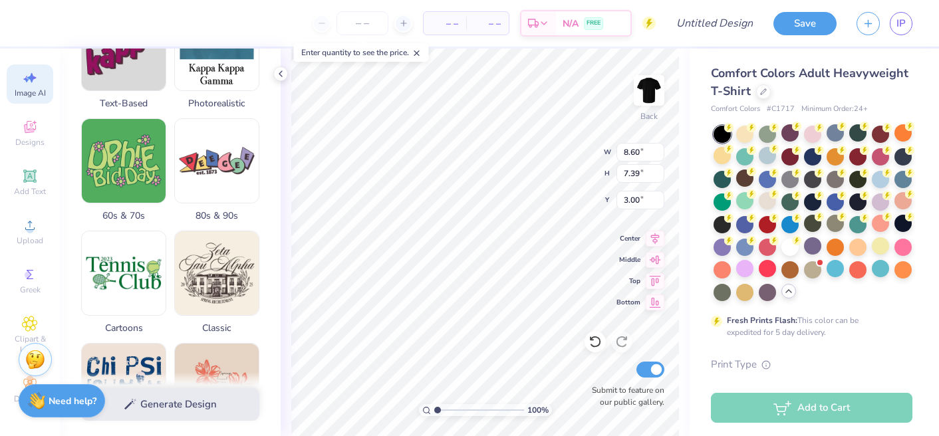
scroll to position [0, 0]
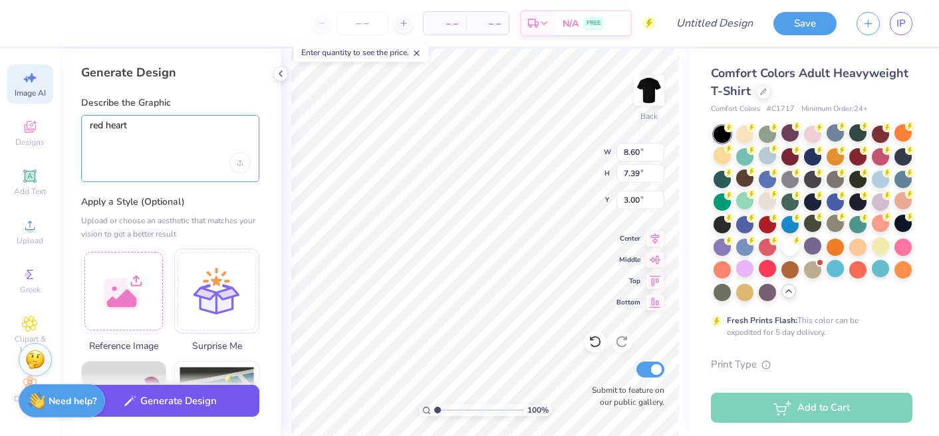
type textarea "red heart"
click at [186, 406] on button "Generate Design" at bounding box center [170, 401] width 178 height 33
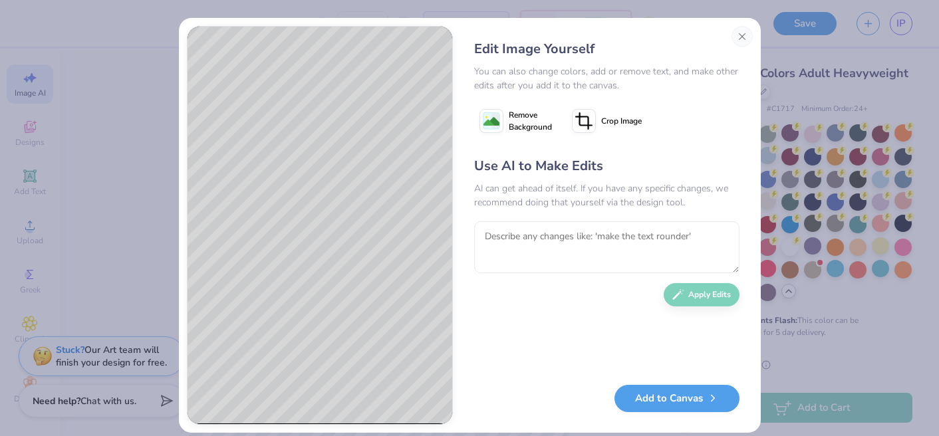
click at [490, 115] on image at bounding box center [492, 122] width 16 height 16
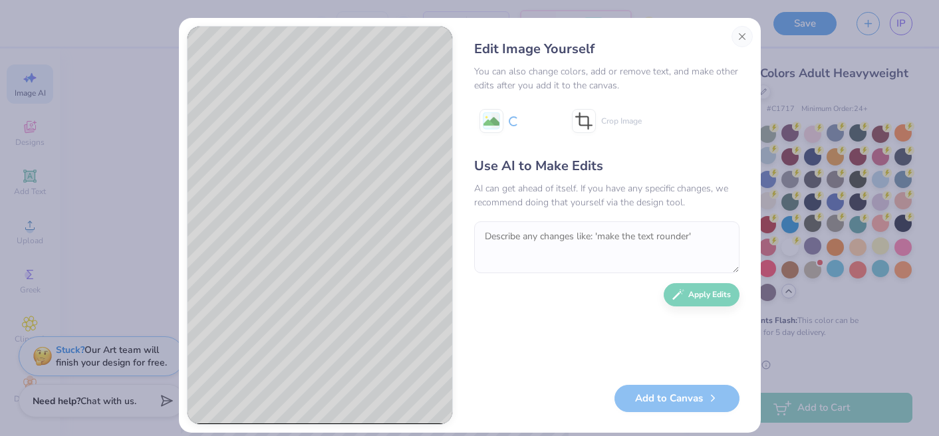
click at [654, 340] on div "Use AI to Make Edits AI can get ahead of itself. If you have any specific chang…" at bounding box center [606, 264] width 265 height 216
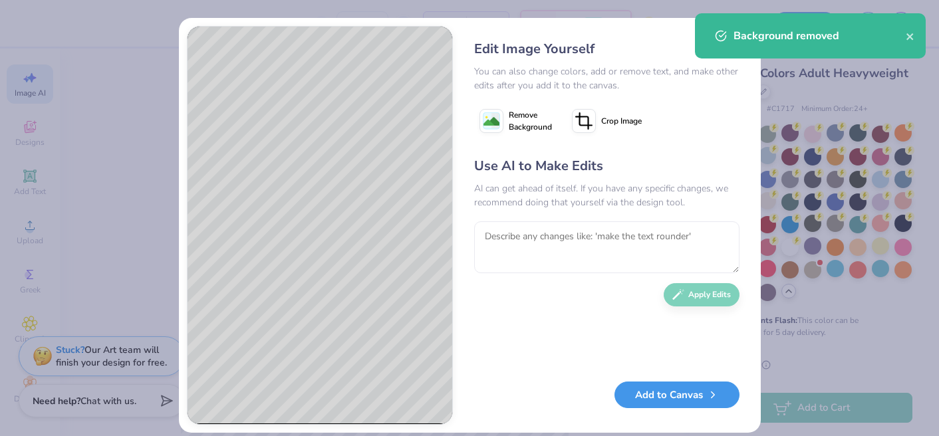
click at [670, 394] on button "Add to Canvas" at bounding box center [677, 395] width 125 height 27
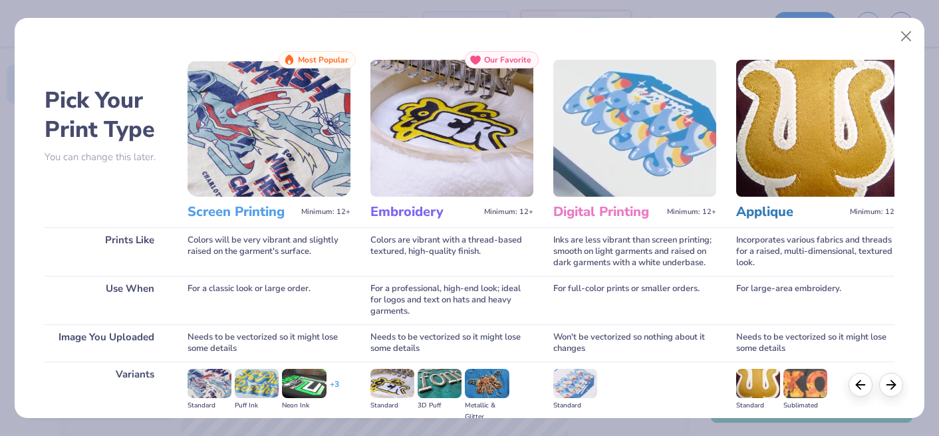
scroll to position [160, 0]
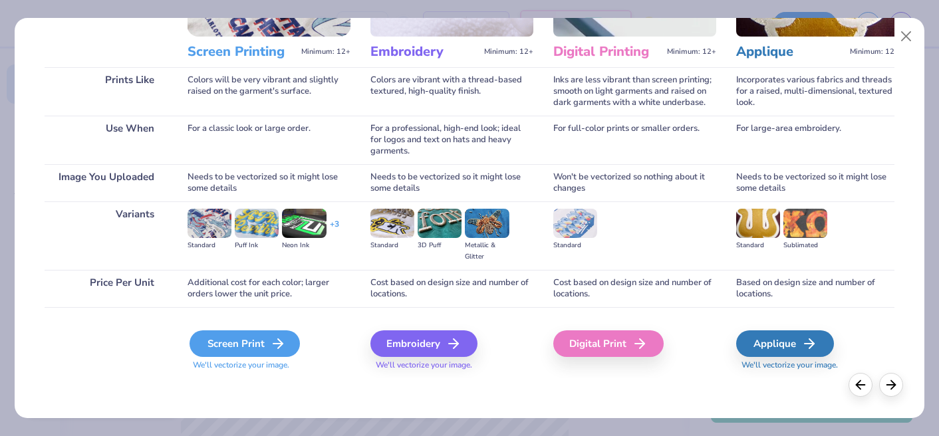
click at [237, 347] on div "Screen Print" at bounding box center [245, 344] width 110 height 27
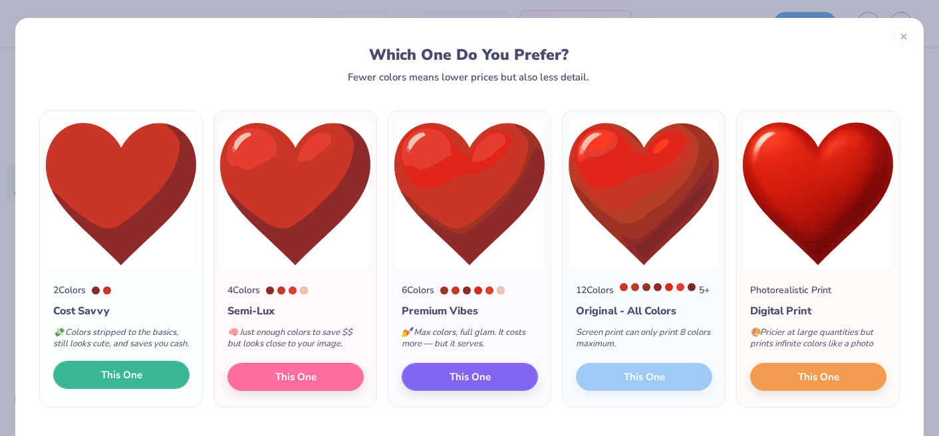
click at [104, 383] on span "This One" at bounding box center [121, 375] width 41 height 15
type input "14.17"
type input "13.45"
type input "5.77"
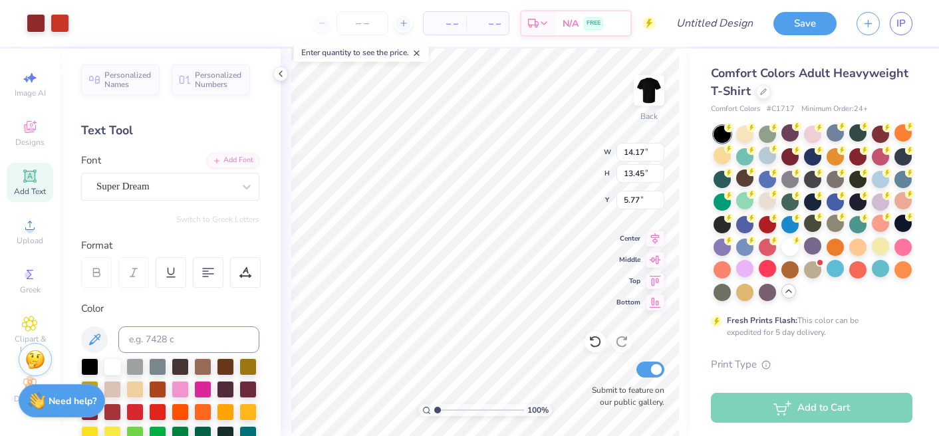
type input "5.48"
type input "5.20"
type input "2.15"
type input "4.05"
type input "3.85"
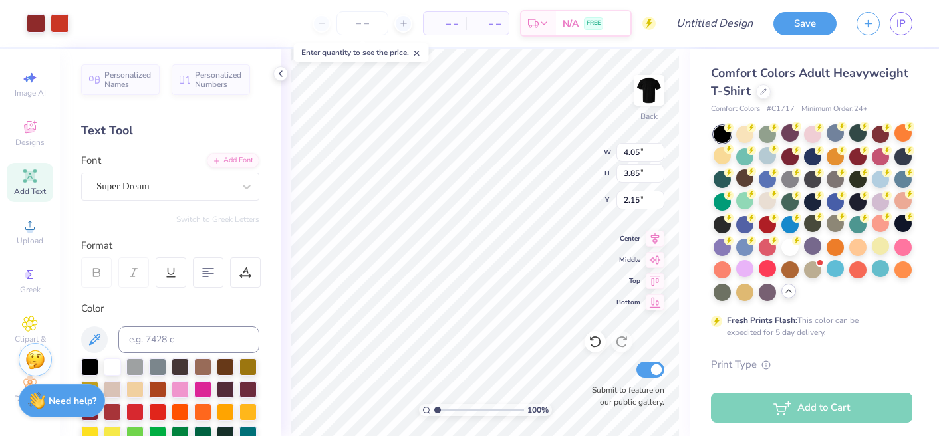
type input "3.00"
click at [283, 72] on icon at bounding box center [280, 74] width 11 height 11
type textarea "I [MEDICAL_DATA]"
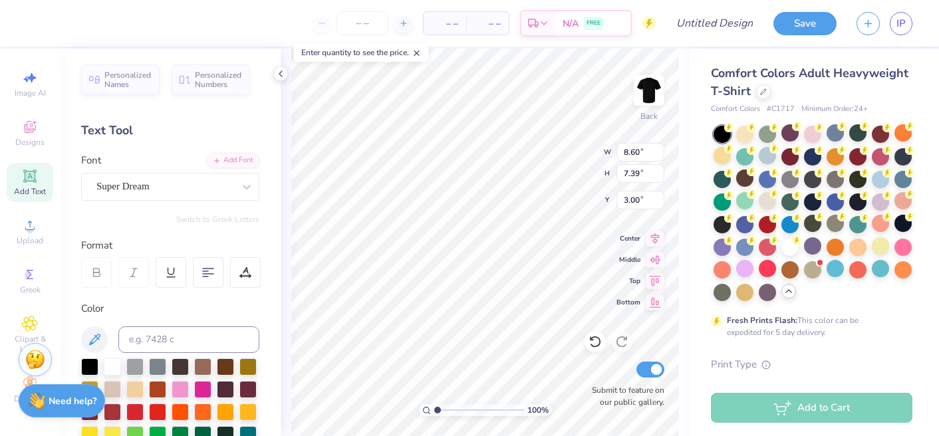
type textarea "I [MEDICAL_DATA]"
type input "2.50"
click at [280, 74] on polyline at bounding box center [280, 73] width 3 height 5
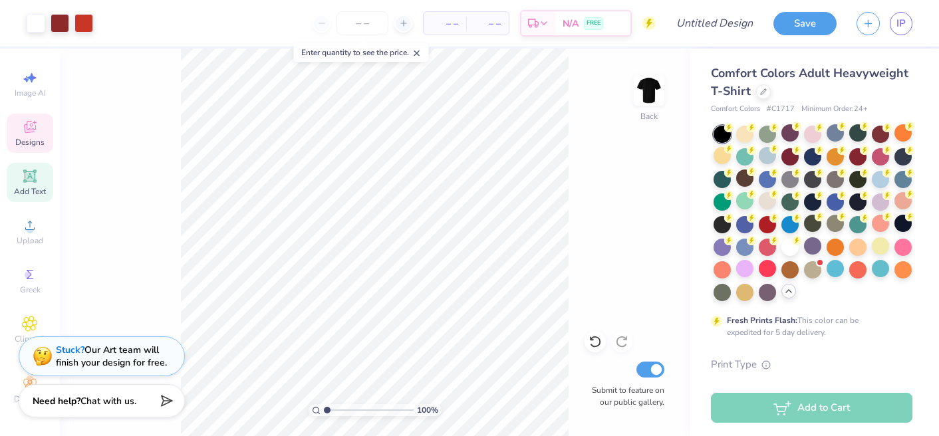
click at [29, 131] on icon at bounding box center [30, 128] width 11 height 9
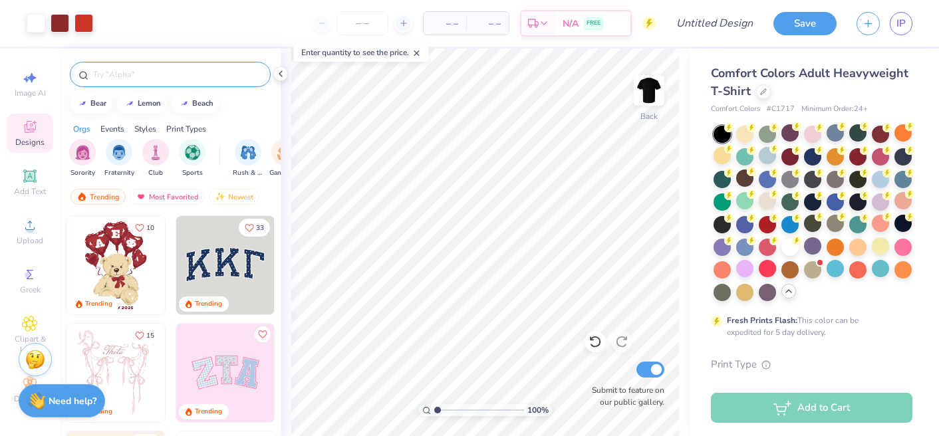
click at [186, 76] on input "text" at bounding box center [177, 74] width 170 height 13
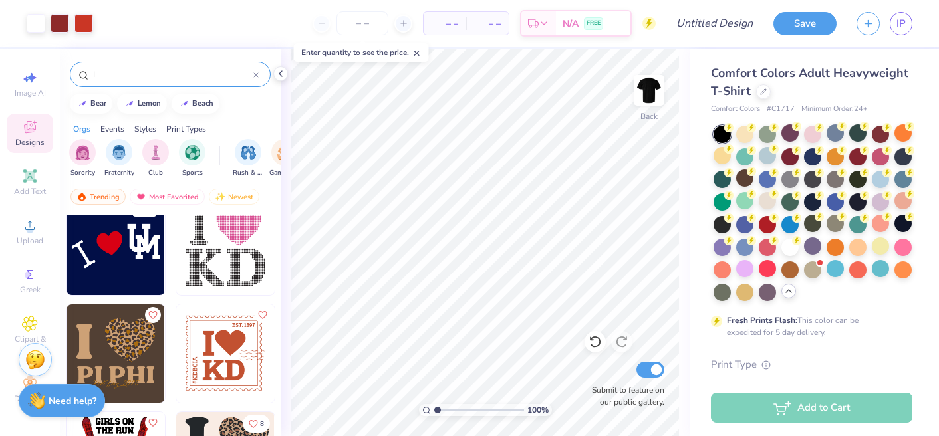
scroll to position [0, 0]
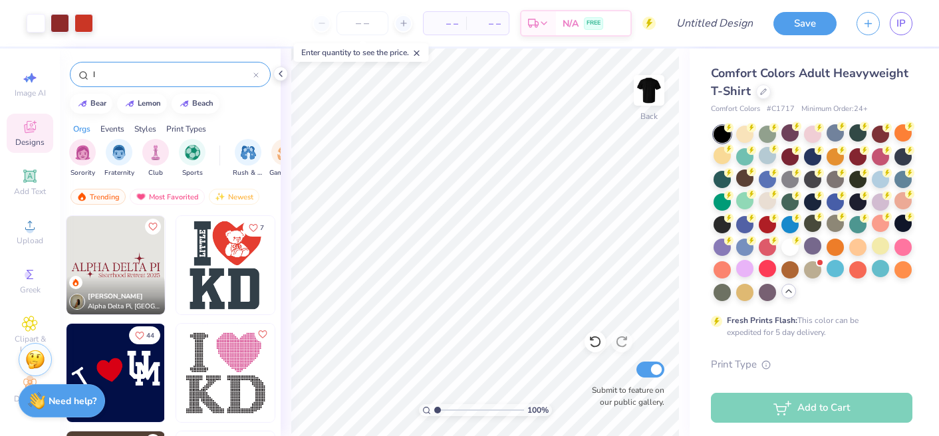
type input "I"
click at [209, 259] on img at bounding box center [225, 265] width 98 height 98
